Goal: Answer question/provide support: Share knowledge or assist other users

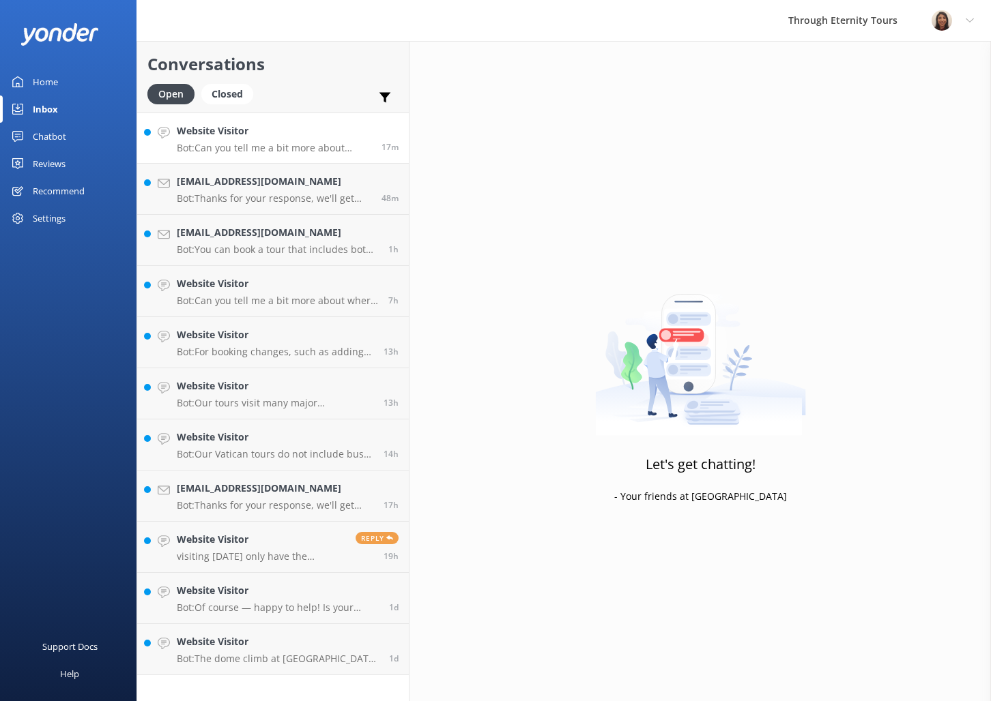
click at [295, 142] on p "Bot: Can you tell me a bit more about where you are going? We have an amazing a…" at bounding box center [274, 148] width 194 height 12
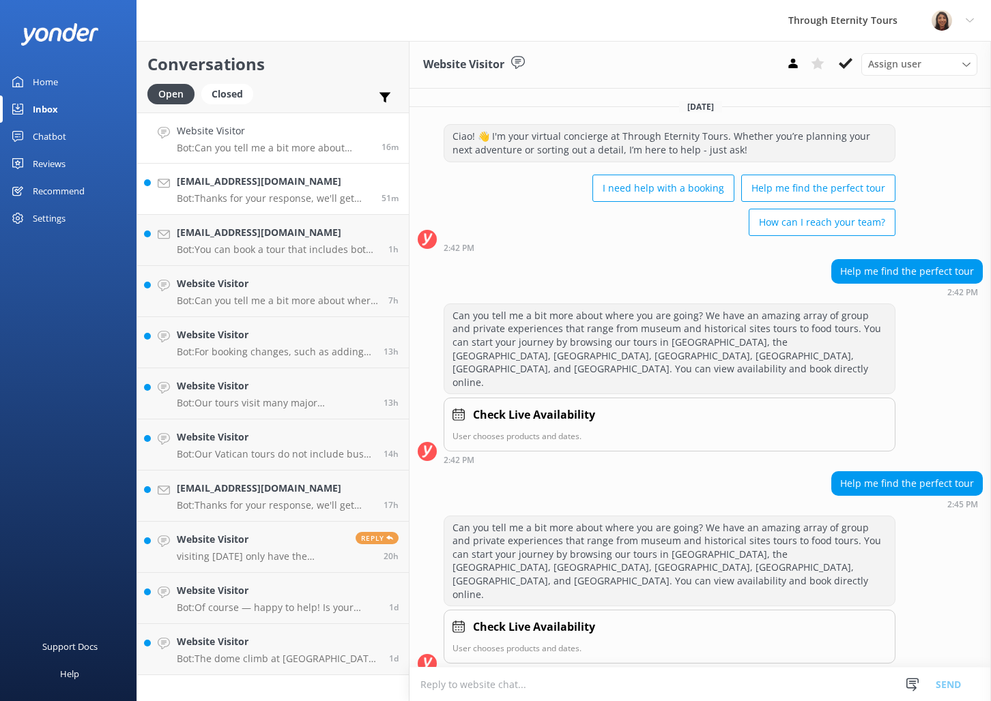
click at [259, 209] on link "[EMAIL_ADDRESS][DOMAIN_NAME] Bot: Thanks for your response, we'll get back to y…" at bounding box center [273, 189] width 272 height 51
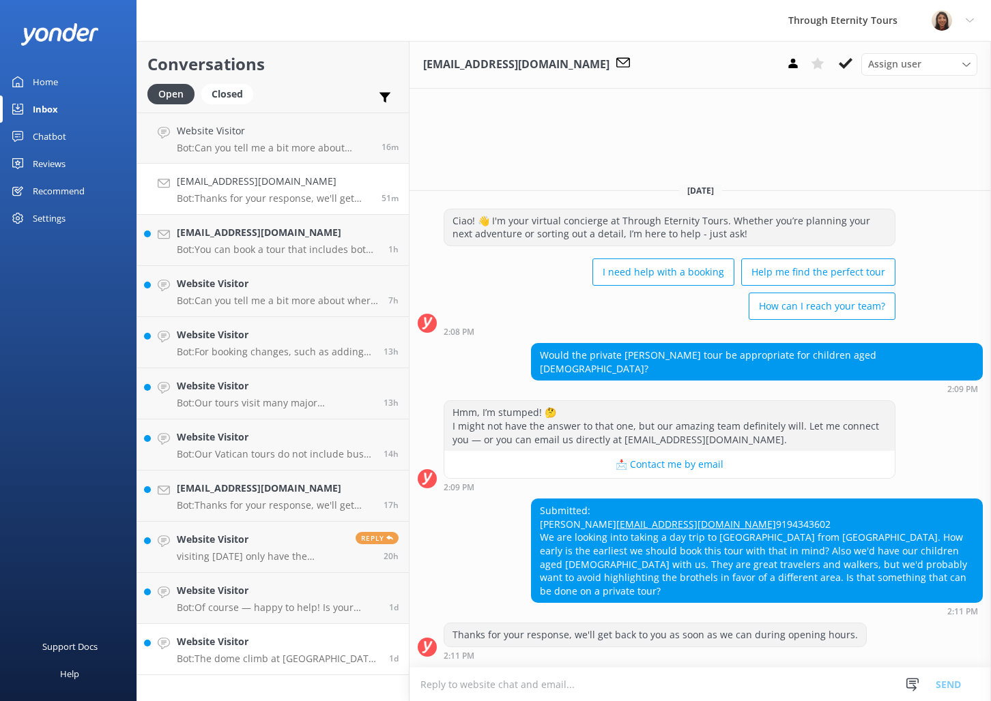
click at [318, 654] on p "Bot: The dome climb at [GEOGRAPHIC_DATA] requires a separate ticket and is not …" at bounding box center [278, 659] width 202 height 12
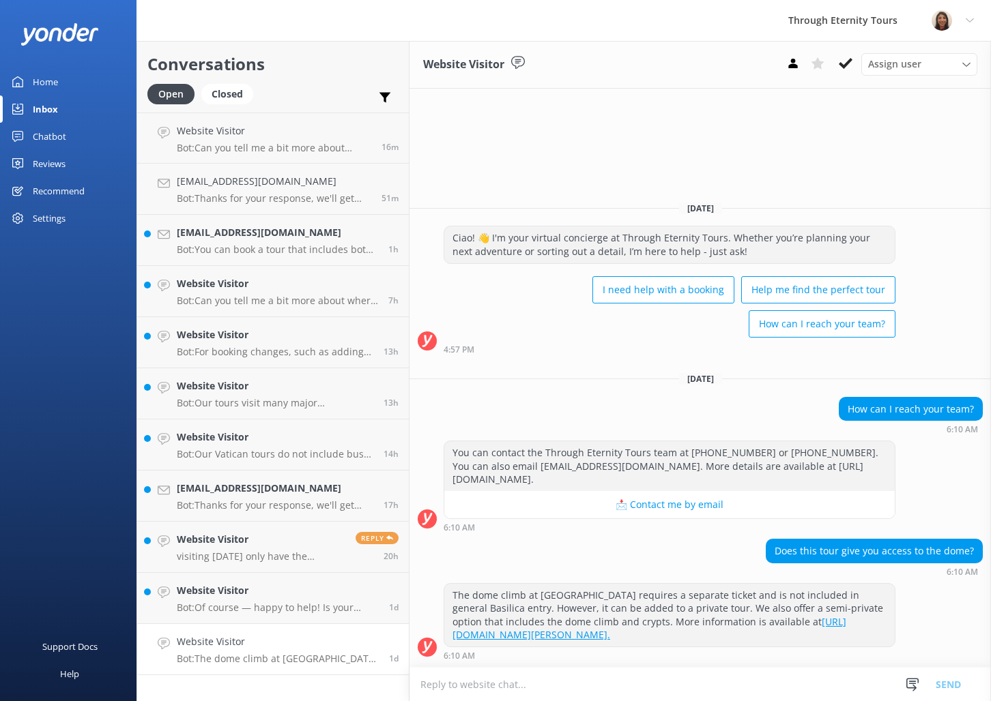
drag, startPoint x: 842, startPoint y: 66, endPoint x: 846, endPoint y: 76, distance: 11.0
click at [842, 66] on use at bounding box center [846, 63] width 14 height 11
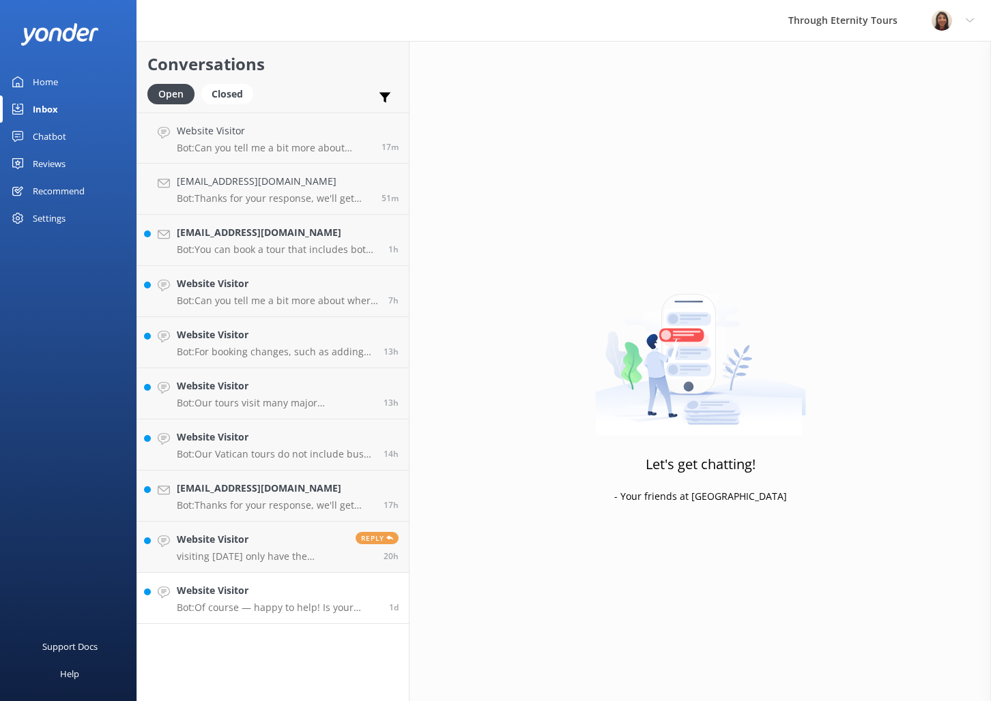
click at [218, 592] on h4 "Website Visitor" at bounding box center [278, 590] width 202 height 15
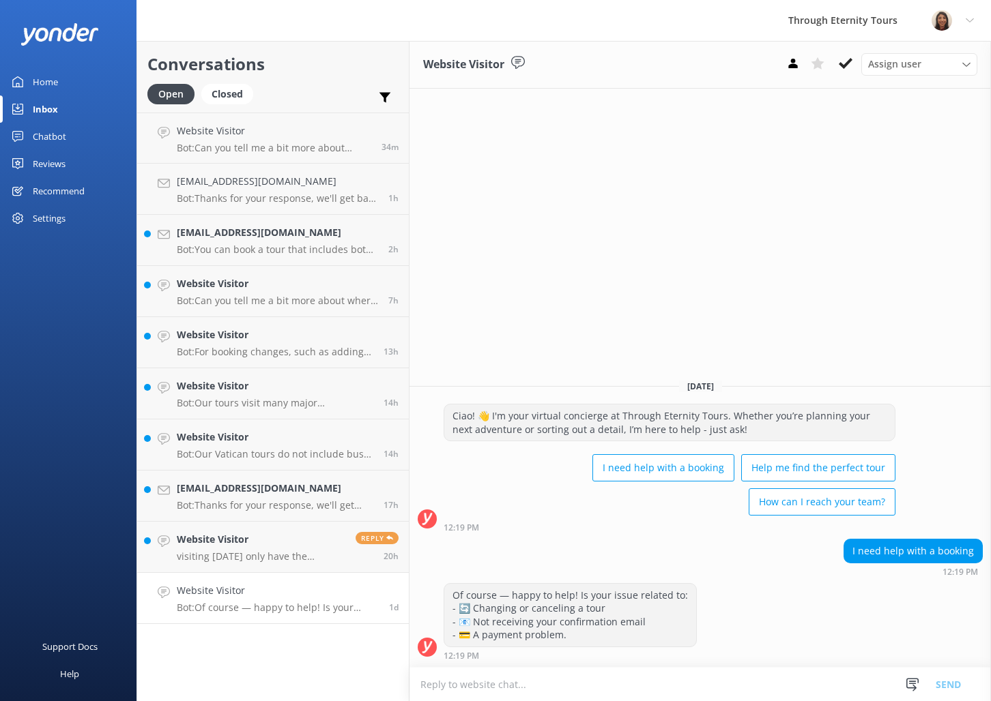
click at [315, 609] on p "Bot: Of course — happy to help! Is your issue related to: - 🔄 Changing or cance…" at bounding box center [278, 608] width 202 height 12
click at [571, 686] on textarea at bounding box center [699, 684] width 581 height 33
paste textarea "Hello, my name is [PERSON_NAME] from Through Eternity Tours. How can I assist y…"
type textarea "Hello, my name is [PERSON_NAME] from Through Eternity Tours. How can I assist y…"
click at [952, 683] on button "Send" at bounding box center [948, 684] width 51 height 34
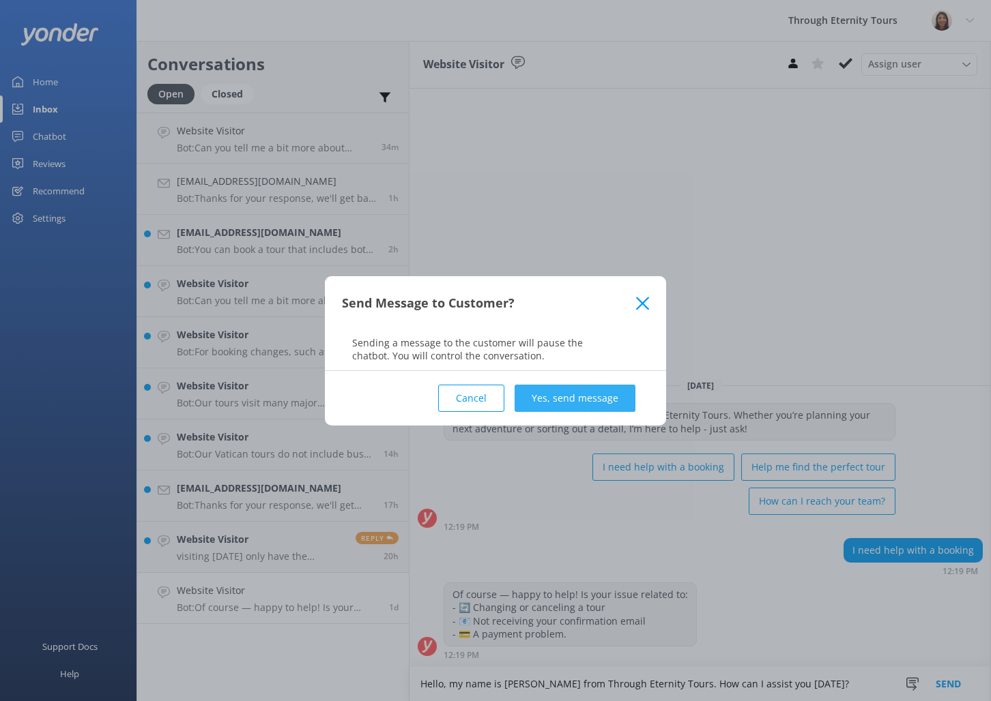
click at [603, 402] on button "Yes, send message" at bounding box center [574, 398] width 121 height 27
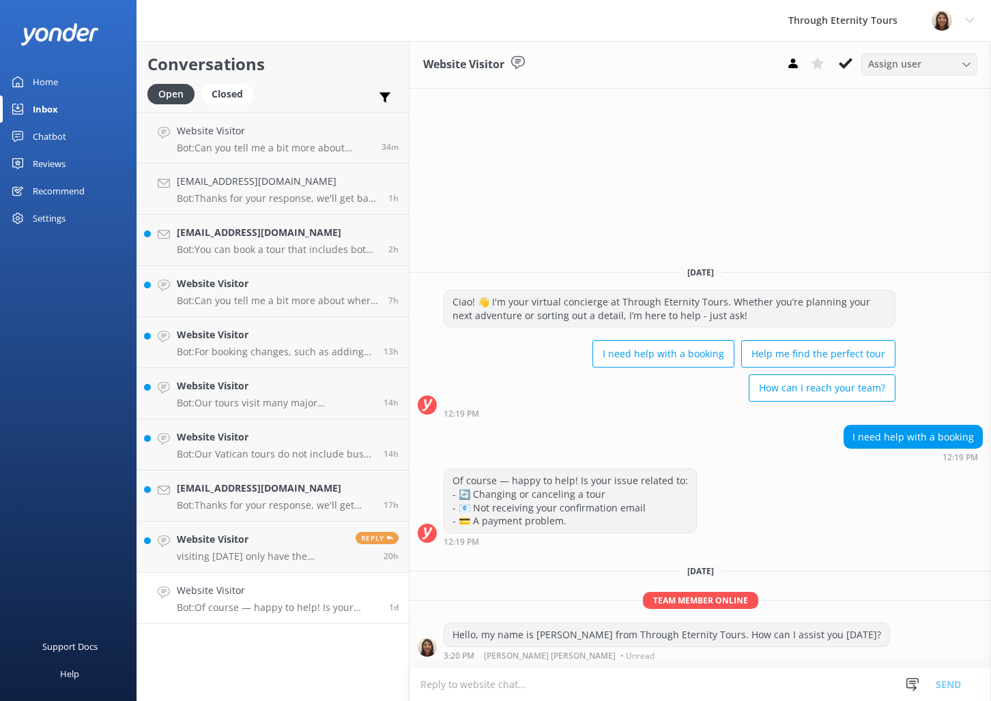
click at [882, 65] on span "Assign user" at bounding box center [894, 64] width 53 height 15
click at [901, 173] on div "[PERSON_NAME] [PERSON_NAME]" at bounding box center [923, 183] width 108 height 28
click at [844, 57] on icon at bounding box center [846, 64] width 14 height 14
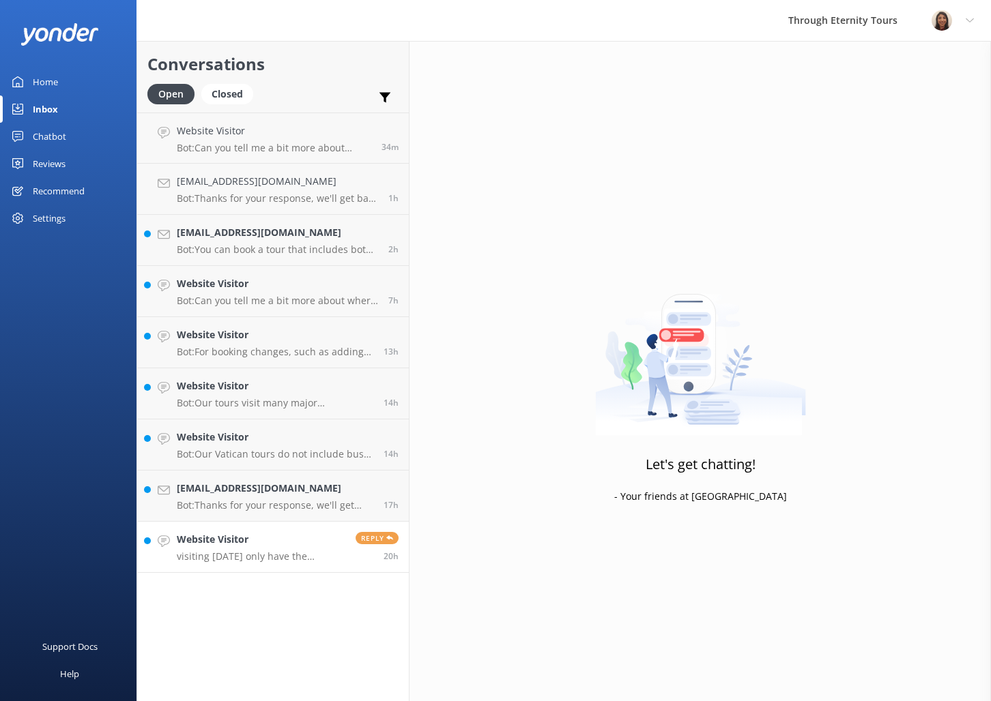
click at [253, 547] on div "Website Visitor visiting [DATE] only have the morning available ... do you have…" at bounding box center [261, 547] width 169 height 30
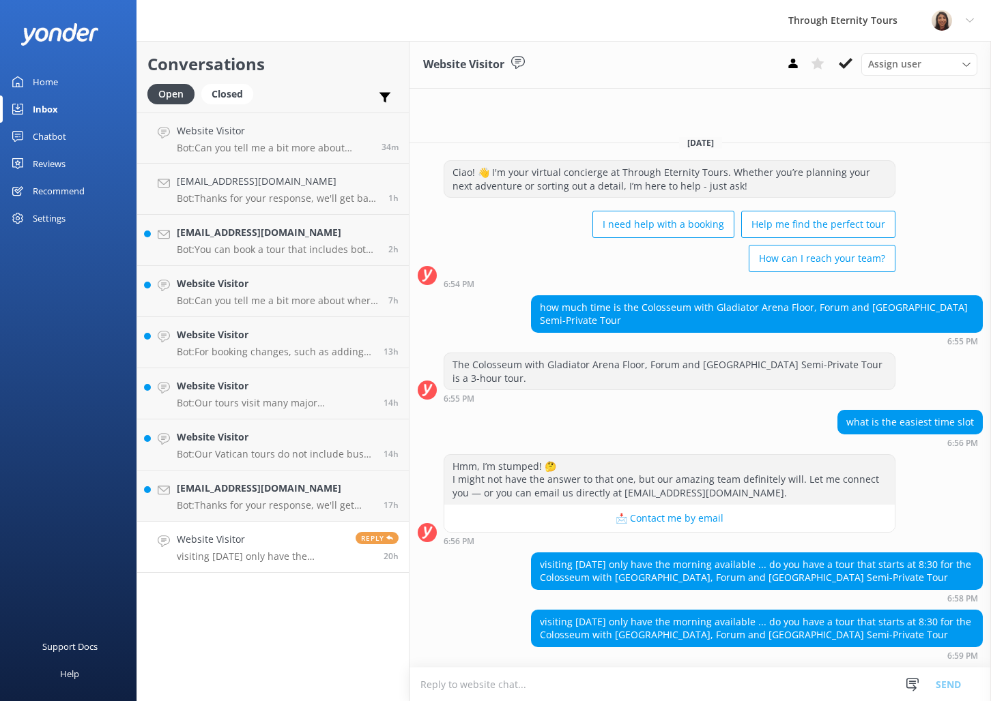
drag, startPoint x: 751, startPoint y: 565, endPoint x: 754, endPoint y: 644, distance: 79.2
click at [754, 644] on div "[DATE] Ciao! 👋 I'm your virtual concierge at Through Eternity Tours. Whether yo…" at bounding box center [699, 396] width 581 height 542
click at [673, 688] on textarea at bounding box center [699, 684] width 581 height 33
paste textarea "Hello, my name is [PERSON_NAME] from Through Eternity Tours. Thank you for your…"
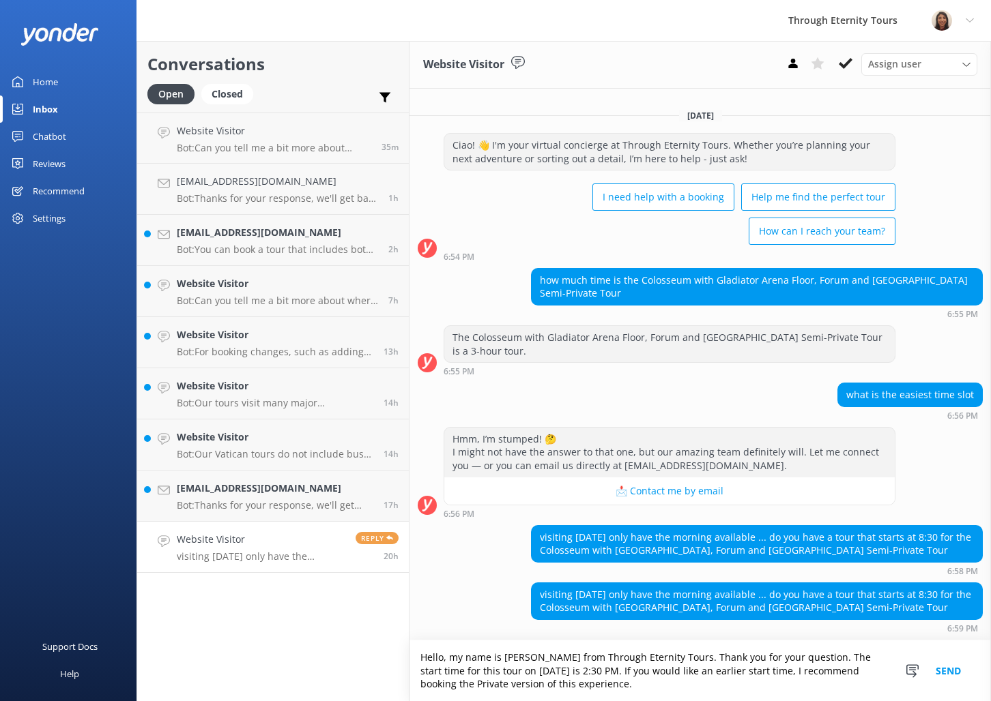
click at [612, 687] on textarea "Hello, my name is [PERSON_NAME] from Through Eternity Tours. Thank you for your…" at bounding box center [699, 671] width 581 height 61
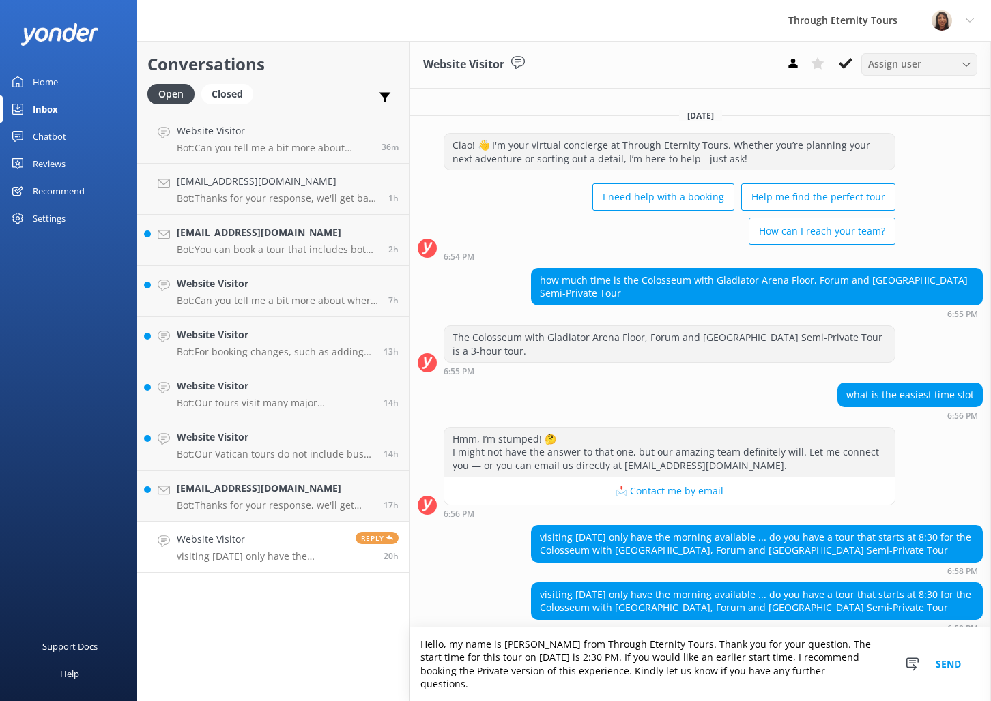
type textarea "Hello, my name is [PERSON_NAME] from Through Eternity Tours. Thank you for your…"
click at [908, 69] on span "Assign user" at bounding box center [894, 64] width 53 height 15
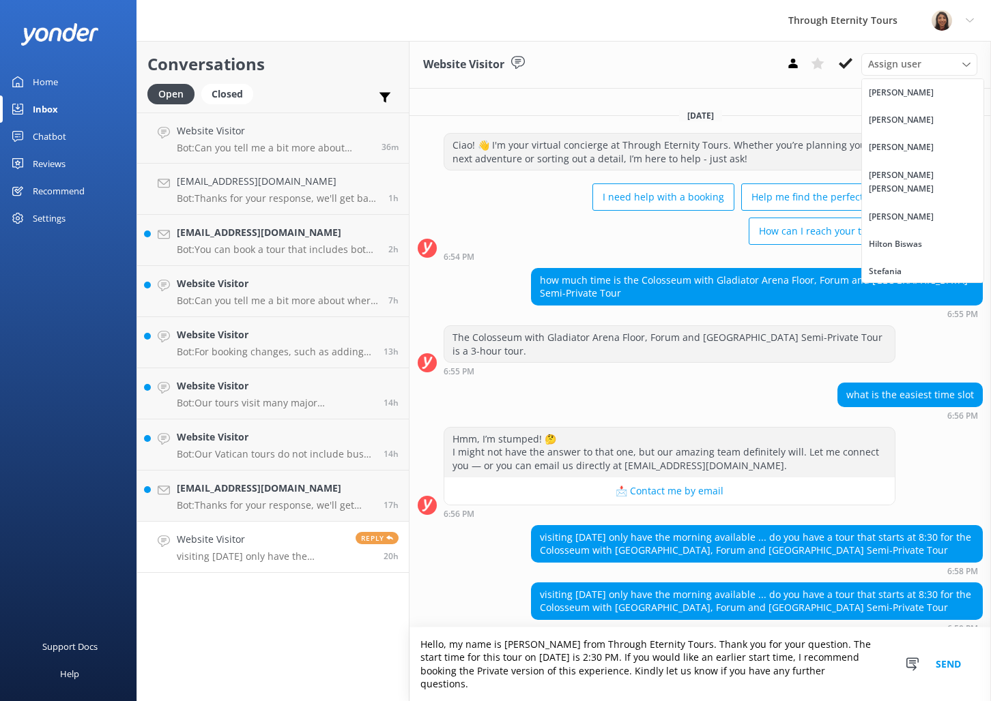
click at [933, 179] on div "[PERSON_NAME] [PERSON_NAME]" at bounding box center [923, 183] width 108 height 28
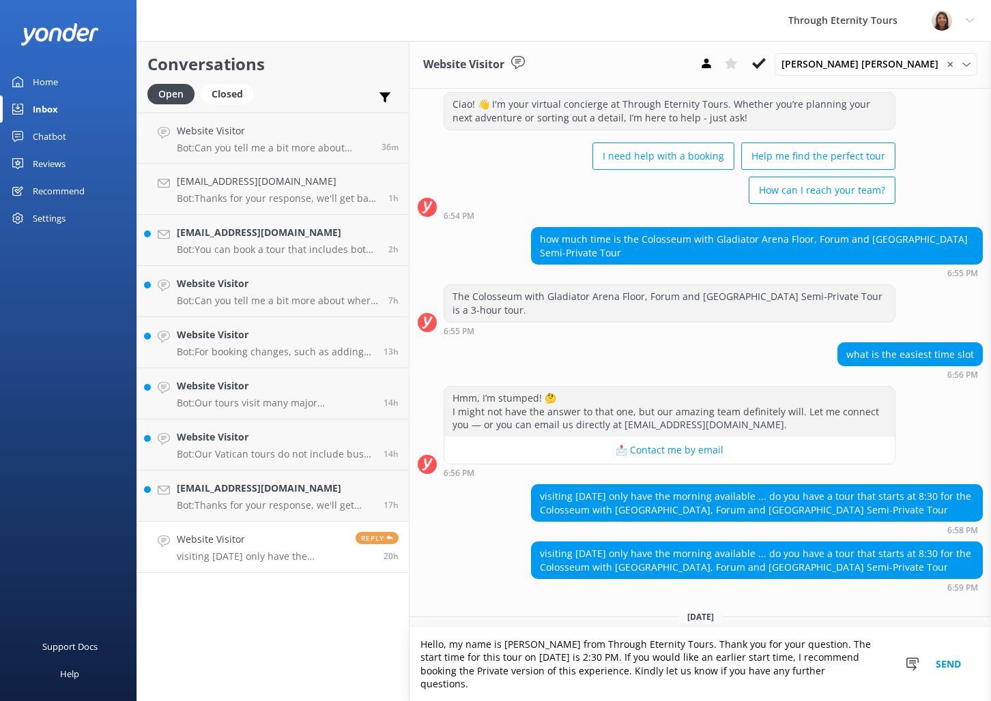
scroll to position [56, 0]
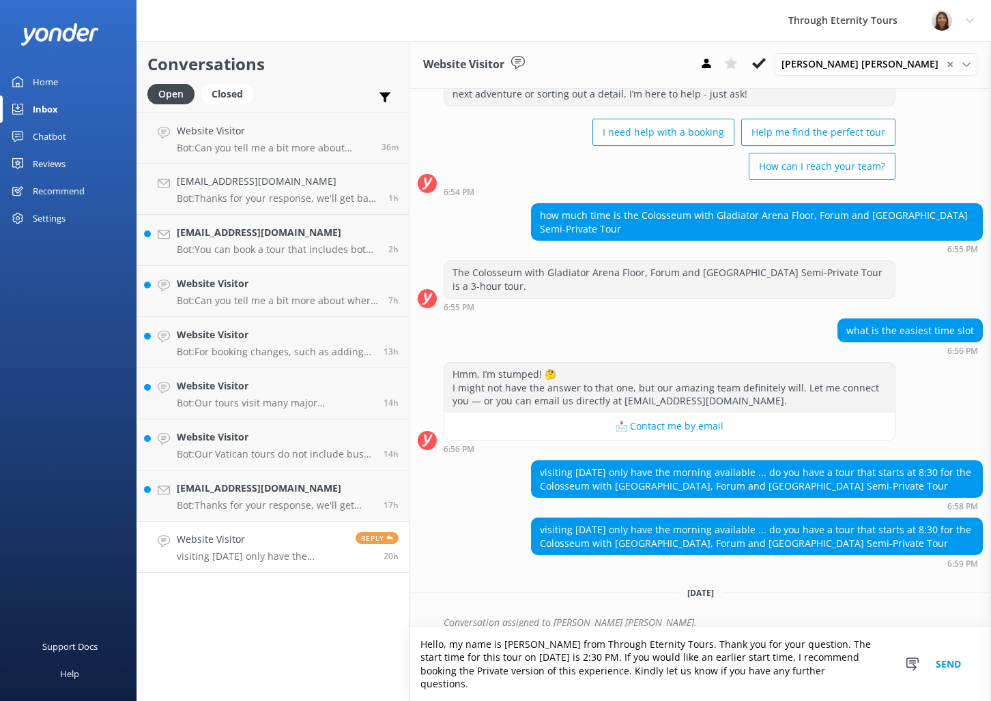
click at [952, 671] on button "Send" at bounding box center [948, 665] width 51 height 74
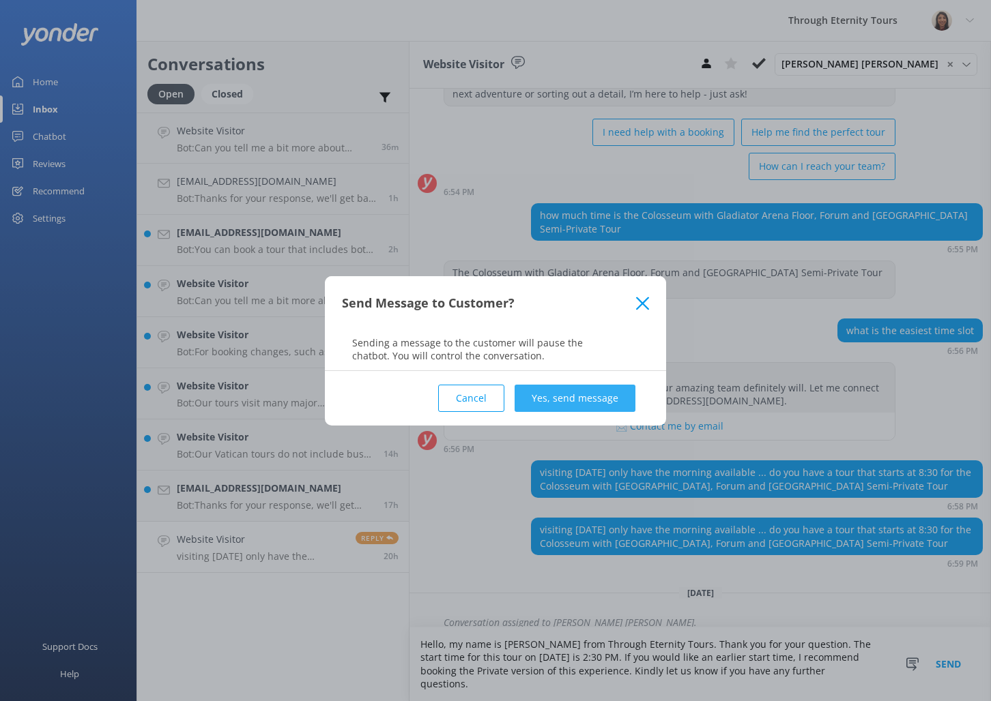
click at [587, 396] on button "Yes, send message" at bounding box center [574, 398] width 121 height 27
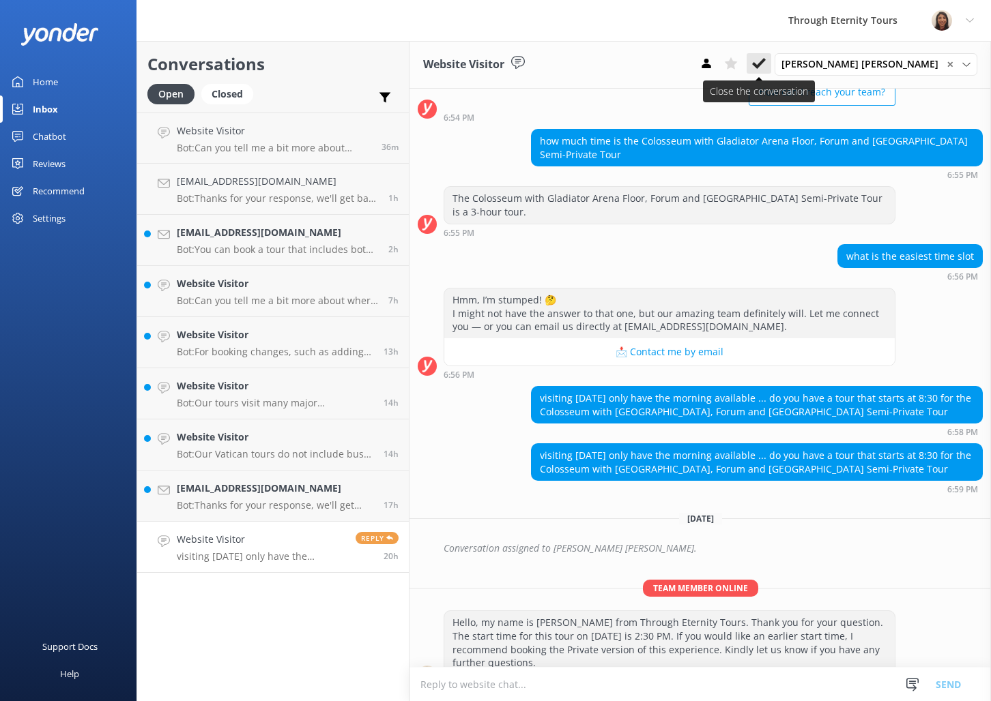
scroll to position [158, 0]
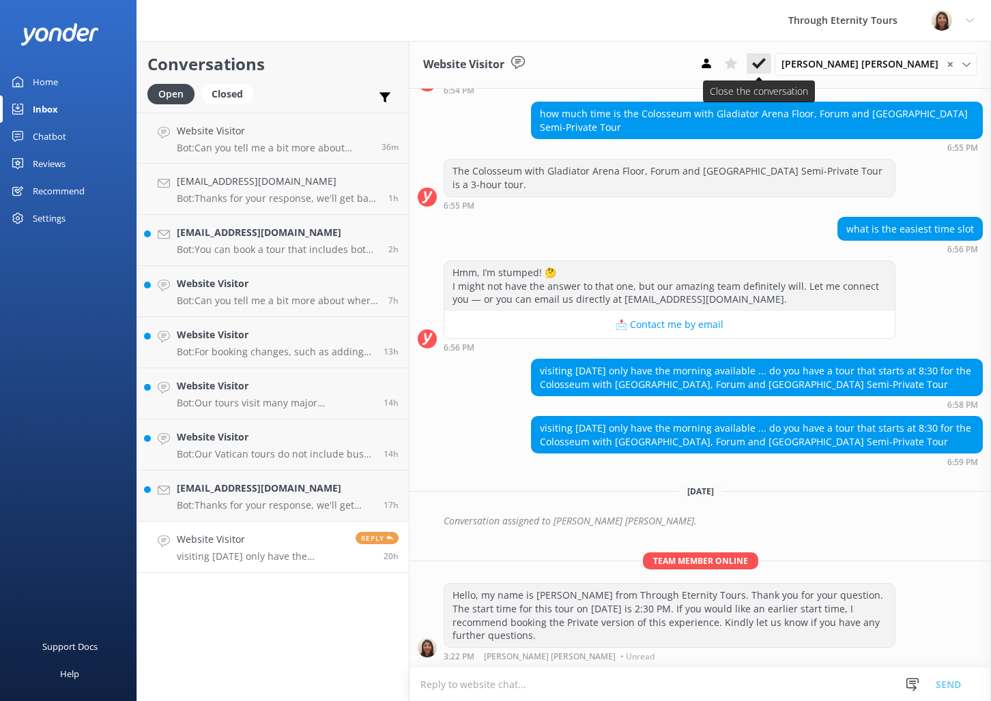
click at [766, 61] on icon at bounding box center [759, 64] width 14 height 14
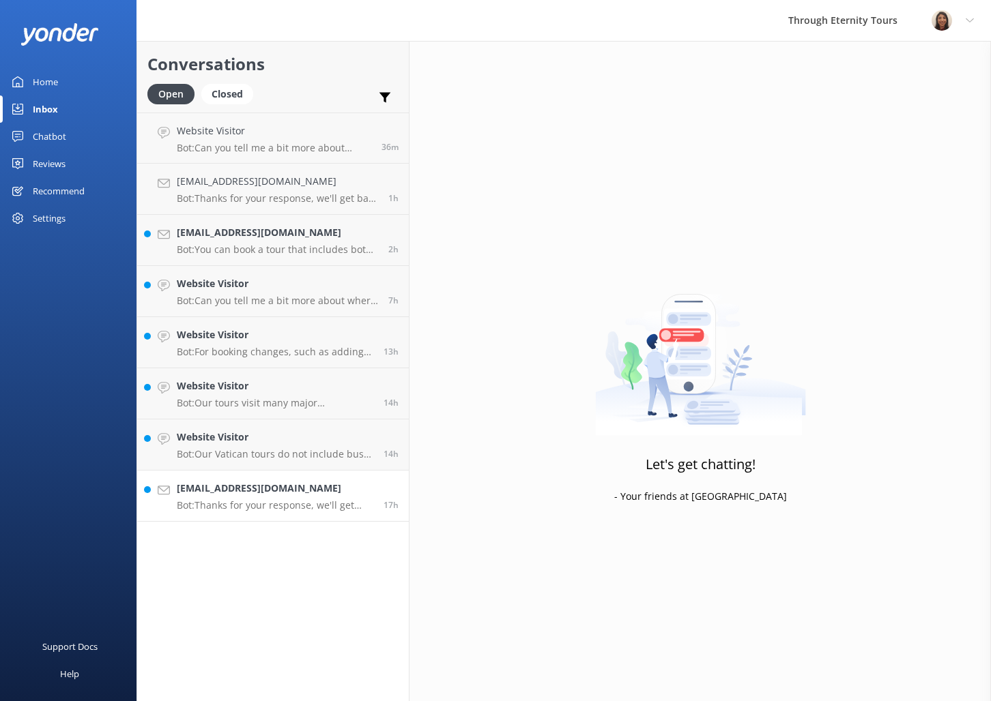
click at [262, 488] on h4 "[EMAIL_ADDRESS][DOMAIN_NAME]" at bounding box center [275, 488] width 197 height 15
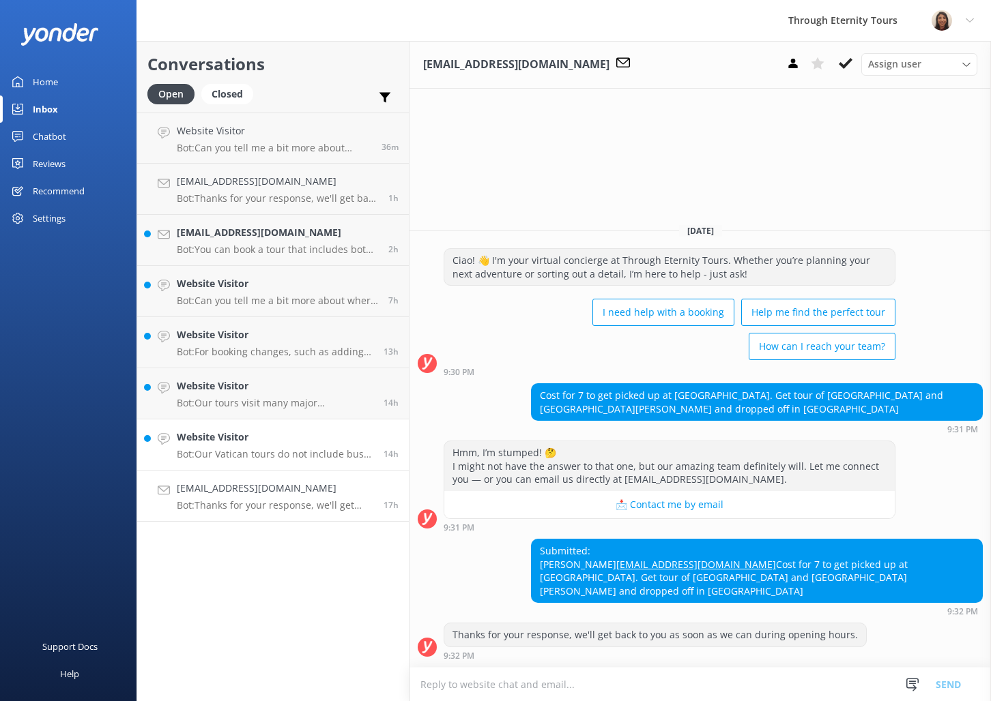
click at [289, 456] on p "Bot: Our Vatican tours do not include bus pick-up services. We recommend not br…" at bounding box center [275, 454] width 197 height 12
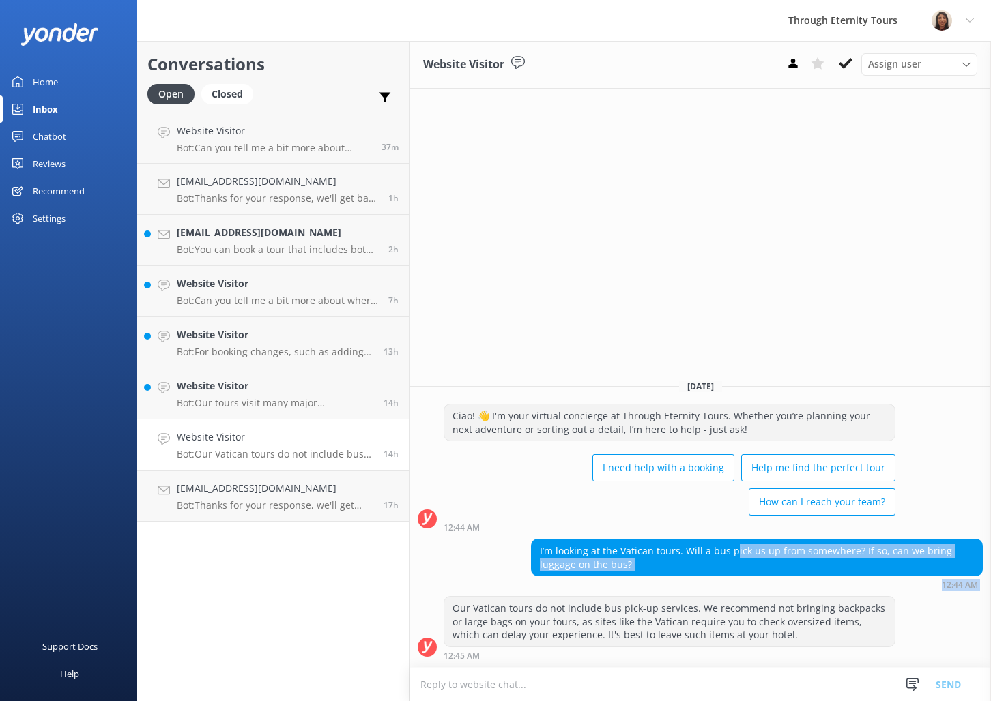
drag, startPoint x: 731, startPoint y: 551, endPoint x: 768, endPoint y: 598, distance: 60.7
click at [809, 598] on div "[DATE] Ciao! 👋 I'm your virtual concierge at Through Eternity Tours. Whether yo…" at bounding box center [699, 517] width 581 height 299
click at [663, 584] on div "12:44 AM" at bounding box center [757, 585] width 452 height 10
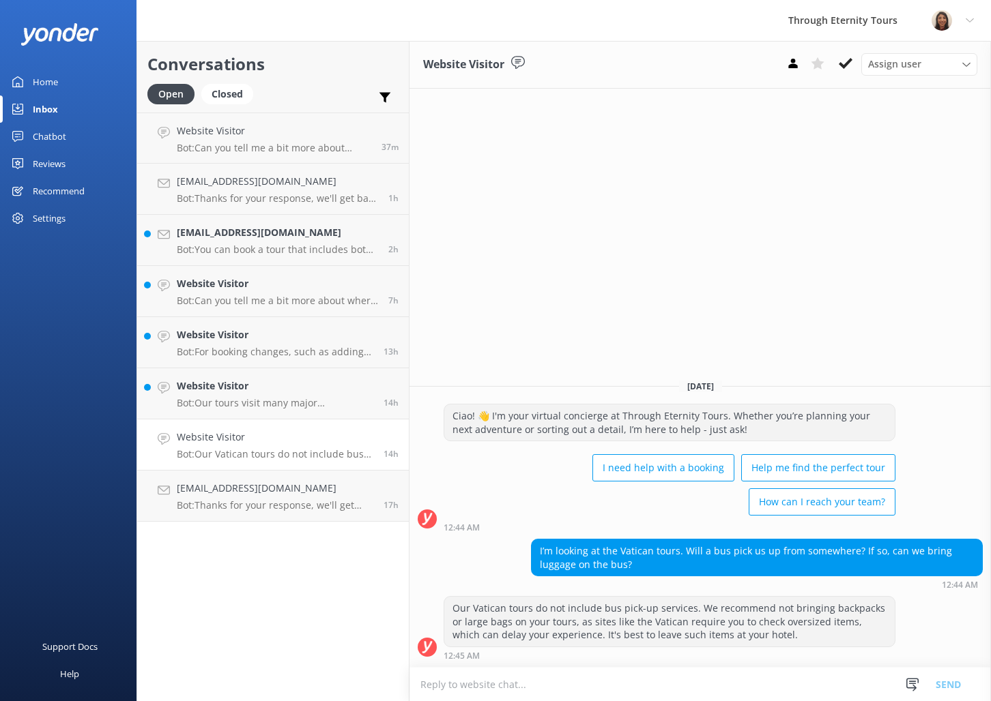
click at [708, 615] on div "Our Vatican tours do not include bus pick-up services. We recommend not bringin…" at bounding box center [669, 622] width 450 height 50
click at [841, 68] on icon at bounding box center [846, 64] width 14 height 14
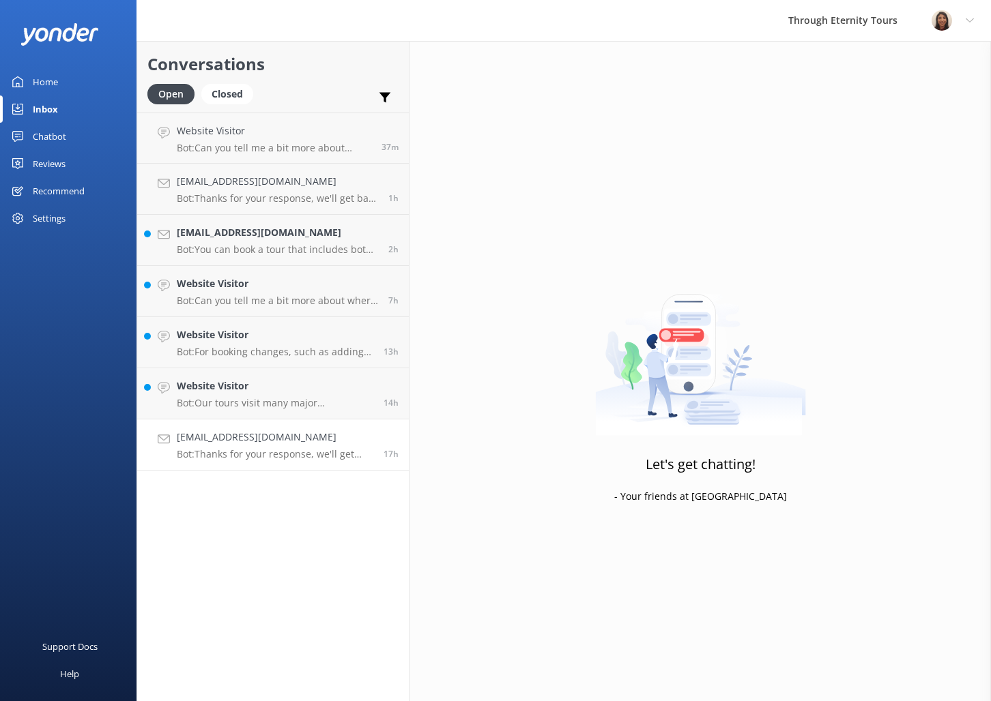
click at [261, 442] on h4 "[EMAIL_ADDRESS][DOMAIN_NAME]" at bounding box center [275, 437] width 197 height 15
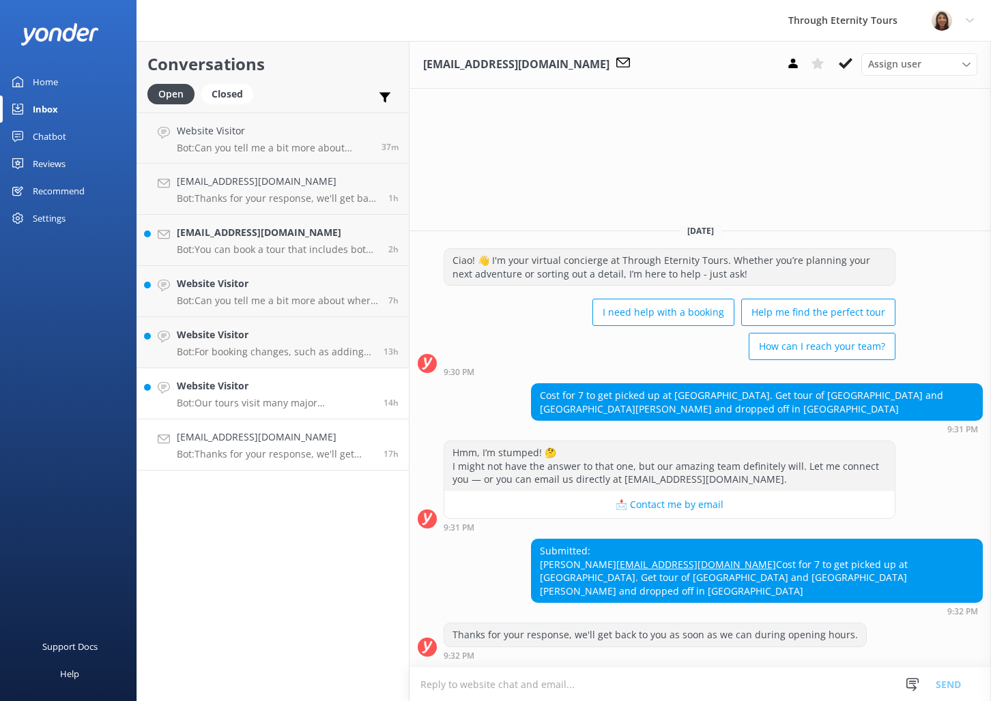
click at [253, 396] on div "Website Visitor Bot: Our tours visit many major [DEMOGRAPHIC_DATA] in [GEOGRAPH…" at bounding box center [275, 394] width 197 height 30
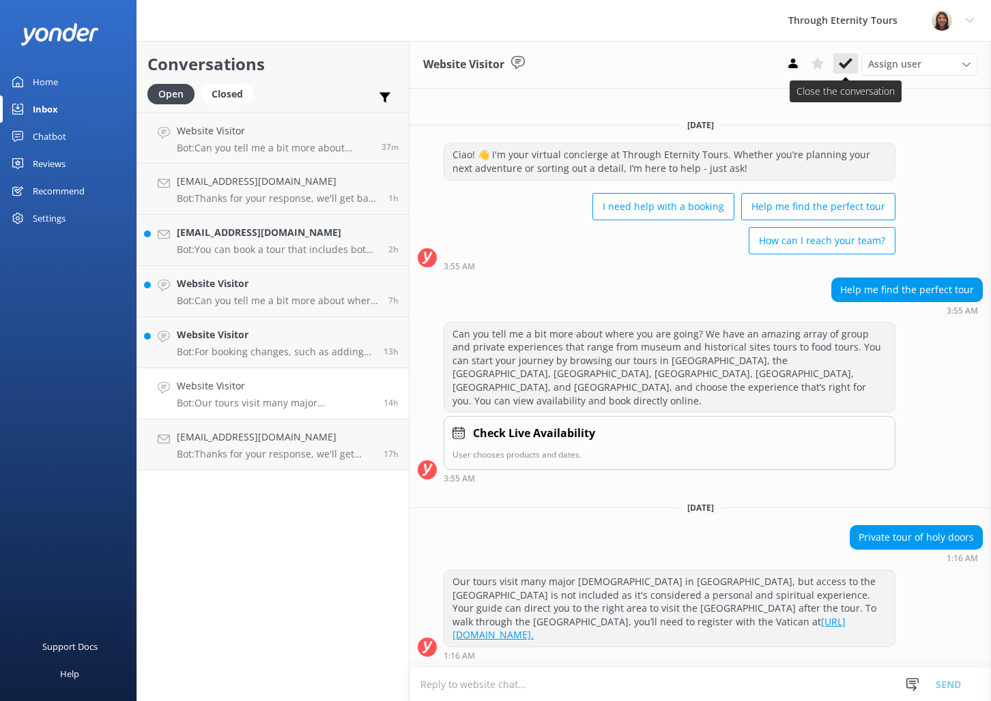
click at [843, 67] on use at bounding box center [846, 63] width 14 height 11
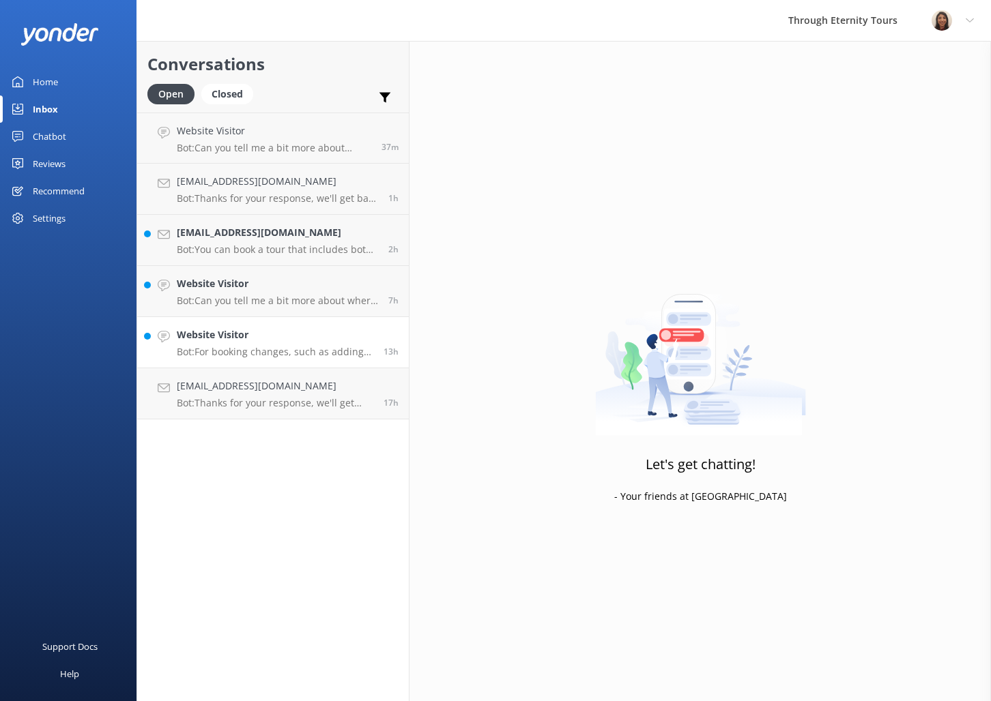
click at [250, 336] on h4 "Website Visitor" at bounding box center [275, 335] width 197 height 15
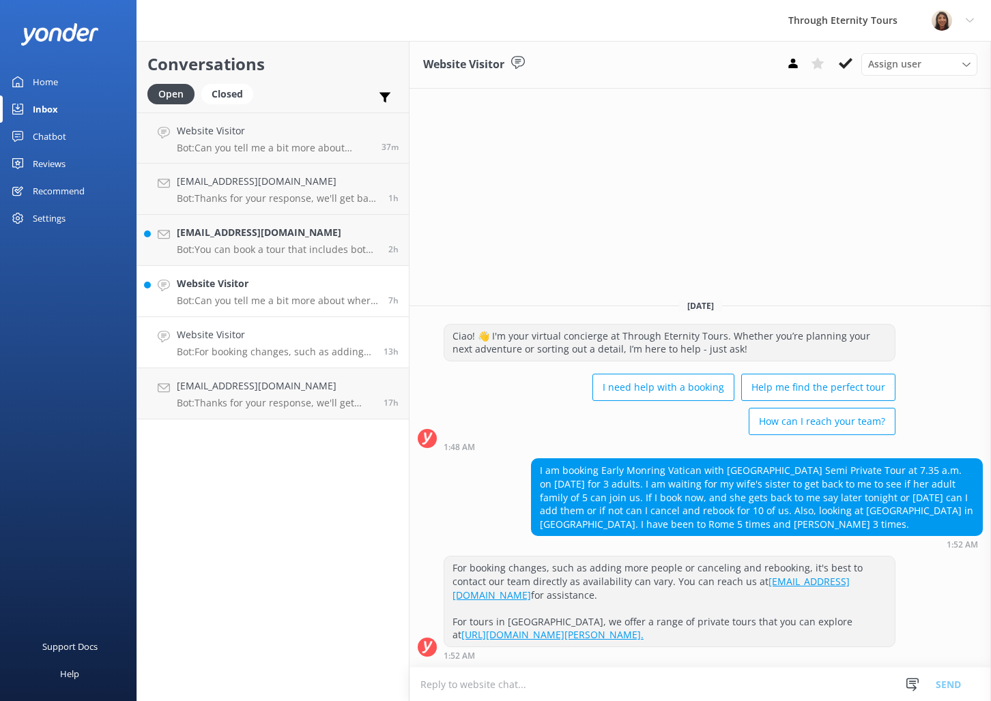
click at [247, 302] on p "Bot: Can you tell me a bit more about where you are going? We have an amazing a…" at bounding box center [277, 301] width 201 height 12
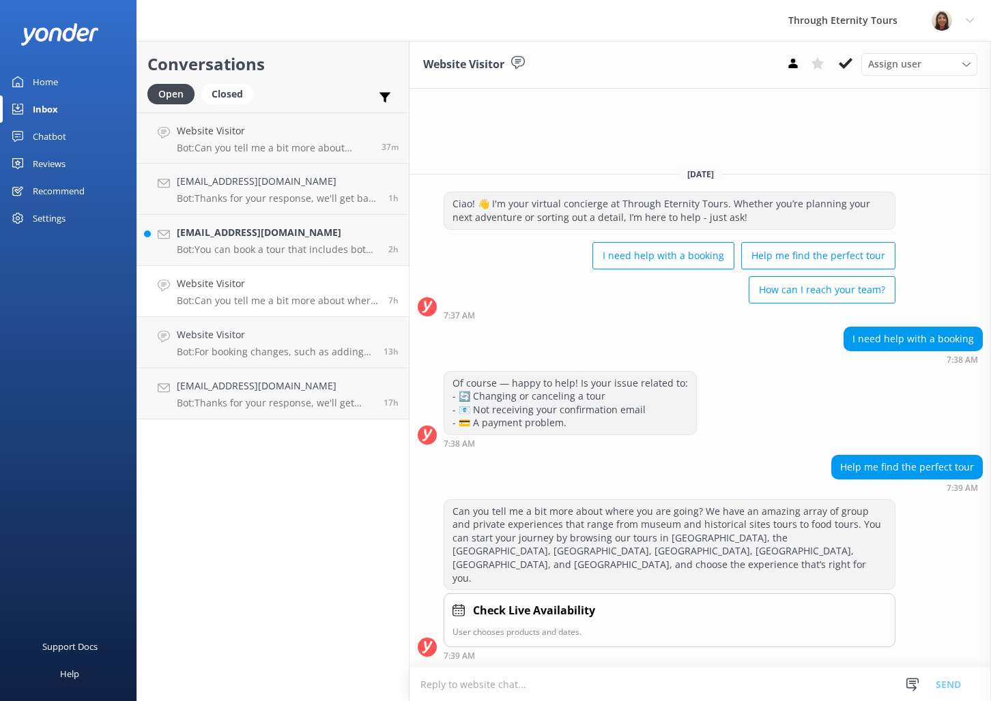
click at [663, 675] on textarea at bounding box center [699, 684] width 581 height 33
paste textarea "Hello, my name is [PERSON_NAME] from Through Eternity Tours. How can I assist y…"
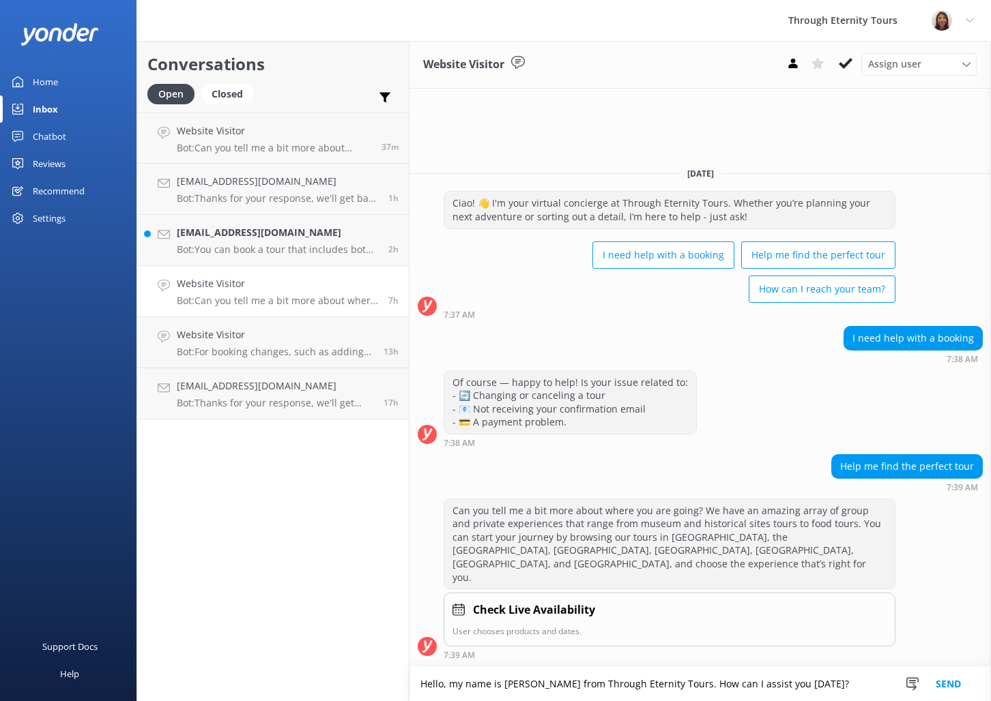
type textarea "Hello, my name is [PERSON_NAME] from Through Eternity Tours. How can I assist y…"
click at [946, 686] on button "Send" at bounding box center [948, 684] width 51 height 34
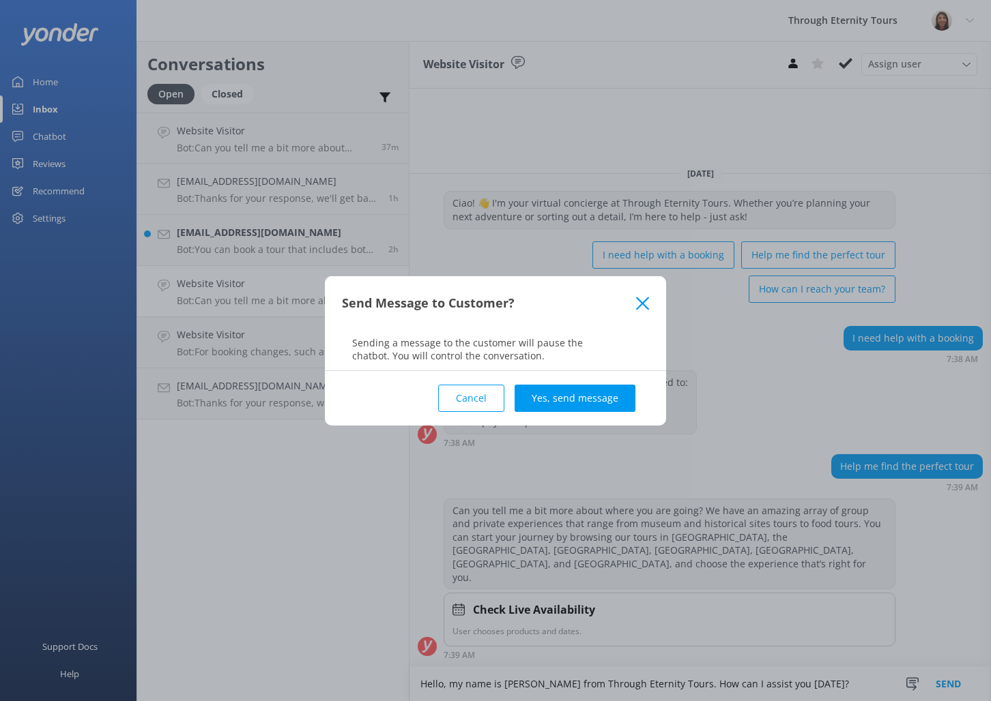
click at [482, 396] on button "Cancel" at bounding box center [471, 398] width 66 height 27
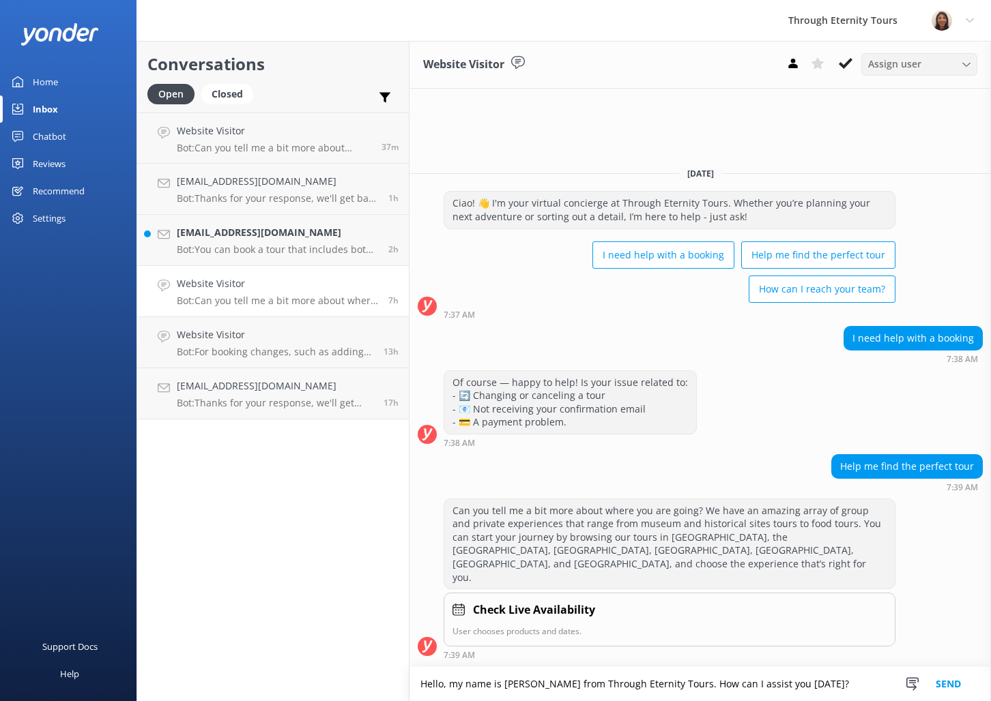
click at [901, 67] on span "Assign user" at bounding box center [894, 64] width 53 height 15
click at [895, 178] on div "[PERSON_NAME] [PERSON_NAME]" at bounding box center [923, 183] width 108 height 28
click at [946, 682] on button "Send" at bounding box center [948, 684] width 51 height 34
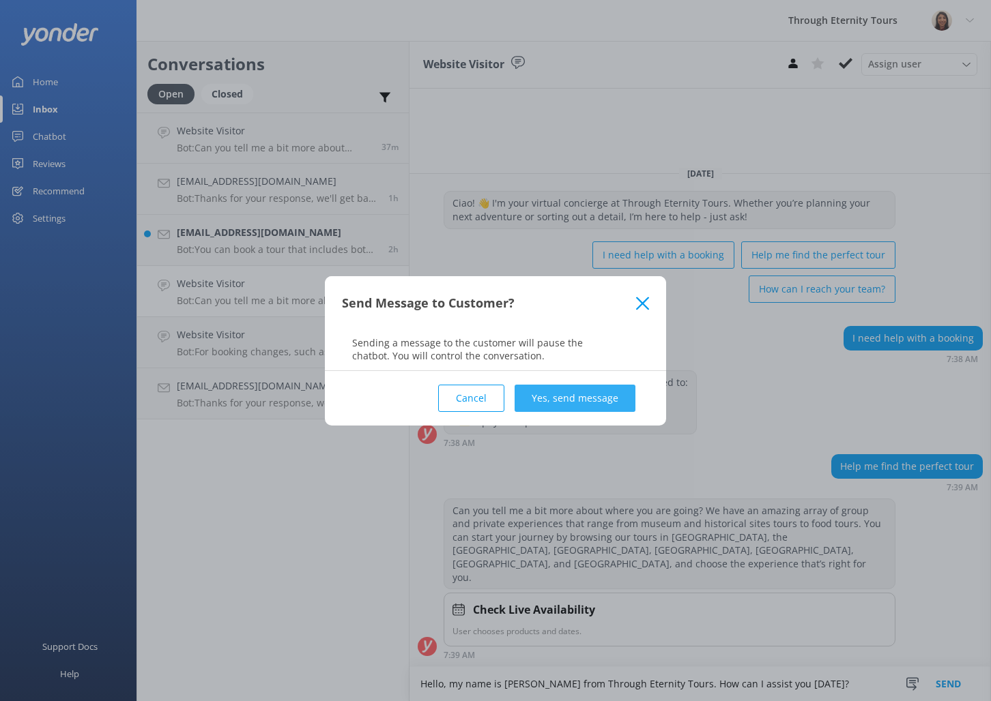
click at [607, 405] on button "Yes, send message" at bounding box center [574, 398] width 121 height 27
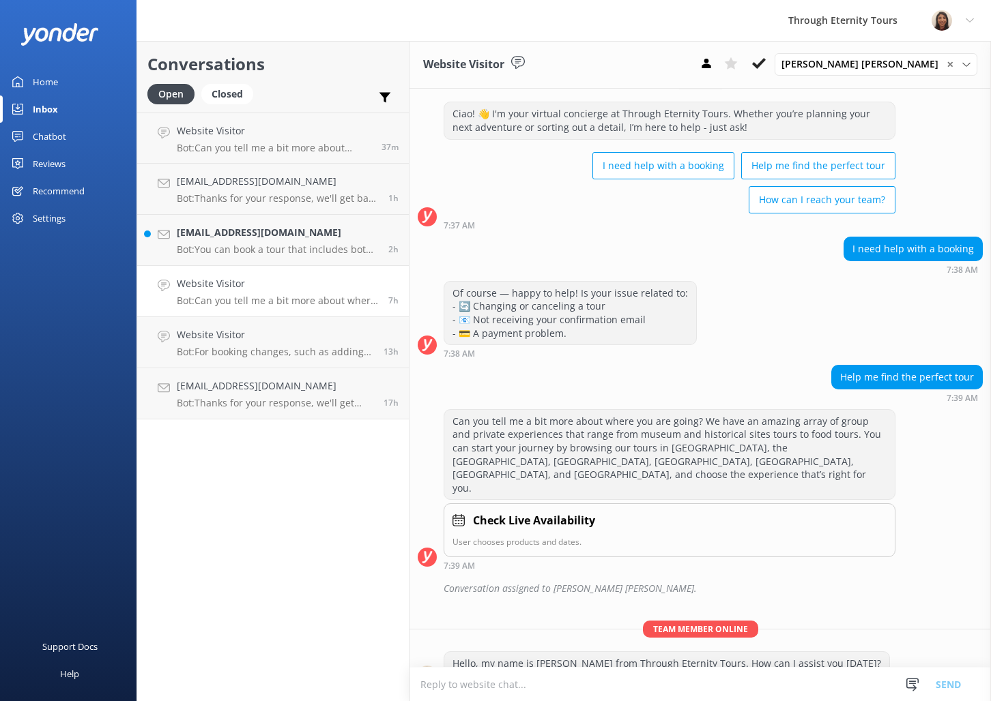
scroll to position [23, 0]
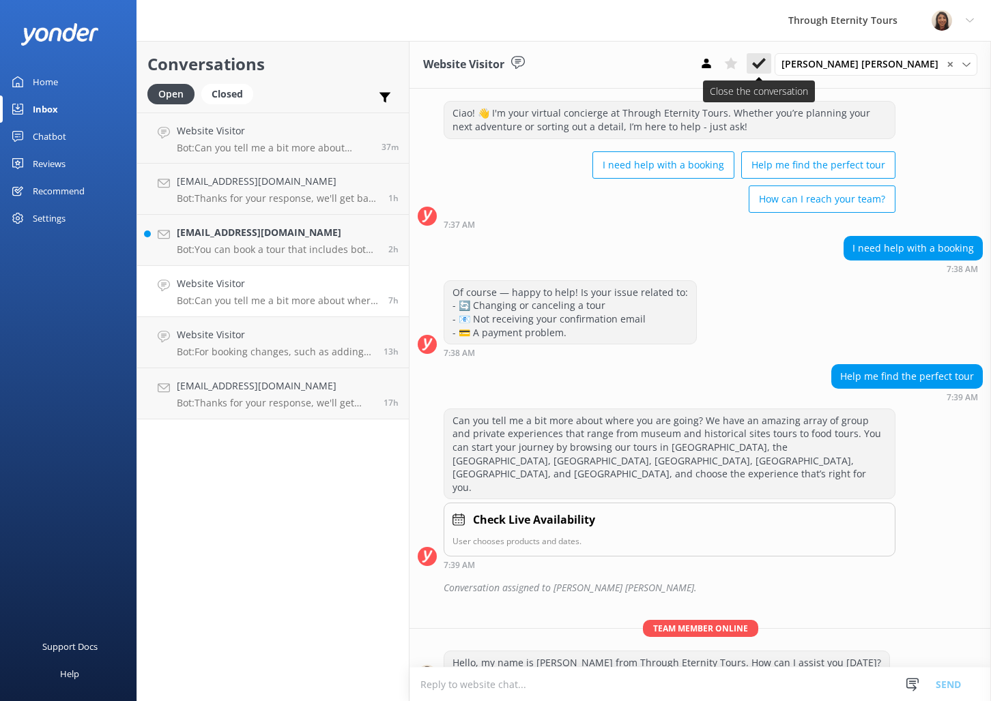
click at [766, 62] on use at bounding box center [759, 63] width 14 height 11
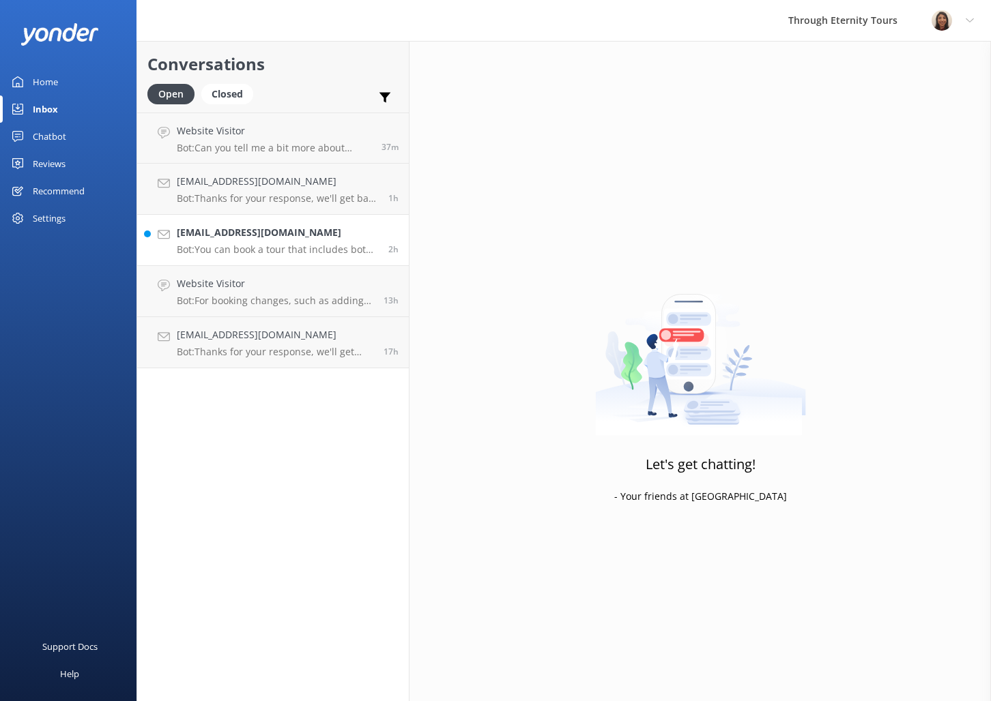
click at [231, 228] on h4 "[EMAIL_ADDRESS][DOMAIN_NAME]" at bounding box center [277, 232] width 201 height 15
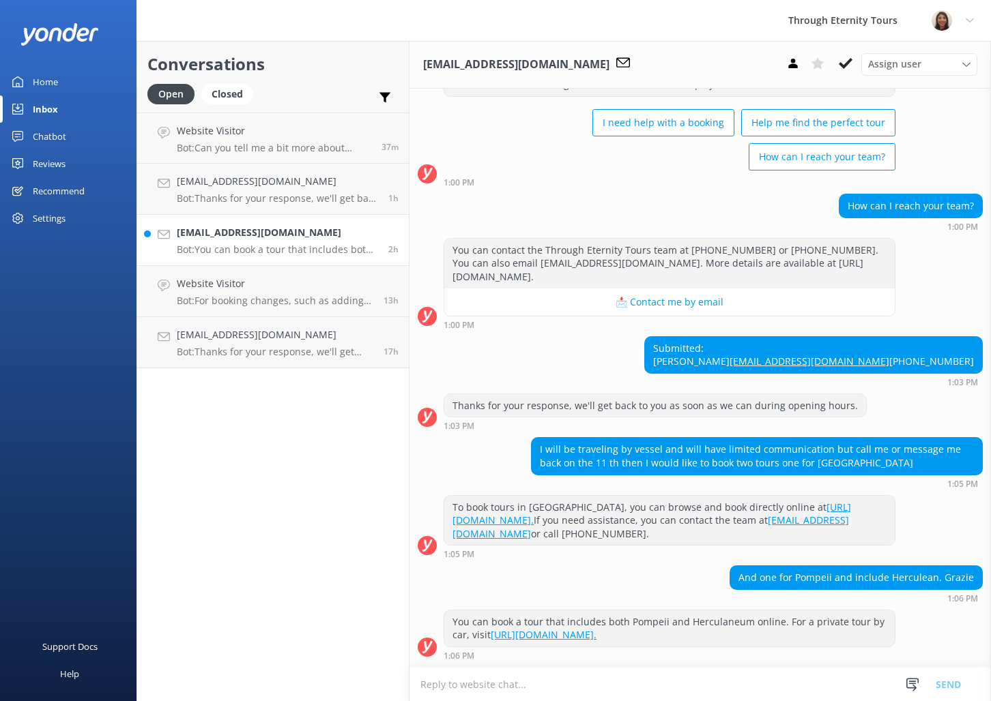
scroll to position [105, 0]
click at [244, 197] on p "Bot: Thanks for your response, we'll get back to you as soon as we can during o…" at bounding box center [277, 198] width 201 height 12
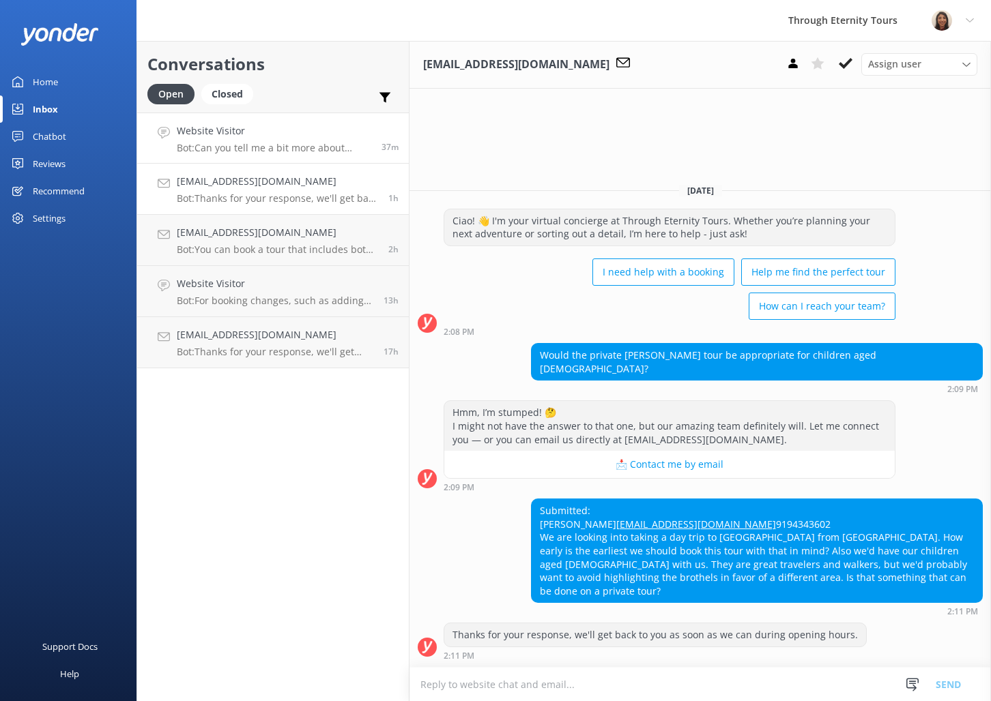
click at [287, 149] on p "Bot: Can you tell me a bit more about where you are going? We have an amazing a…" at bounding box center [274, 148] width 194 height 12
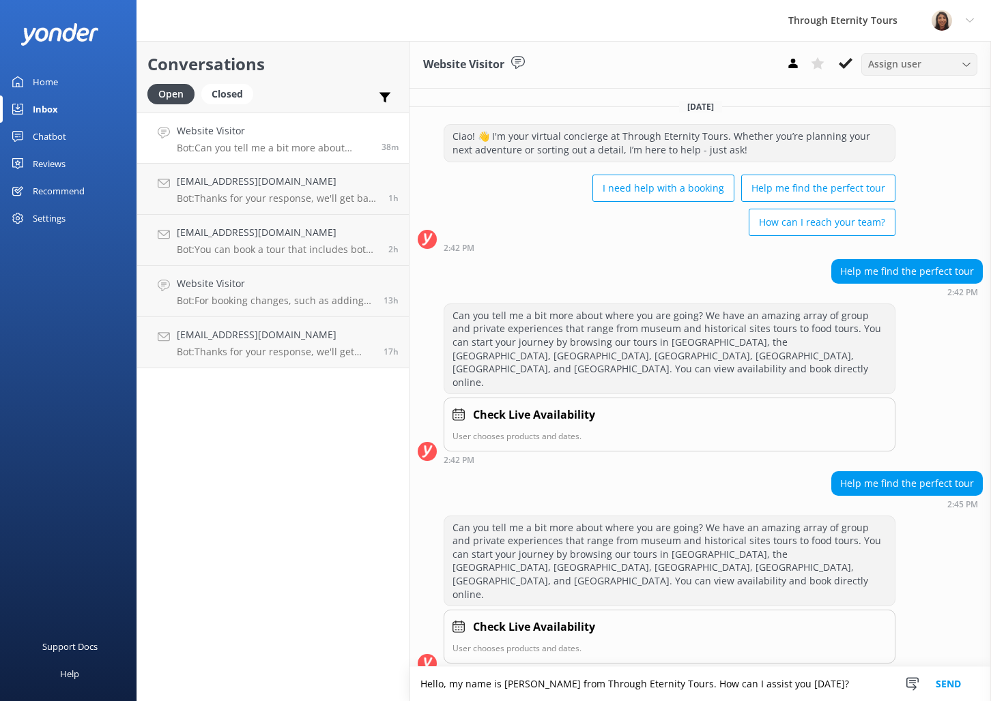
type textarea "Hello, my name is [PERSON_NAME] from Through Eternity Tours. How can I assist y…"
click at [882, 69] on span "Assign user" at bounding box center [894, 64] width 53 height 15
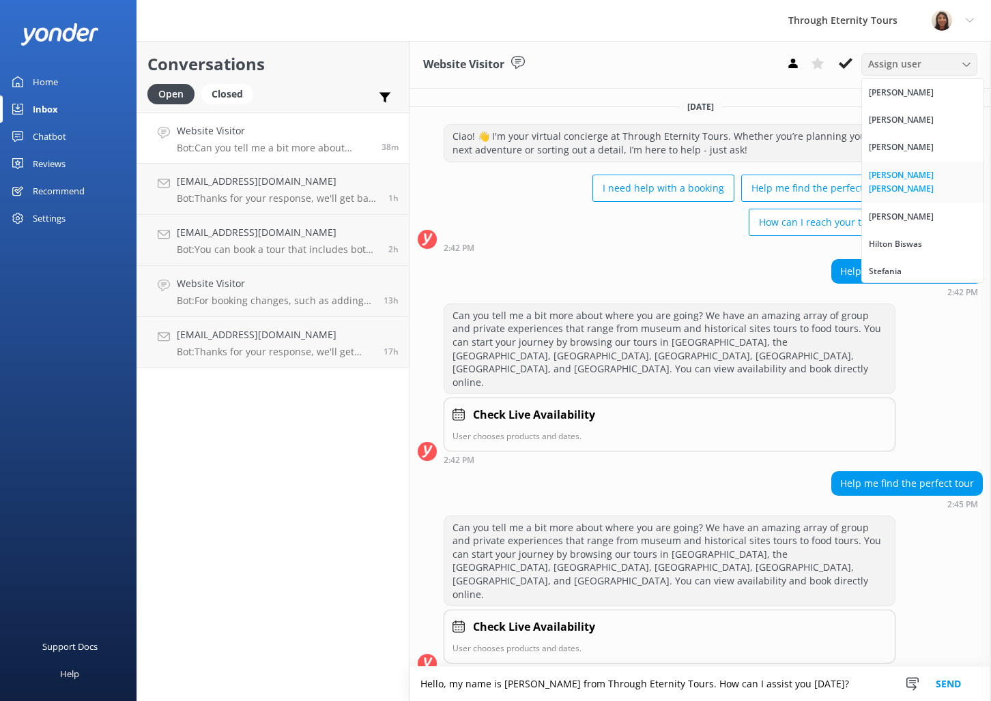
click at [901, 185] on link "[PERSON_NAME] [PERSON_NAME]" at bounding box center [922, 183] width 121 height 42
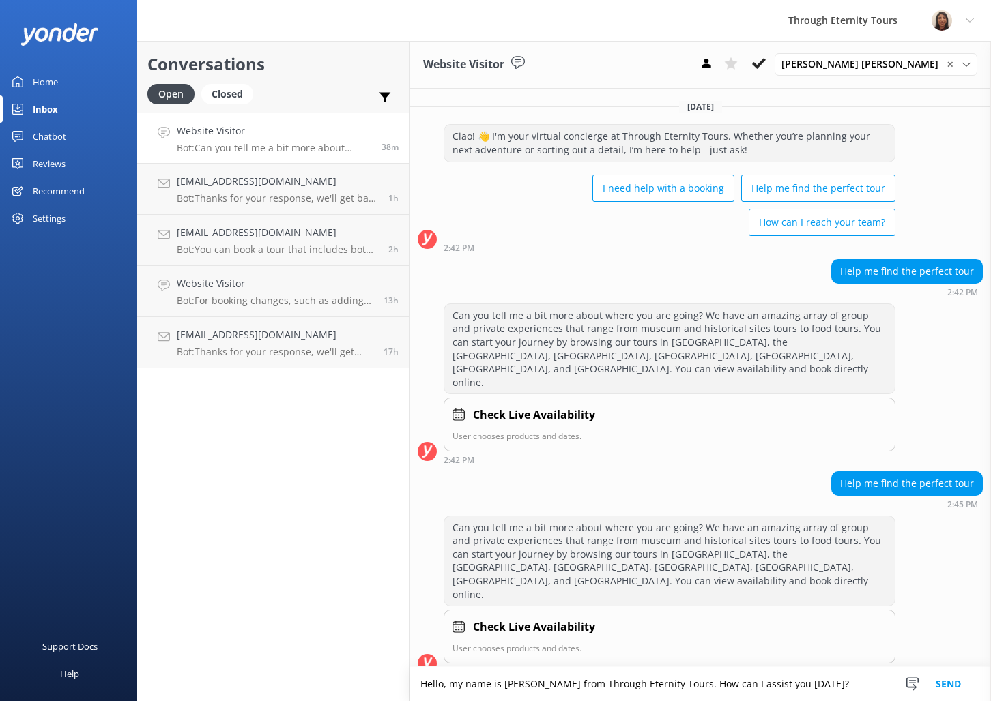
click at [966, 684] on button "Send" at bounding box center [948, 684] width 51 height 34
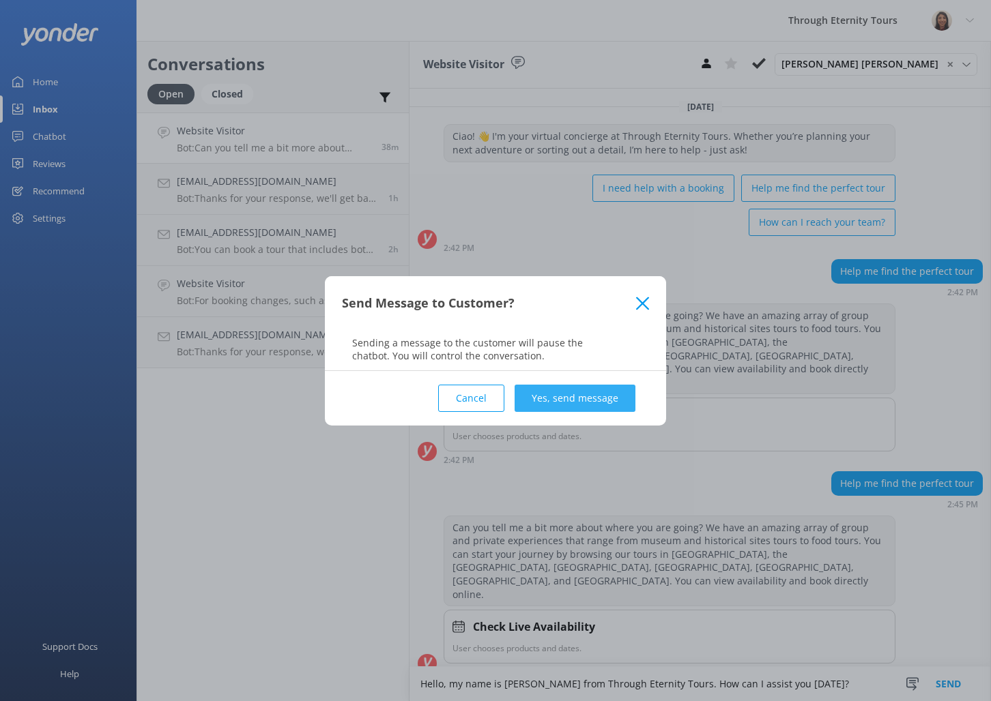
click at [568, 396] on button "Yes, send message" at bounding box center [574, 398] width 121 height 27
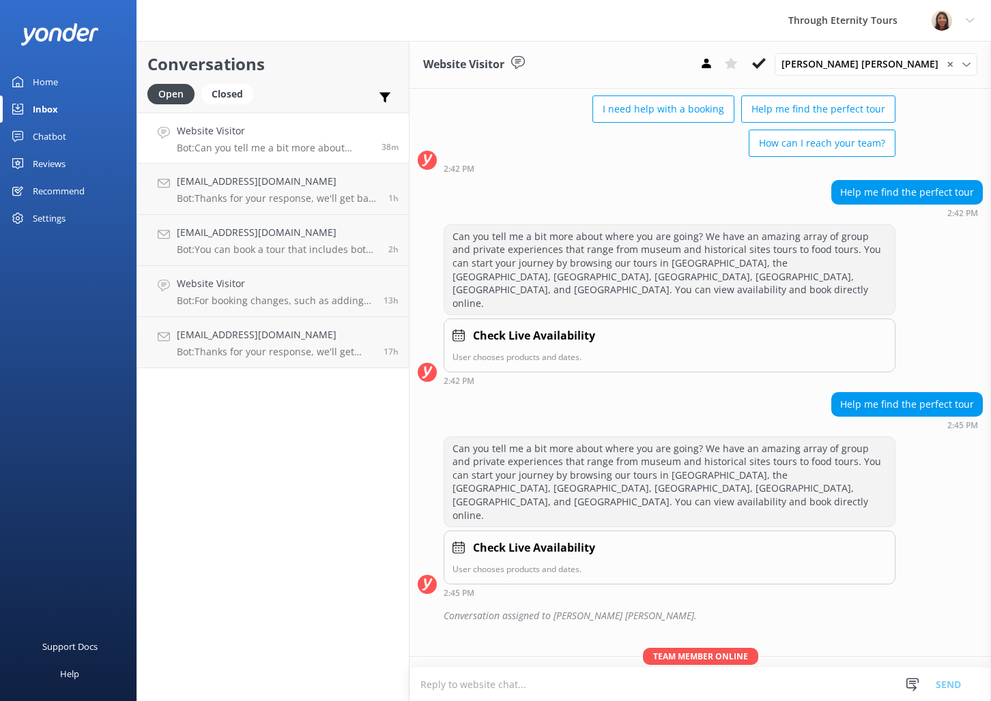
scroll to position [81, 0]
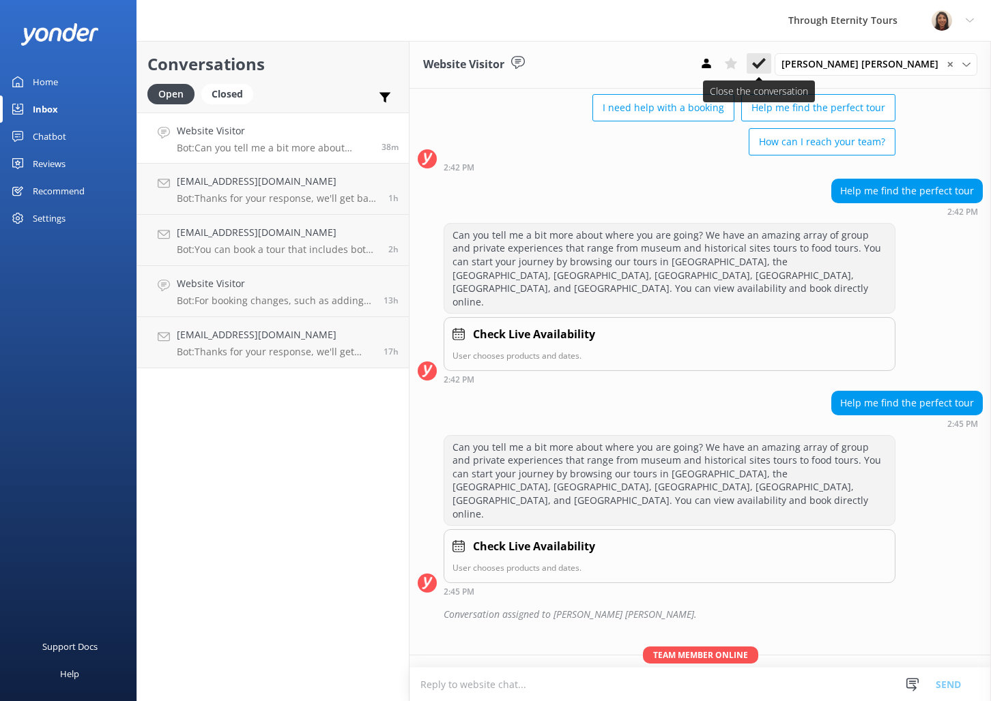
click at [766, 61] on use at bounding box center [759, 63] width 14 height 11
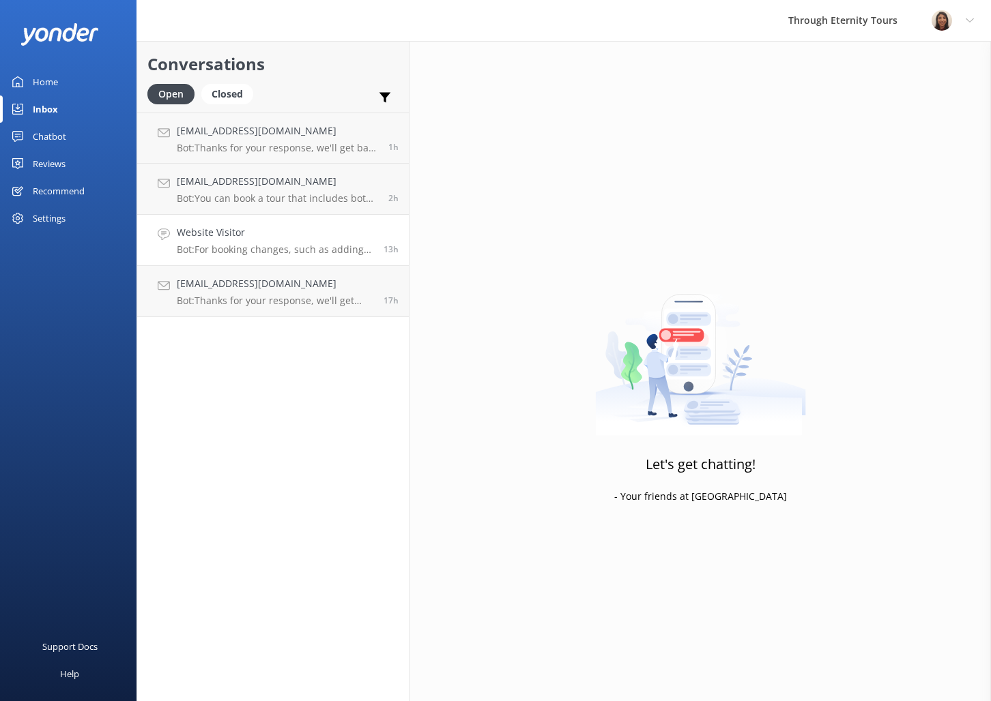
click at [328, 225] on h4 "Website Visitor" at bounding box center [275, 232] width 197 height 15
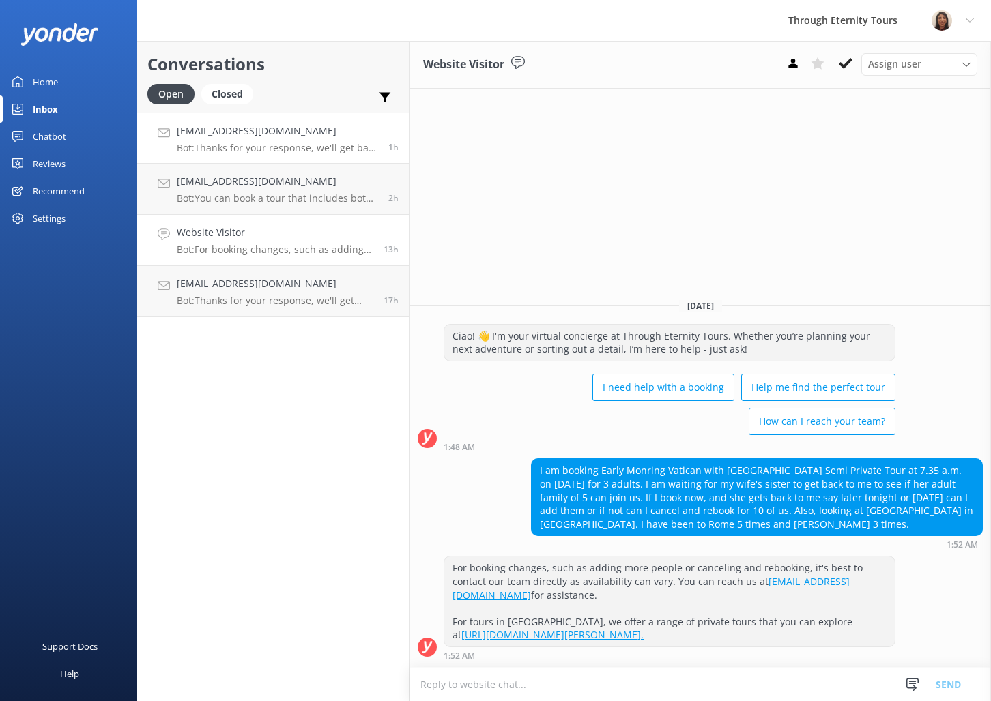
click at [259, 154] on link "[EMAIL_ADDRESS][DOMAIN_NAME] Bot: Thanks for your response, we'll get back to y…" at bounding box center [273, 138] width 272 height 51
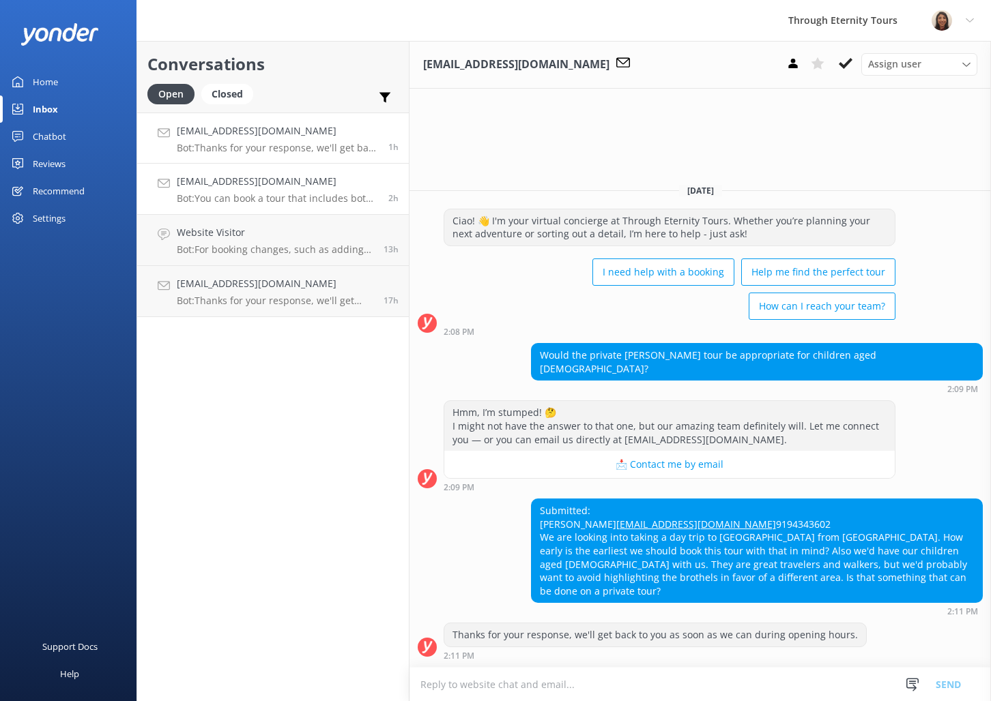
click at [256, 179] on h4 "[EMAIL_ADDRESS][DOMAIN_NAME]" at bounding box center [277, 181] width 201 height 15
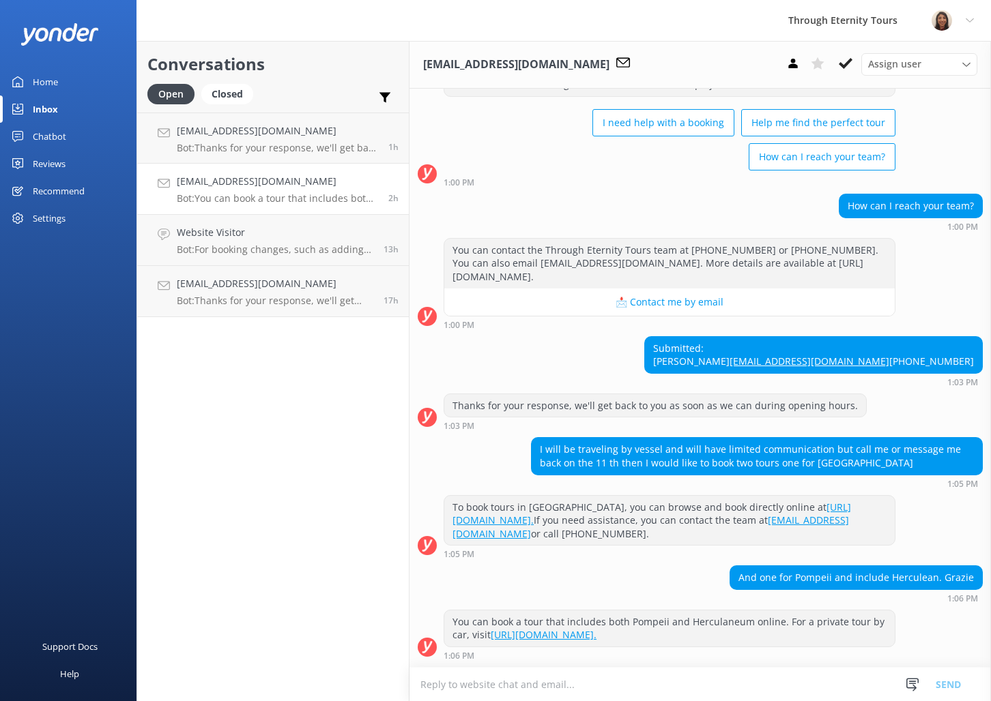
scroll to position [105, 0]
click at [265, 151] on p "Bot: Thanks for your response, we'll get back to you as soon as we can during o…" at bounding box center [277, 148] width 201 height 12
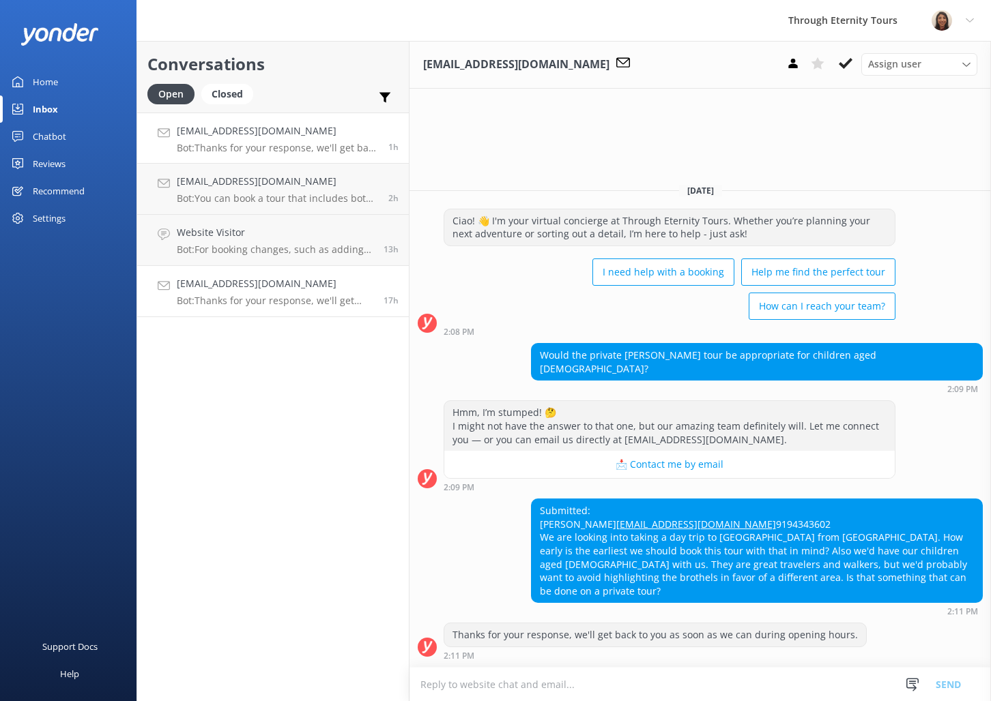
click at [272, 308] on link "[EMAIL_ADDRESS][DOMAIN_NAME] Bot: Thanks for your response, we'll get back to y…" at bounding box center [273, 291] width 272 height 51
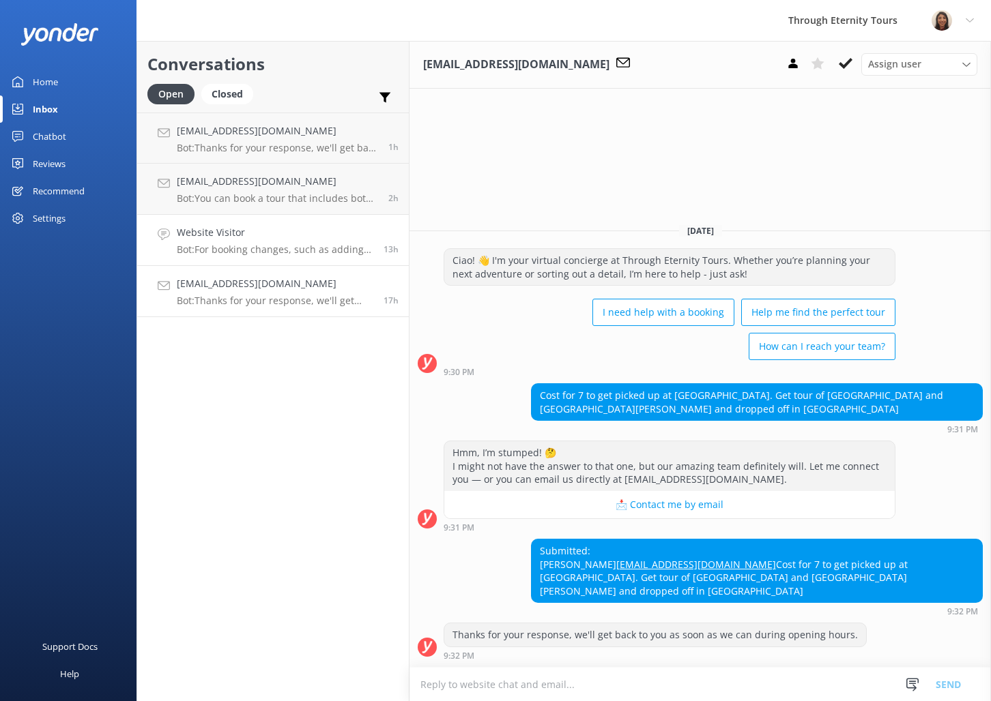
click at [349, 241] on div "Website Visitor Bot: For booking changes, such as adding more people or canceli…" at bounding box center [275, 240] width 197 height 30
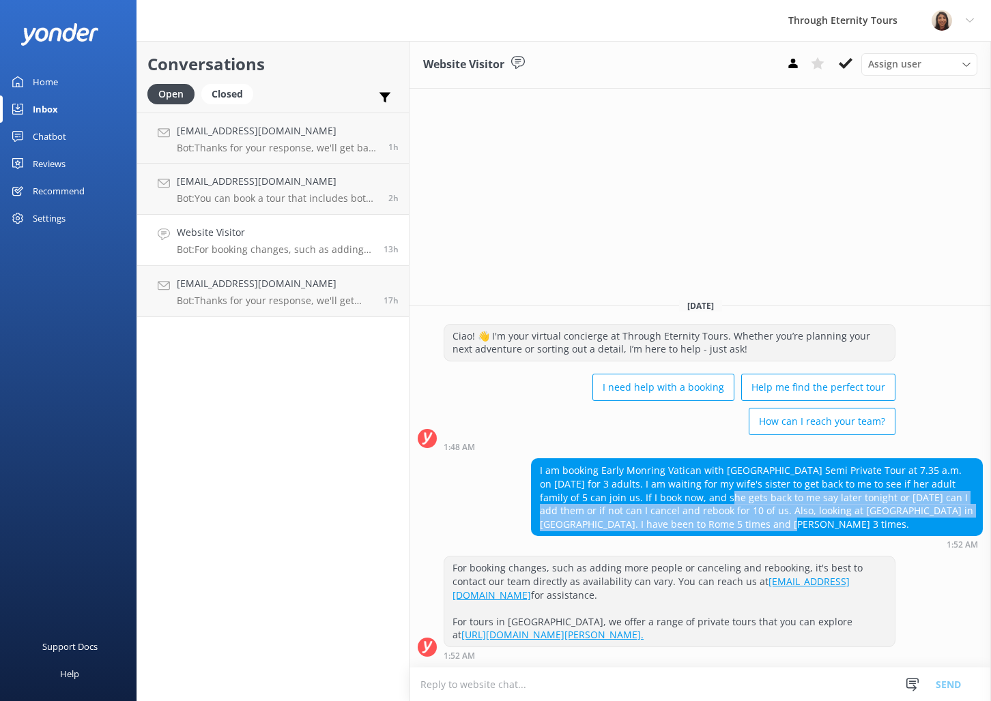
drag, startPoint x: 715, startPoint y: 491, endPoint x: 798, endPoint y: 529, distance: 91.3
click at [798, 529] on div "I am booking Early Monring Vatican with [GEOGRAPHIC_DATA] Semi Private Tour at …" at bounding box center [757, 497] width 450 height 76
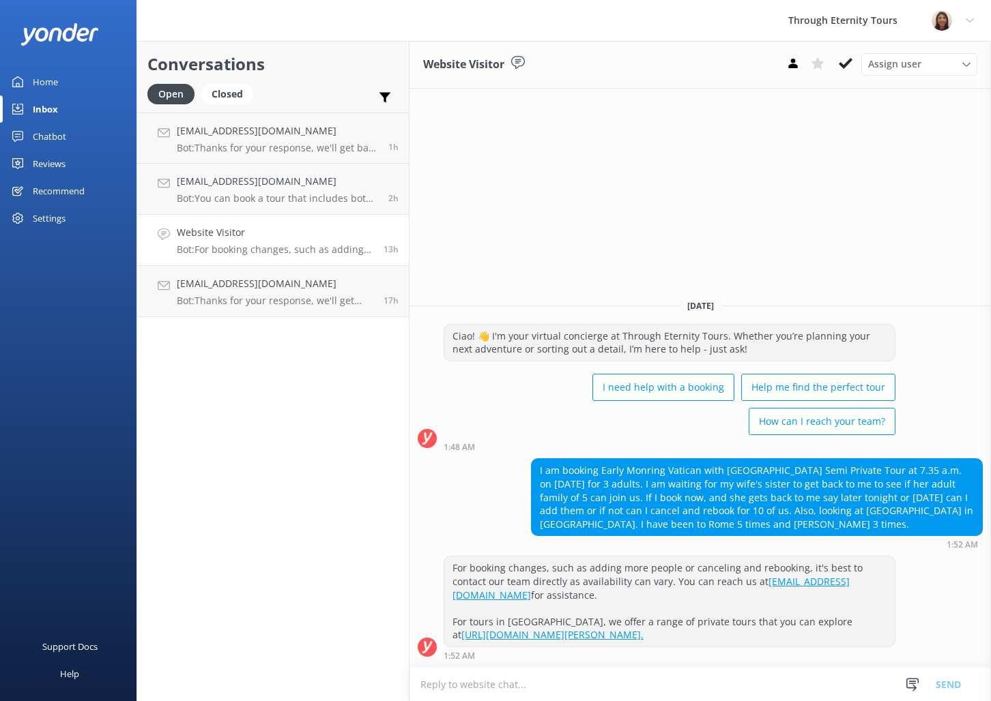
click at [571, 670] on textarea at bounding box center [699, 684] width 581 height 33
paste textarea "Hello, my name is [PERSON_NAME] from Through Eternity Tours. Thank you for your…"
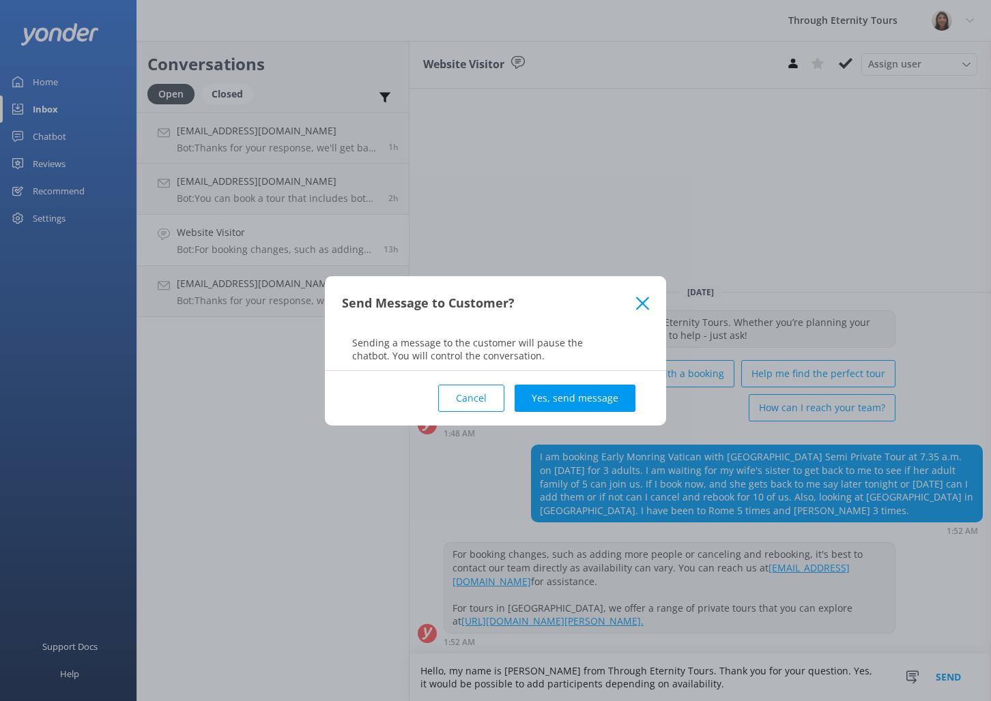
click at [643, 305] on icon at bounding box center [642, 304] width 13 height 14
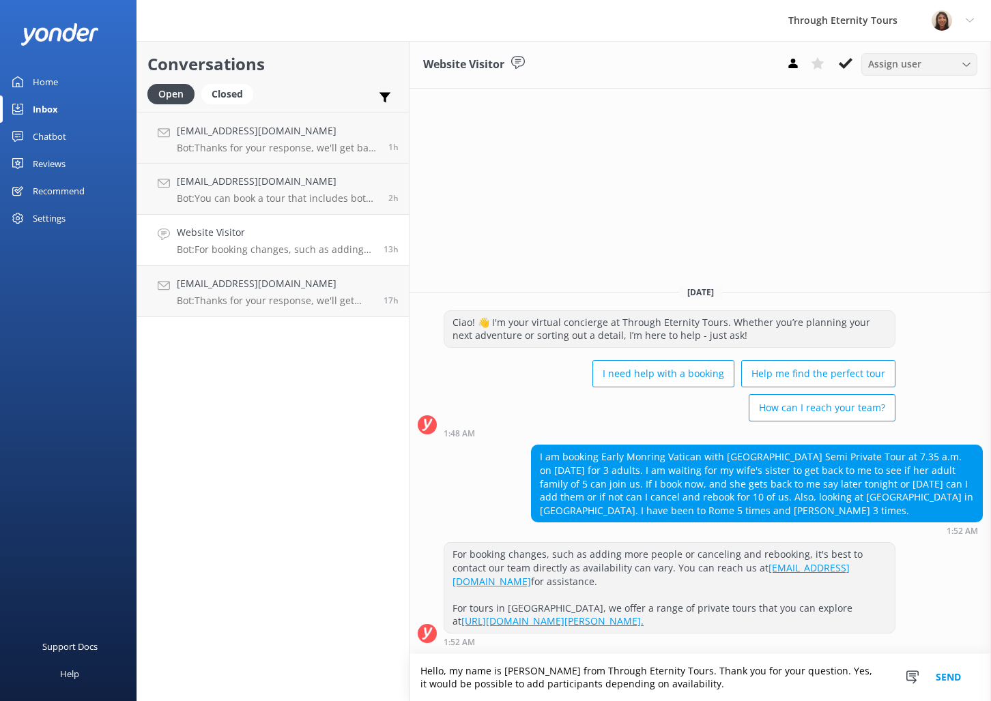
type textarea "Hello, my name is [PERSON_NAME] from Through Eternity Tours. Thank you for your…"
click at [882, 64] on span "Assign user" at bounding box center [894, 64] width 53 height 15
click at [899, 174] on div "[PERSON_NAME] [PERSON_NAME]" at bounding box center [923, 183] width 108 height 28
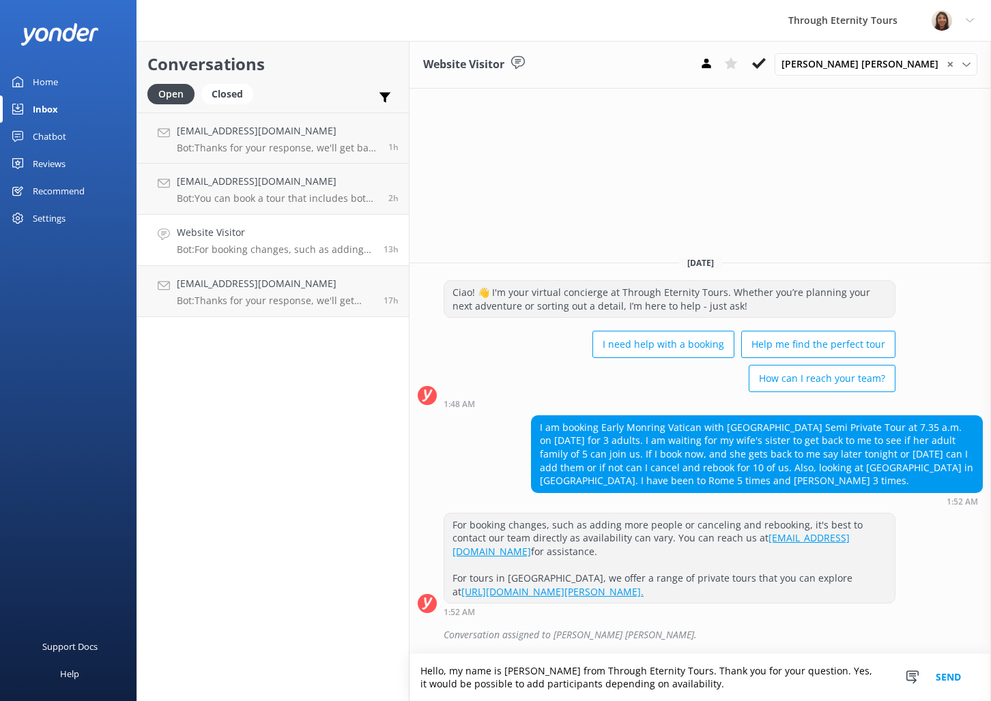
click at [945, 673] on button "Send" at bounding box center [948, 677] width 51 height 47
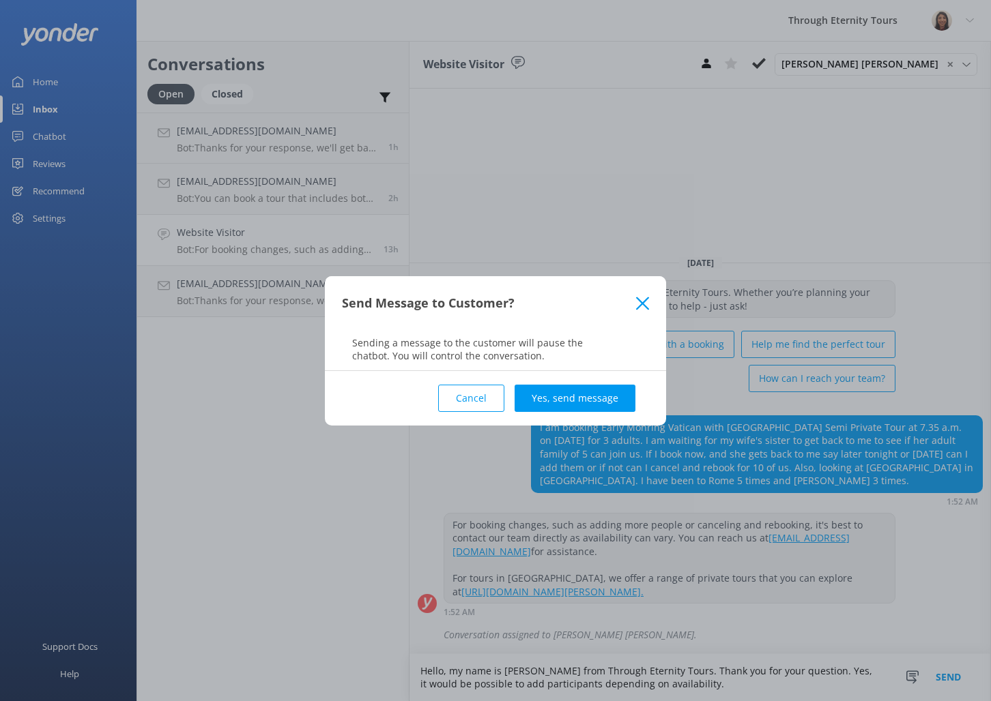
drag, startPoint x: 602, startPoint y: 397, endPoint x: 610, endPoint y: 402, distance: 9.5
click at [602, 397] on button "Yes, send message" at bounding box center [574, 398] width 121 height 27
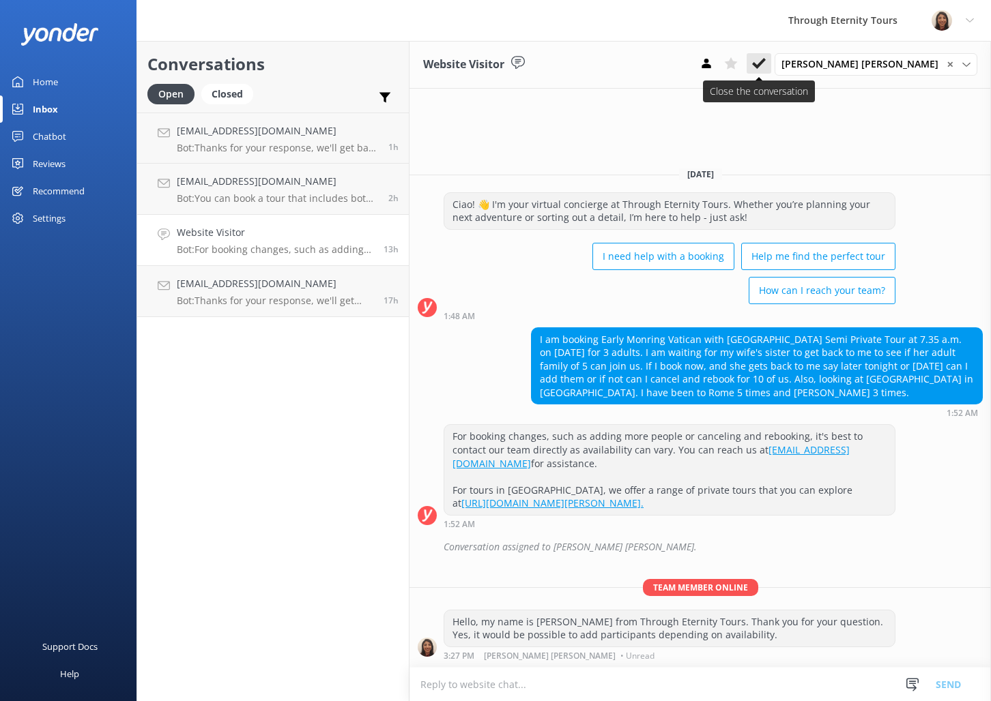
click at [766, 61] on use at bounding box center [759, 63] width 14 height 11
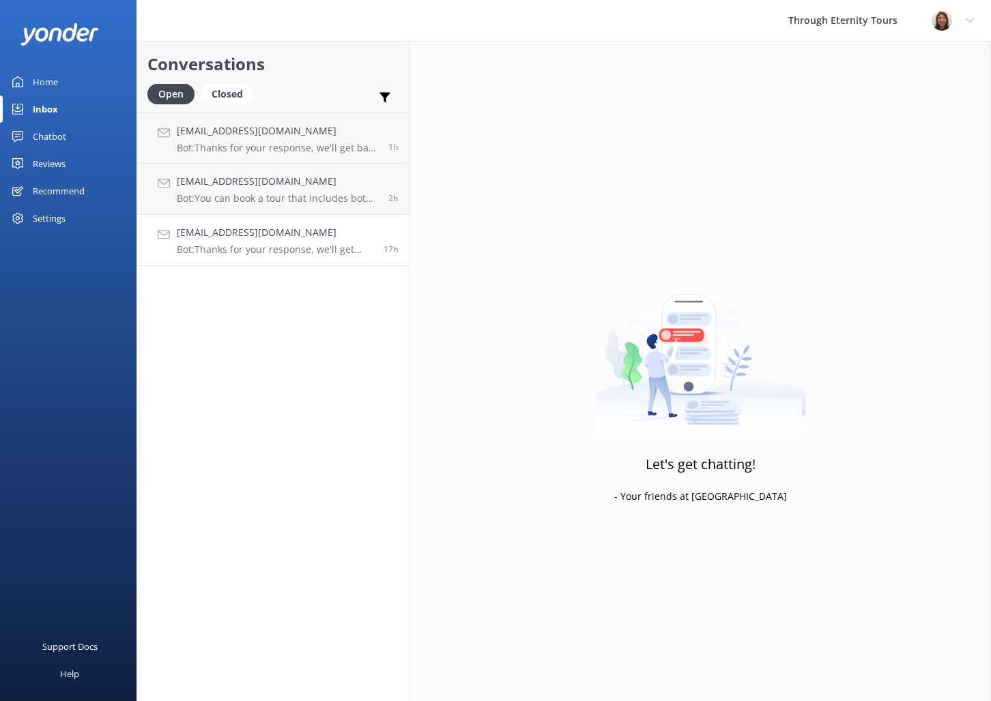
click at [295, 251] on p "Bot: Thanks for your response, we'll get back to you as soon as we can during o…" at bounding box center [275, 250] width 197 height 12
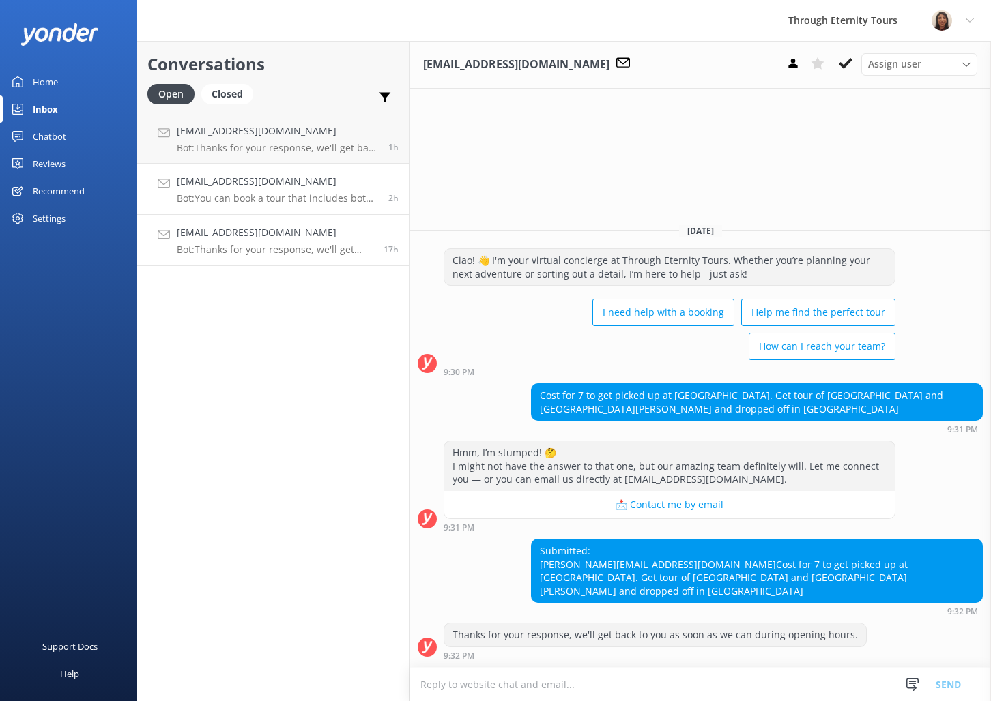
click at [225, 191] on div "[EMAIL_ADDRESS][DOMAIN_NAME] Bot: You can book a tour that includes both Pompei…" at bounding box center [277, 189] width 201 height 30
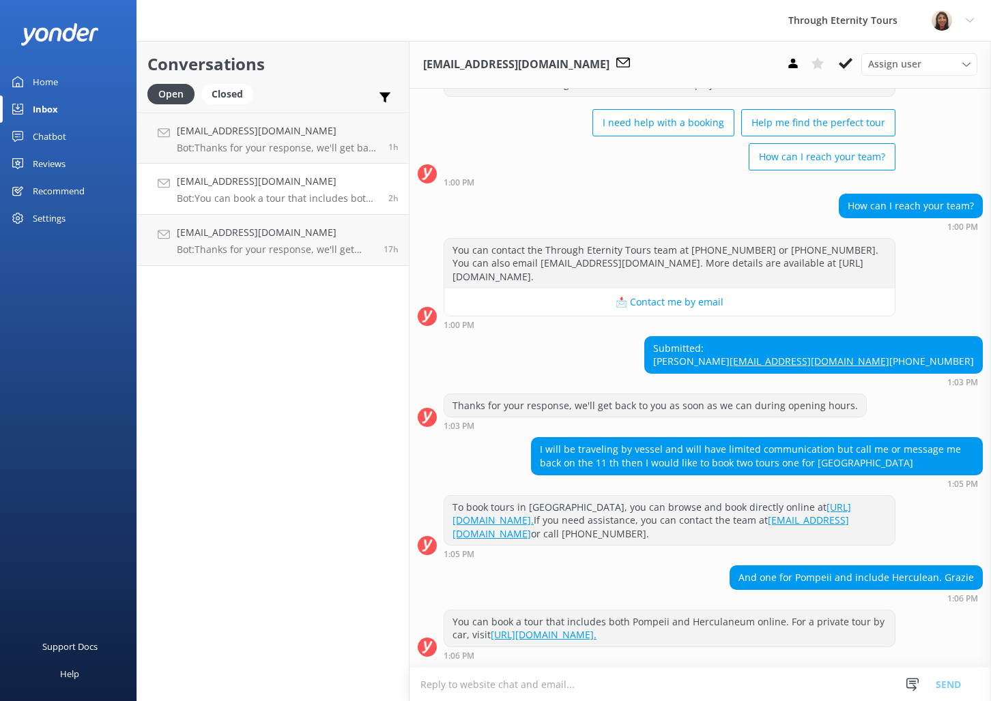
scroll to position [105, 0]
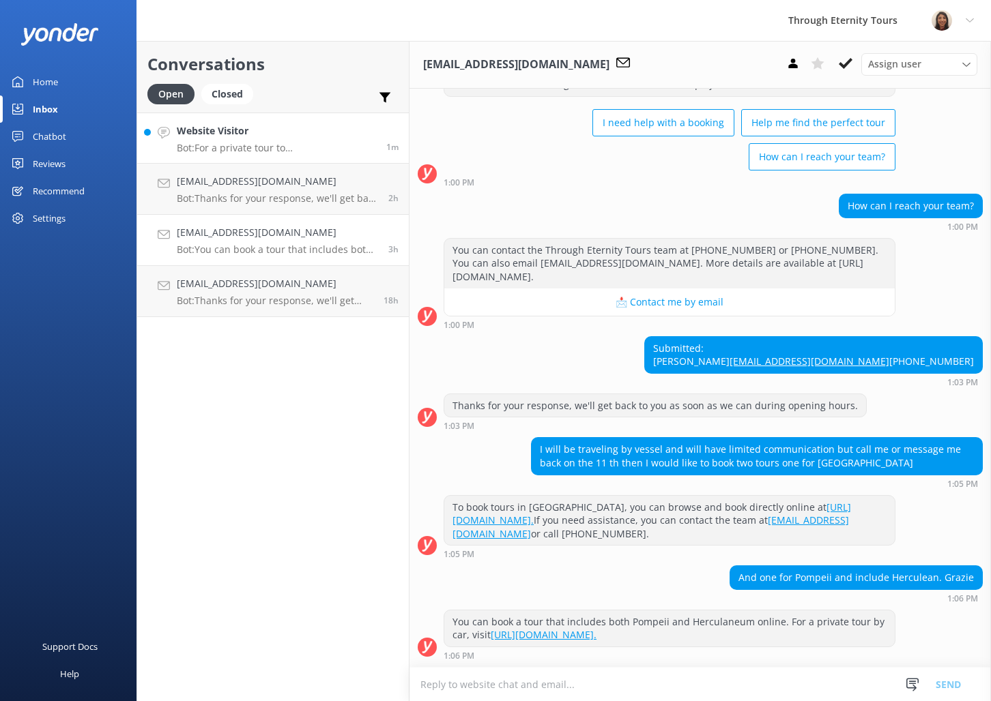
click at [252, 148] on p "Bot: For a private tour to [GEOGRAPHIC_DATA], you can consider the "Toledo in a…" at bounding box center [276, 148] width 199 height 12
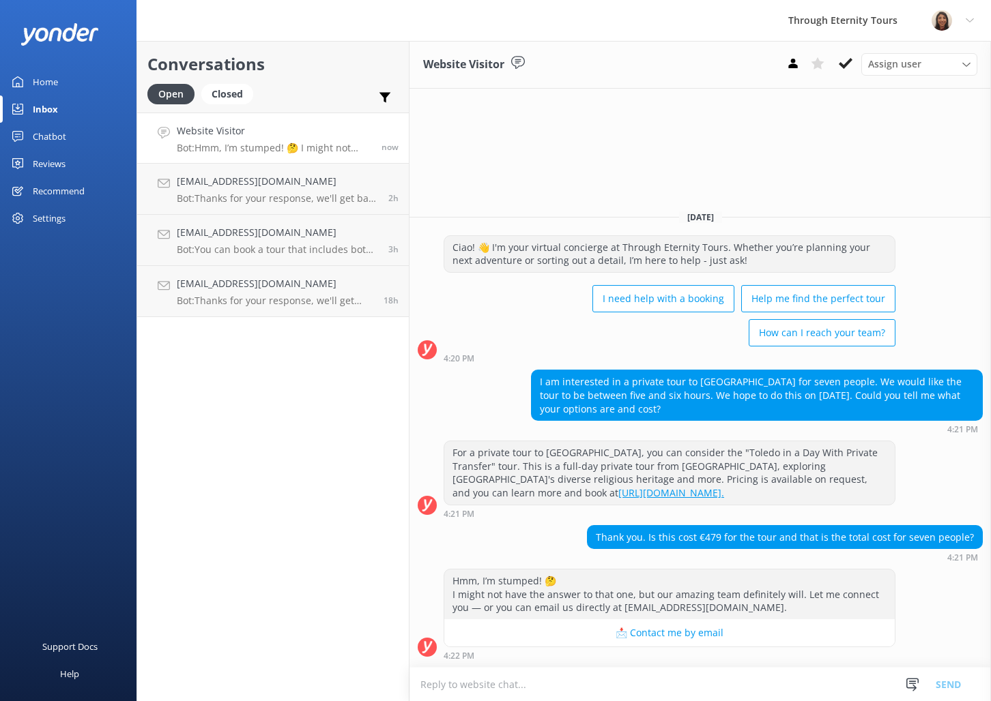
click at [680, 493] on link "[URL][DOMAIN_NAME]." at bounding box center [671, 493] width 106 height 13
click at [609, 685] on textarea at bounding box center [699, 684] width 581 height 33
paste textarea "Hello, my name is [PERSON_NAME] from Through Eternity Tours. Thank you for your…"
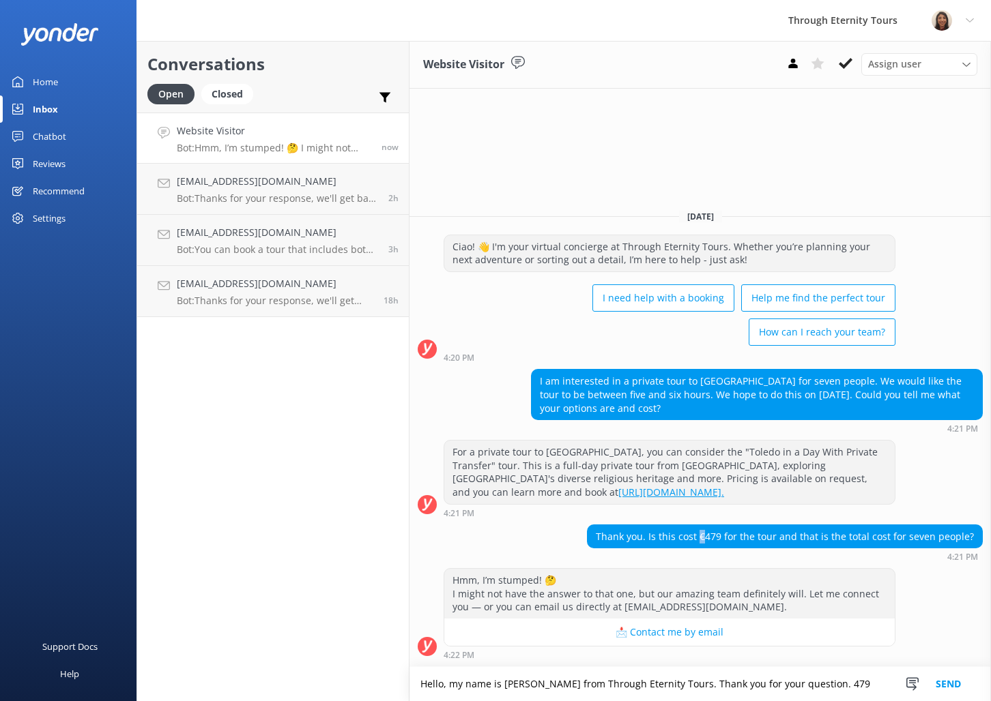
click at [708, 540] on div "Thank you. Is this cost €479 for the tour and that is the total cost for seven …" at bounding box center [784, 536] width 394 height 23
copy div "€"
click at [797, 685] on textarea "Hello, my name is [PERSON_NAME] from Through Eternity Tours. Thank you for your…" at bounding box center [699, 684] width 581 height 34
click at [804, 688] on textarea "Hello, my name is [PERSON_NAME] from Through Eternity Tours. Thank you for your…" at bounding box center [699, 684] width 581 height 34
click at [799, 685] on textarea "Hello, my name is [PERSON_NAME] from Through Eternity Tours. Thank you for your…" at bounding box center [699, 684] width 581 height 34
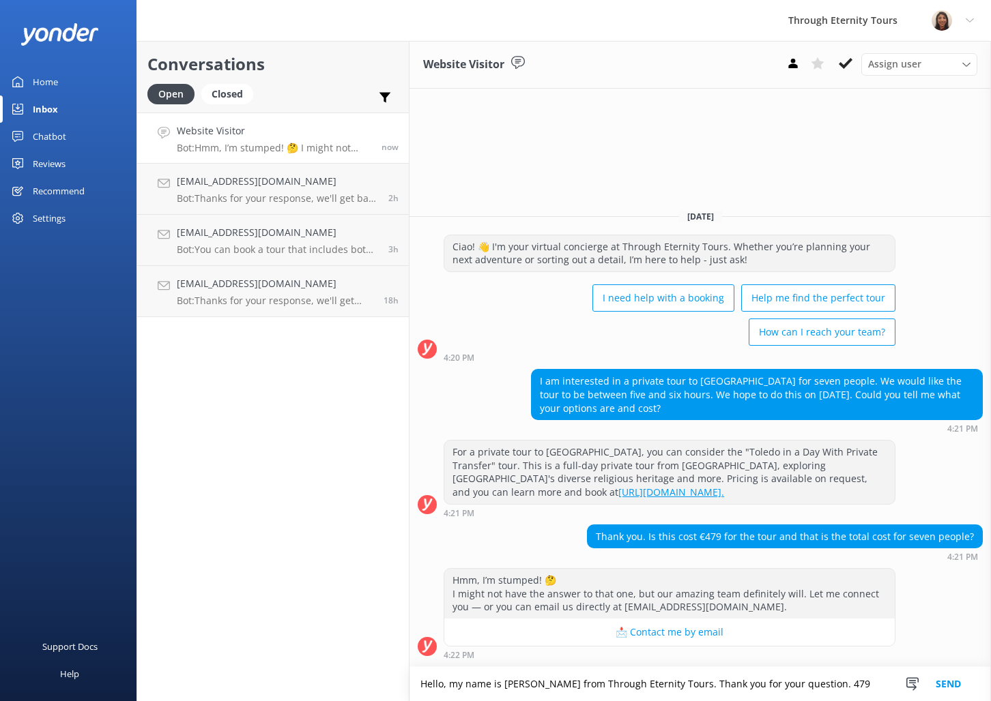
paste textarea "€"
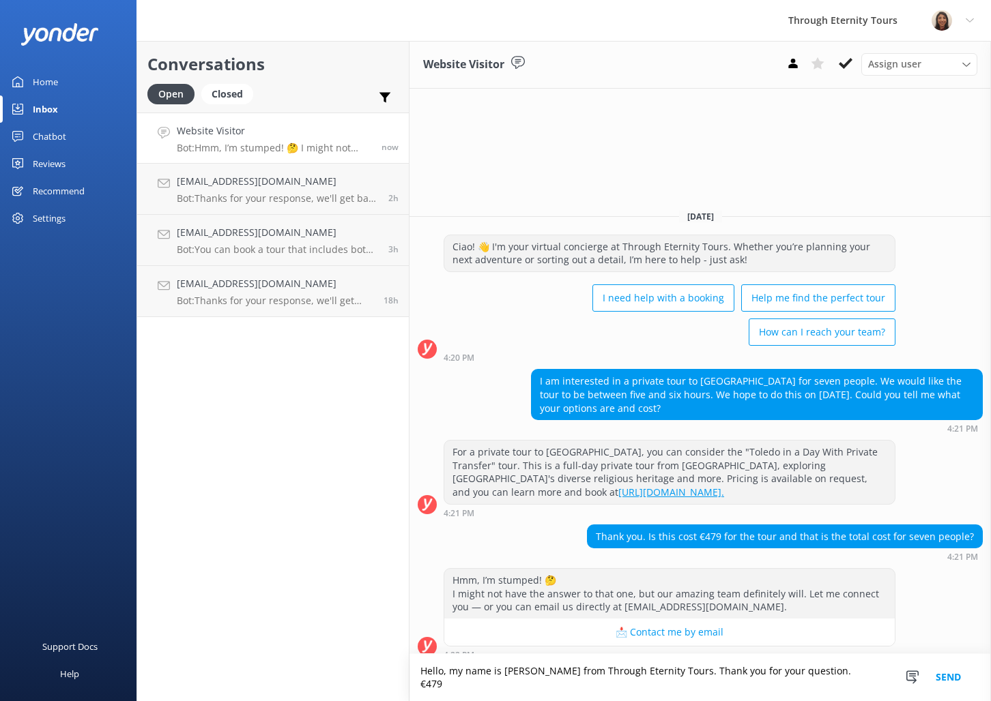
click at [839, 686] on textarea "Hello, my name is [PERSON_NAME] from Through Eternity Tours. Thank you for your…" at bounding box center [699, 677] width 581 height 47
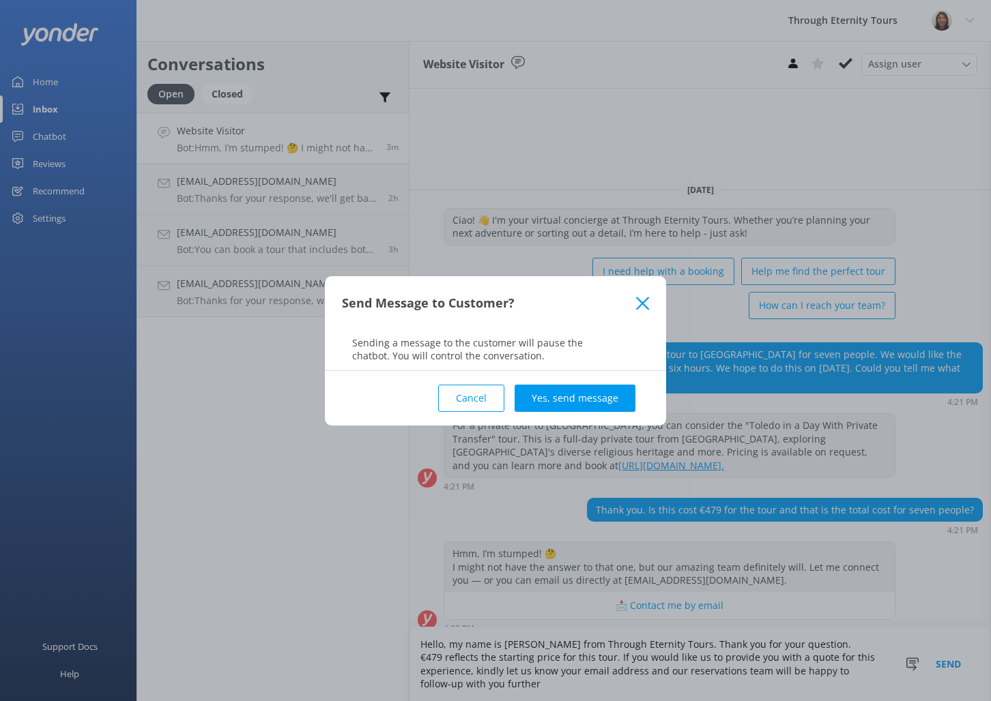
type textarea "Hello, my name is [PERSON_NAME] from Through Eternity Tours. Thank you for your…"
click at [493, 390] on button "Cancel" at bounding box center [471, 398] width 66 height 27
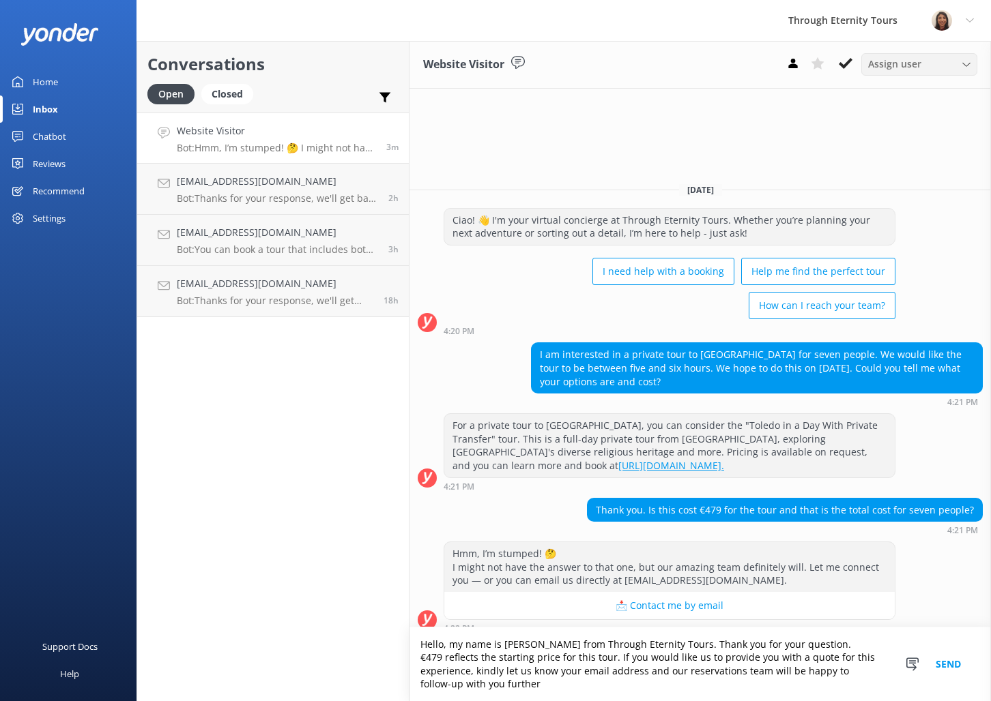
click at [910, 65] on span "Assign user" at bounding box center [894, 64] width 53 height 15
drag, startPoint x: 900, startPoint y: 179, endPoint x: 920, endPoint y: 199, distance: 28.0
click at [900, 179] on div "[PERSON_NAME] [PERSON_NAME]" at bounding box center [923, 183] width 108 height 28
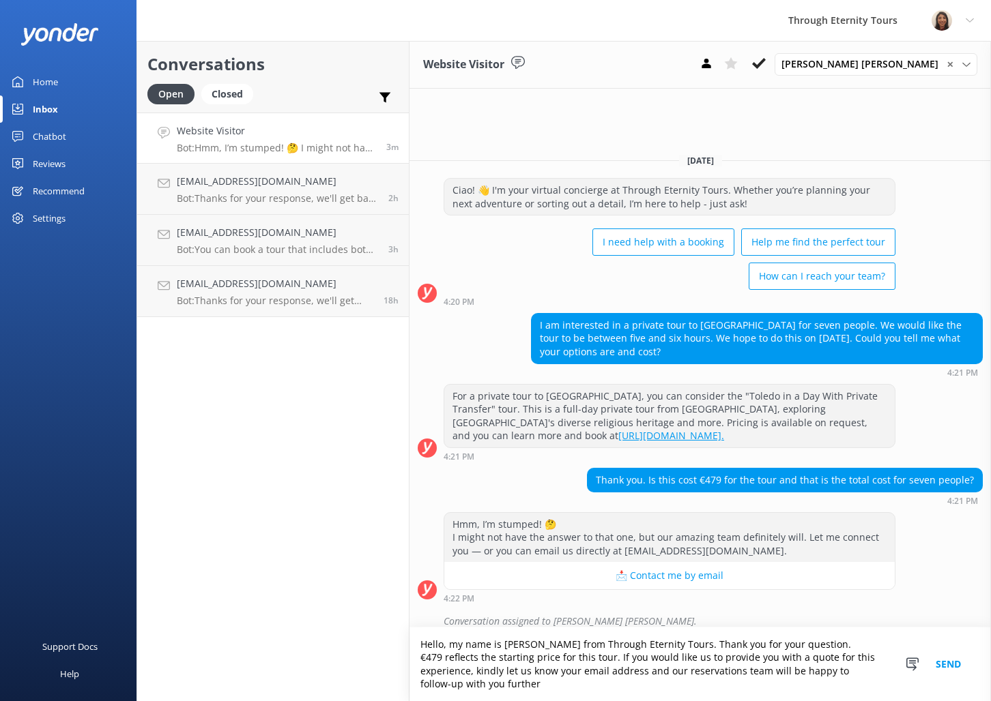
click at [957, 667] on button "Send" at bounding box center [948, 665] width 51 height 74
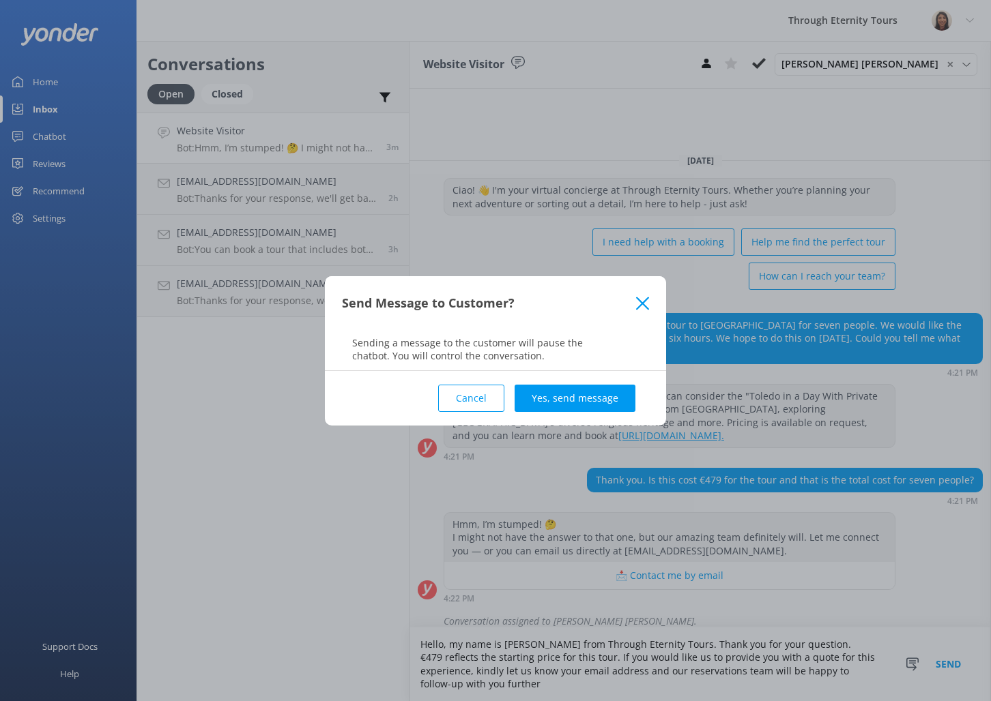
click at [577, 397] on button "Yes, send message" at bounding box center [574, 398] width 121 height 27
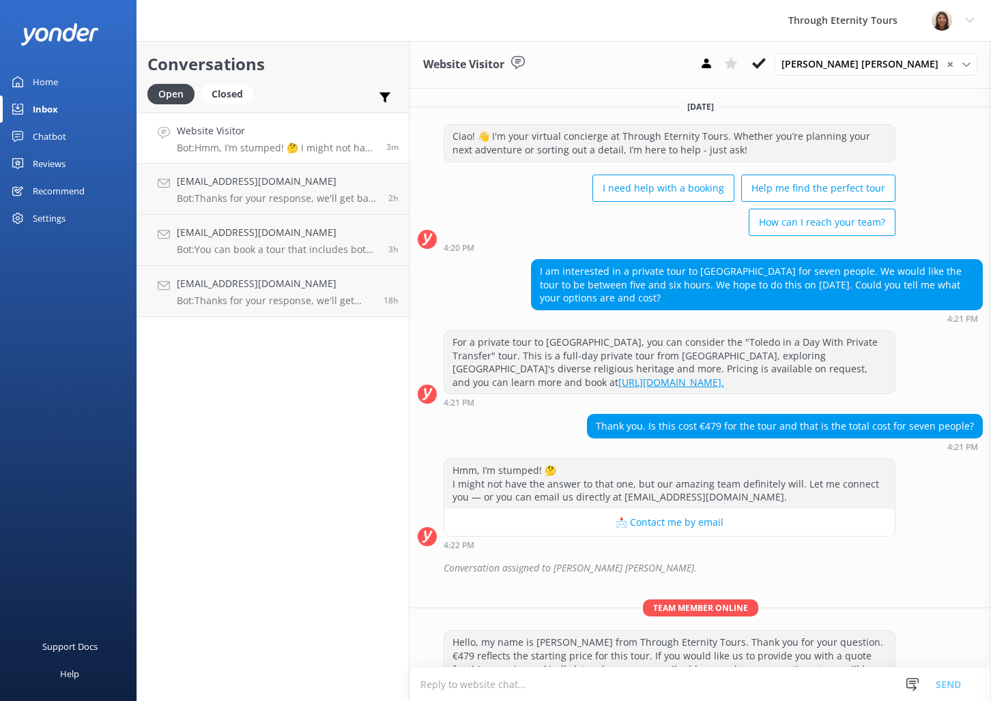
scroll to position [48, 0]
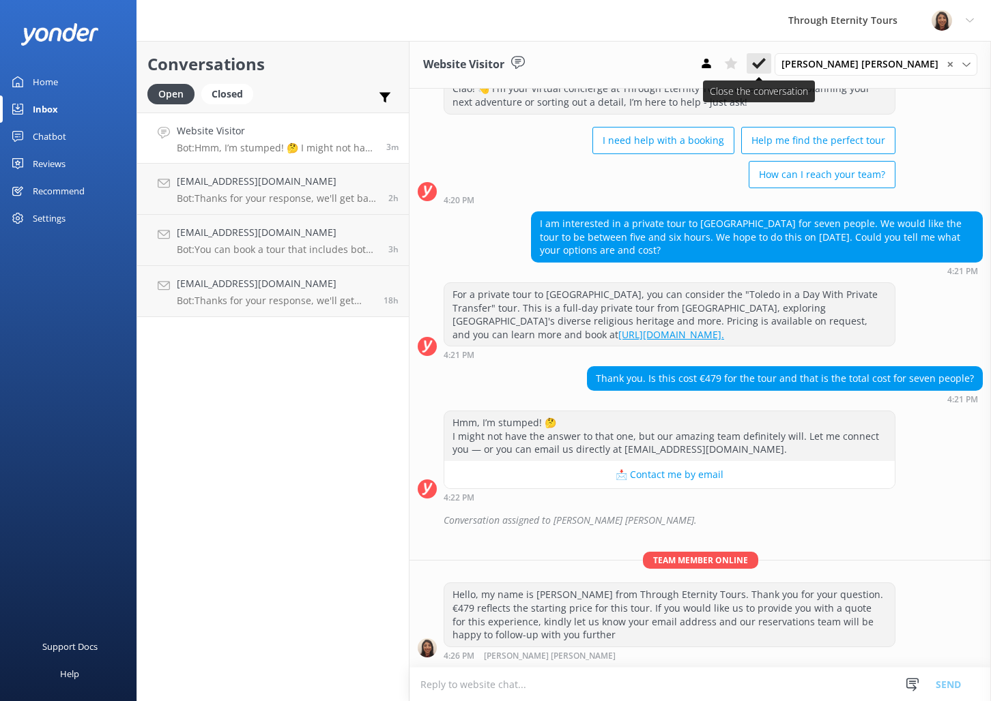
click at [771, 63] on button at bounding box center [758, 63] width 25 height 20
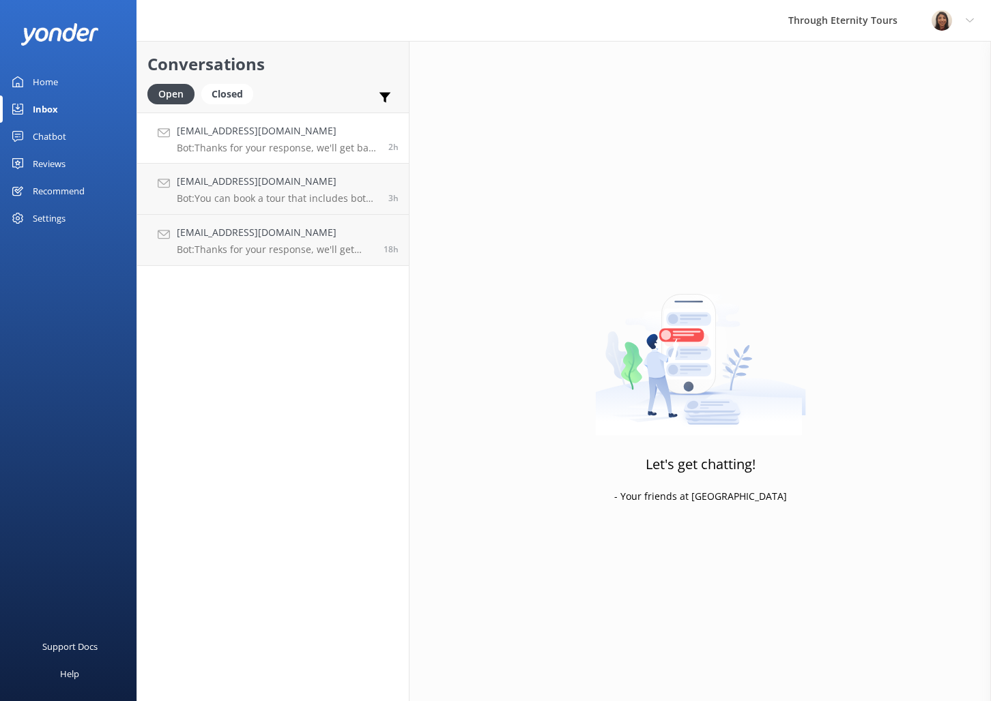
click at [285, 141] on div "[EMAIL_ADDRESS][DOMAIN_NAME] Bot: Thanks for your response, we'll get back to y…" at bounding box center [277, 138] width 201 height 29
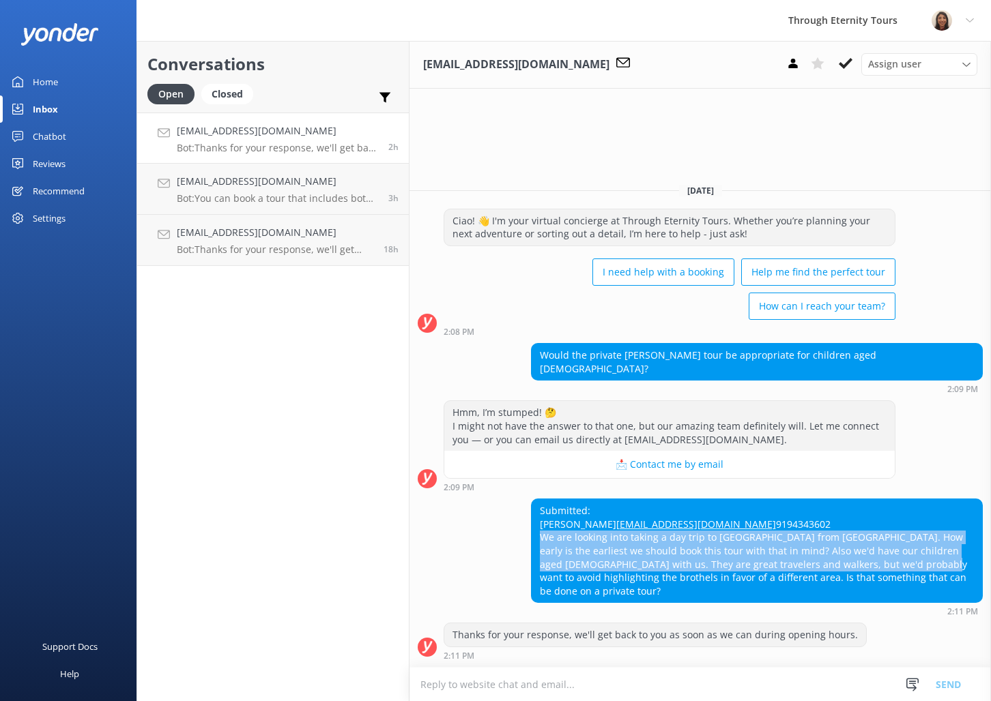
drag, startPoint x: 796, startPoint y: 544, endPoint x: 856, endPoint y: 574, distance: 67.1
click at [876, 579] on div "Submitted: [PERSON_NAME] [EMAIL_ADDRESS][DOMAIN_NAME] 9194343602 We are looking…" at bounding box center [757, 550] width 450 height 103
click at [724, 534] on div "Submitted: [PERSON_NAME] [EMAIL_ADDRESS][DOMAIN_NAME] 9194343602 We are looking…" at bounding box center [757, 550] width 450 height 103
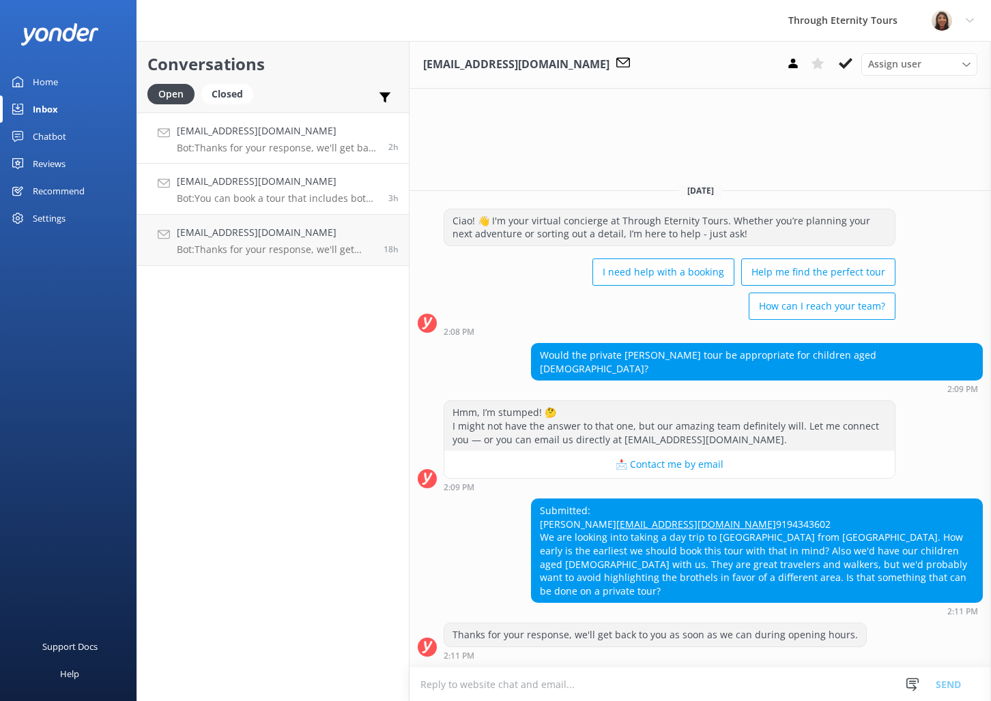
click at [225, 189] on h4 "[EMAIL_ADDRESS][DOMAIN_NAME]" at bounding box center [277, 181] width 201 height 15
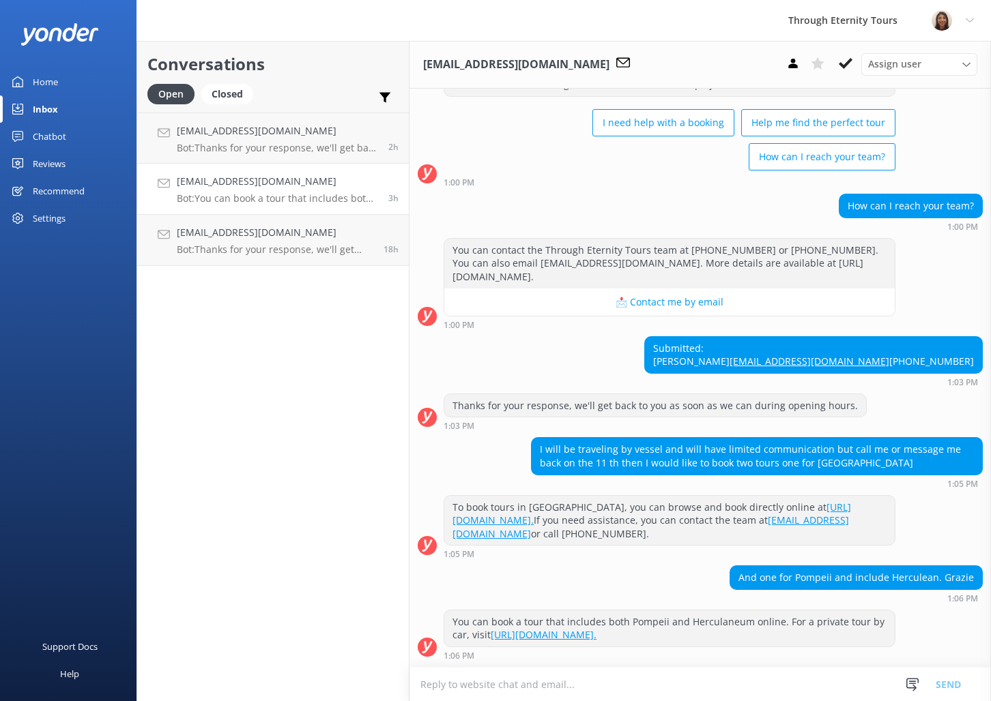
scroll to position [74, 0]
drag, startPoint x: 980, startPoint y: 366, endPoint x: 845, endPoint y: 364, distance: 134.4
click at [845, 365] on div "Submitted: [PERSON_NAME] [EMAIL_ADDRESS][DOMAIN_NAME] [PHONE_NUMBER]" at bounding box center [813, 355] width 337 height 36
copy link "[EMAIL_ADDRESS][DOMAIN_NAME]"
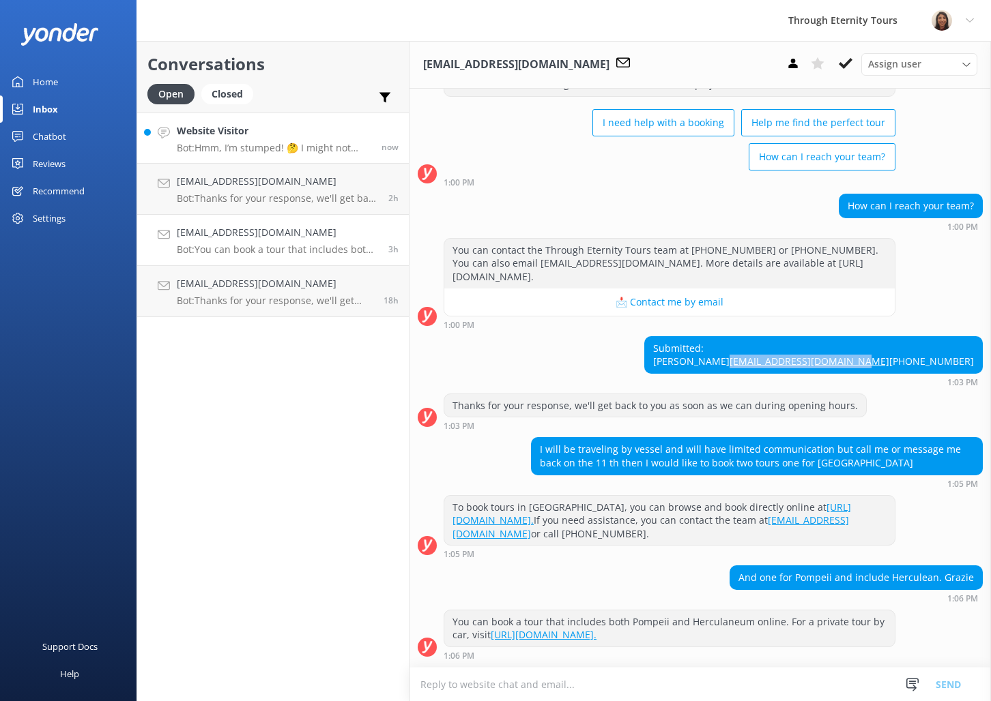
click at [282, 143] on p "Bot: Hmm, I’m stumped! 🤔 I might not have the answer to that one, but our amazi…" at bounding box center [274, 148] width 194 height 12
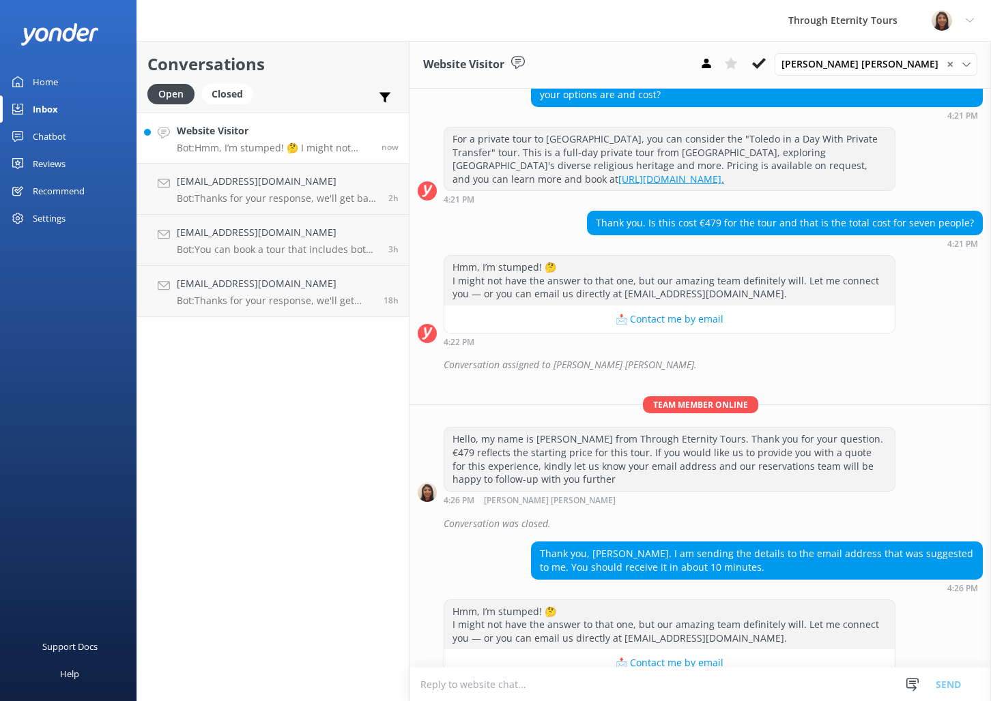
scroll to position [233, 0]
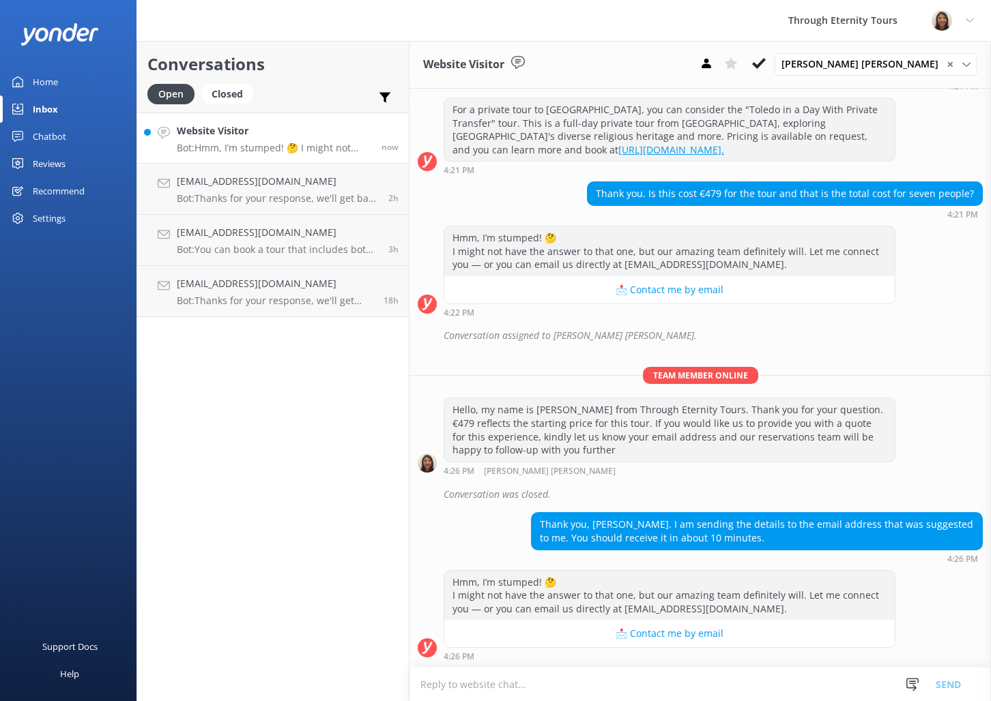
click at [766, 691] on textarea at bounding box center [699, 684] width 581 height 33
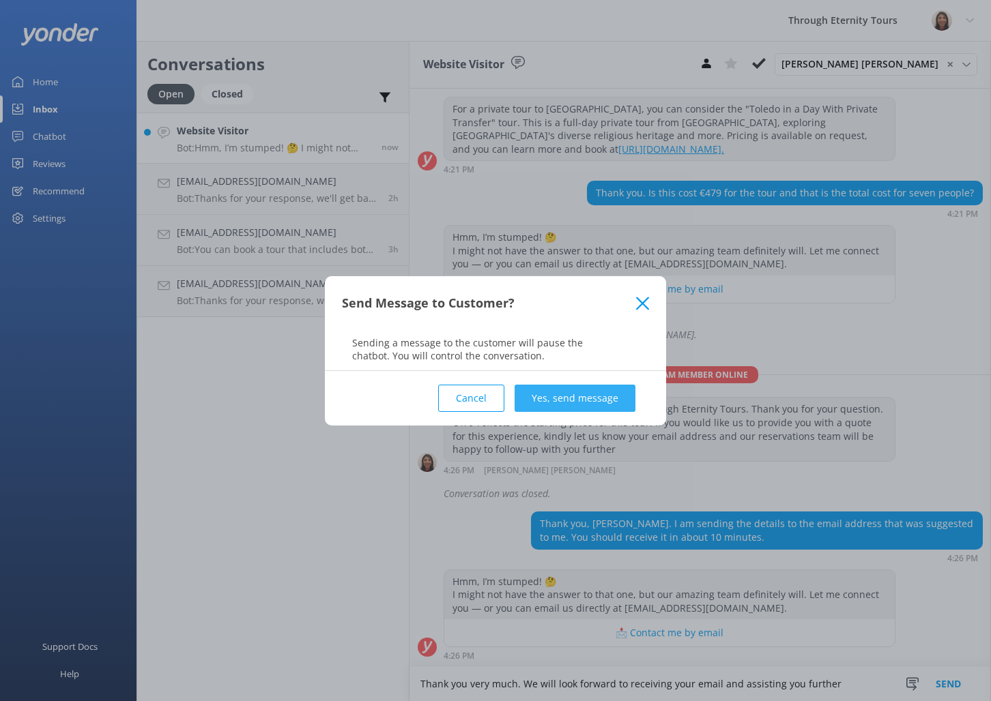
type textarea "Thank you very much. We will look forward to receiving your email and assisting…"
click at [624, 390] on button "Yes, send message" at bounding box center [574, 398] width 121 height 27
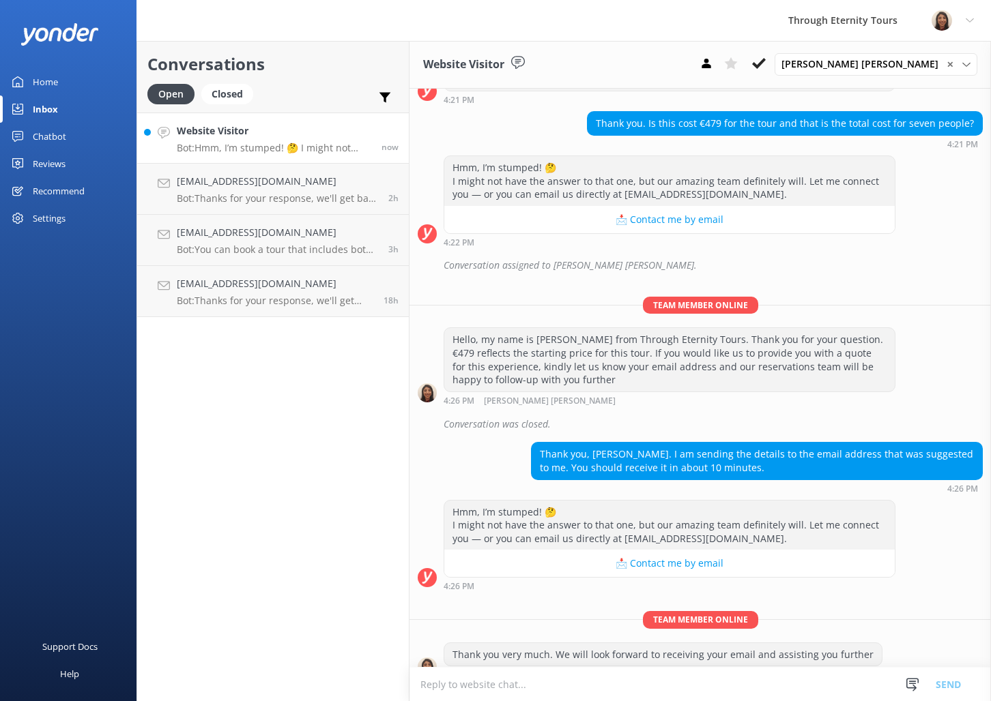
scroll to position [322, 0]
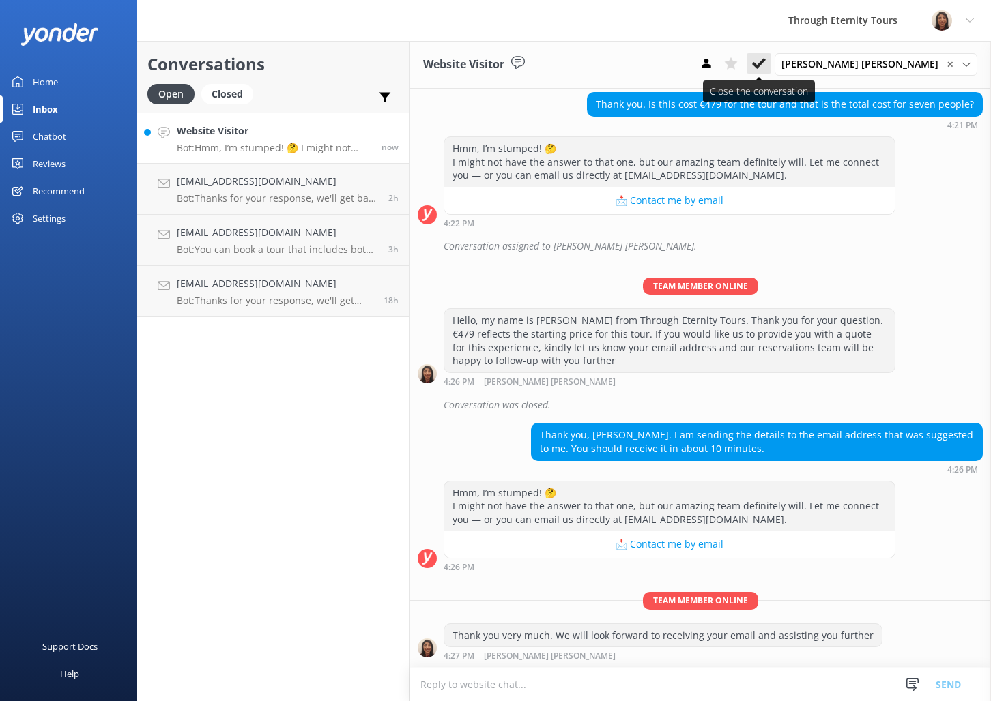
click at [766, 65] on use at bounding box center [759, 63] width 14 height 11
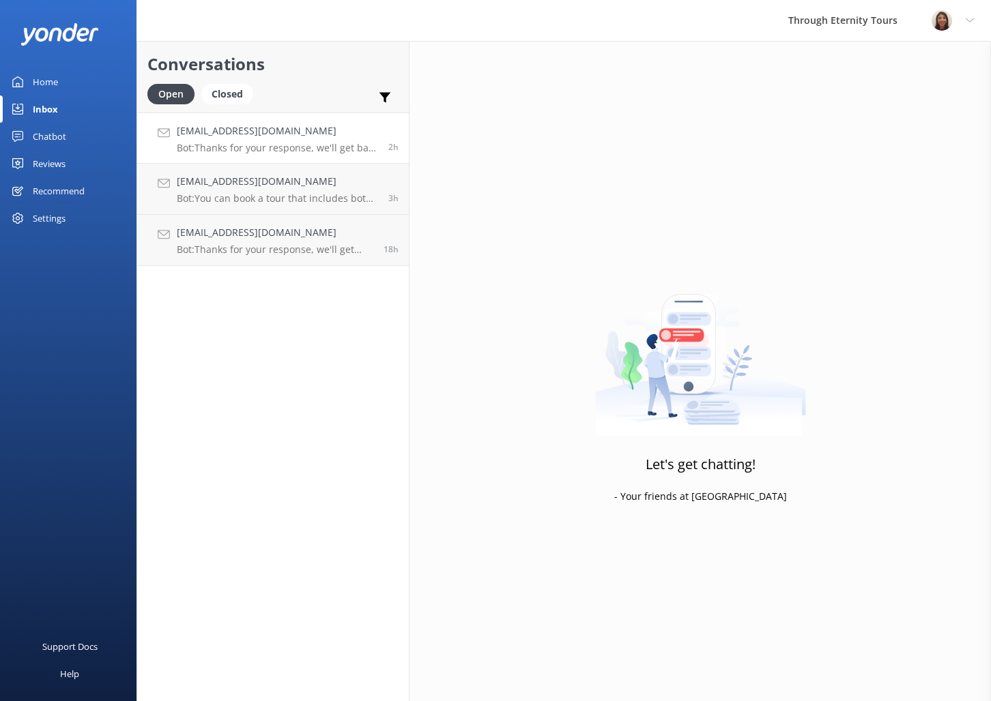
click at [237, 150] on p "Bot: Thanks for your response, we'll get back to you as soon as we can during o…" at bounding box center [277, 148] width 201 height 12
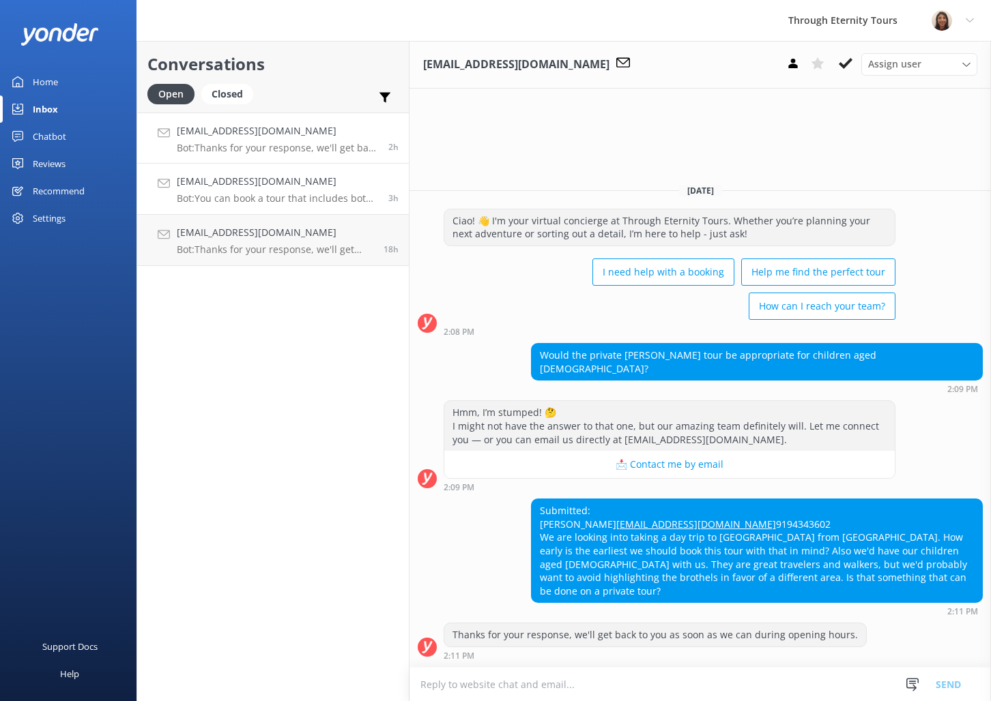
click at [219, 199] on p "Bot: You can book a tour that includes both Pompeii and Herculaneum online. For…" at bounding box center [277, 198] width 201 height 12
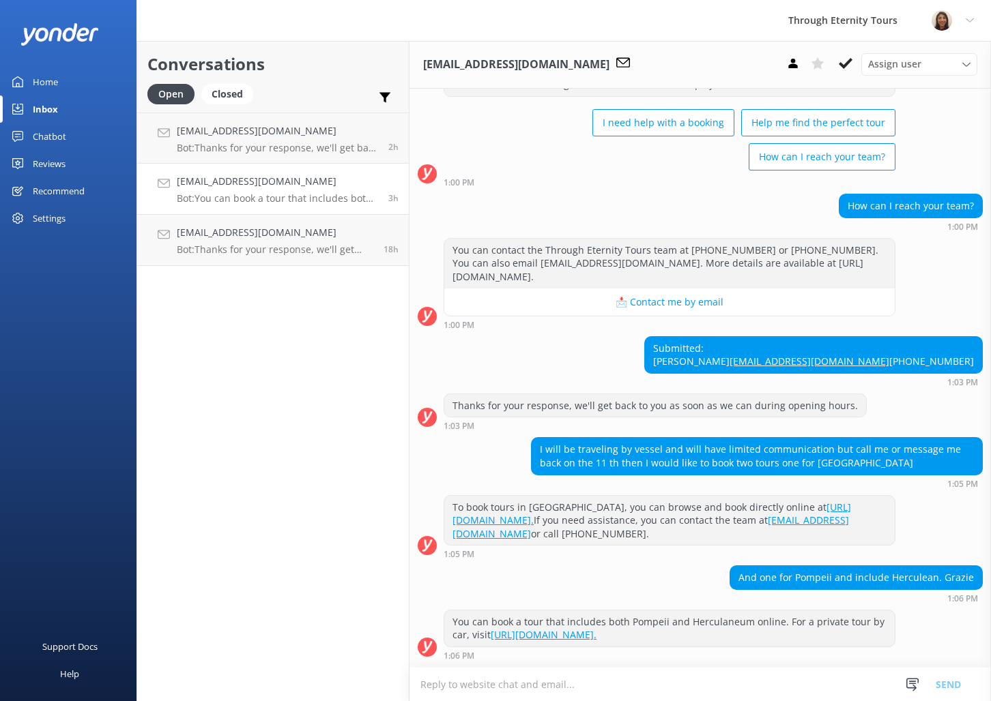
scroll to position [105, 0]
click at [870, 337] on div "Submitted: [PERSON_NAME] [EMAIL_ADDRESS][DOMAIN_NAME] [PHONE_NUMBER]" at bounding box center [813, 355] width 337 height 36
copy div "Belgica"
click at [880, 66] on span "Assign user" at bounding box center [894, 64] width 53 height 15
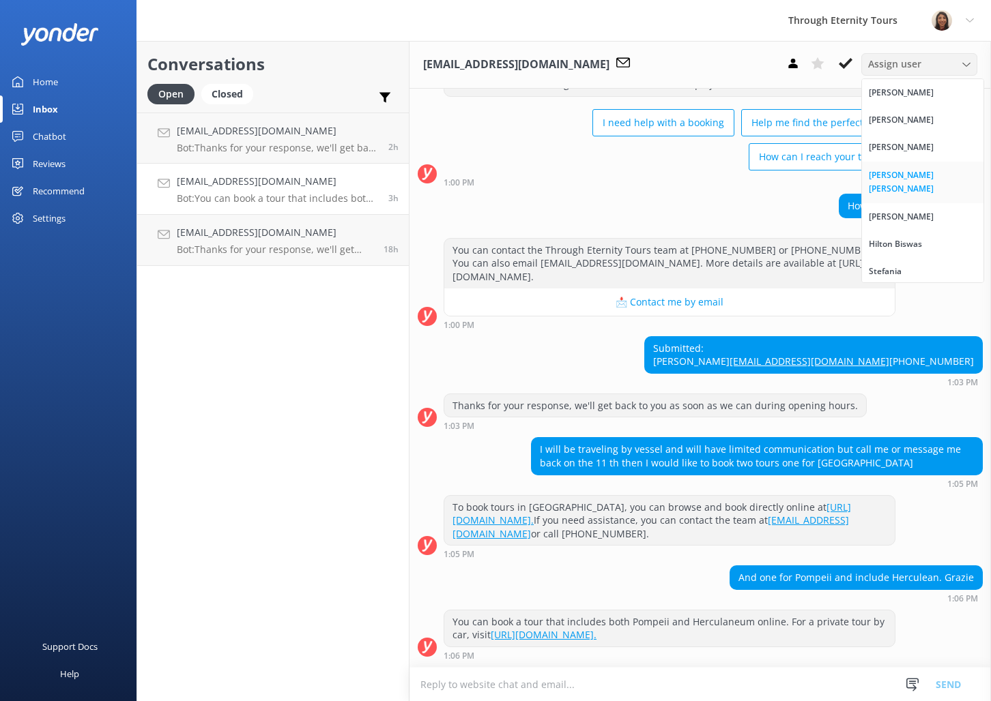
click at [897, 176] on div "[PERSON_NAME] [PERSON_NAME]" at bounding box center [923, 183] width 108 height 28
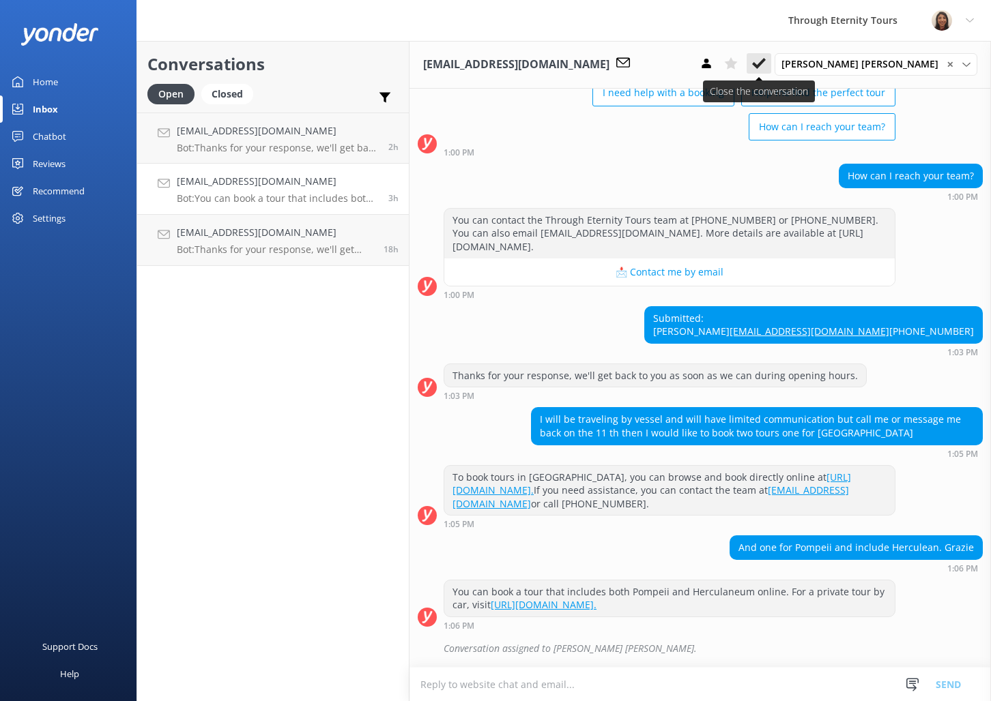
scroll to position [134, 0]
click at [771, 61] on button at bounding box center [758, 63] width 25 height 20
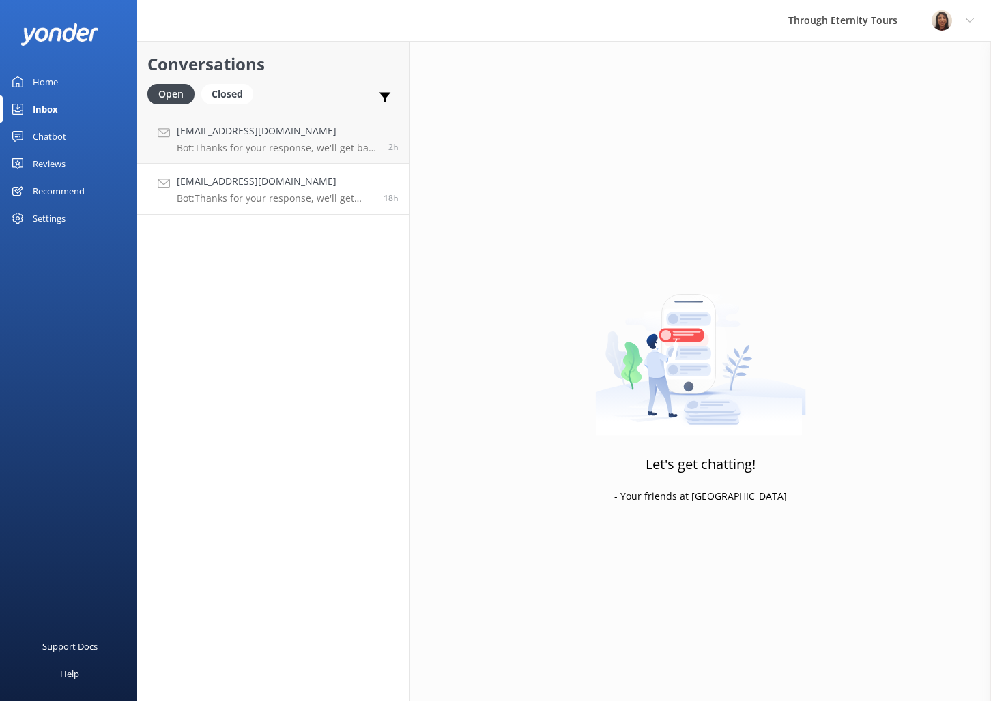
click at [270, 197] on p "Bot: Thanks for your response, we'll get back to you as soon as we can during o…" at bounding box center [275, 198] width 197 height 12
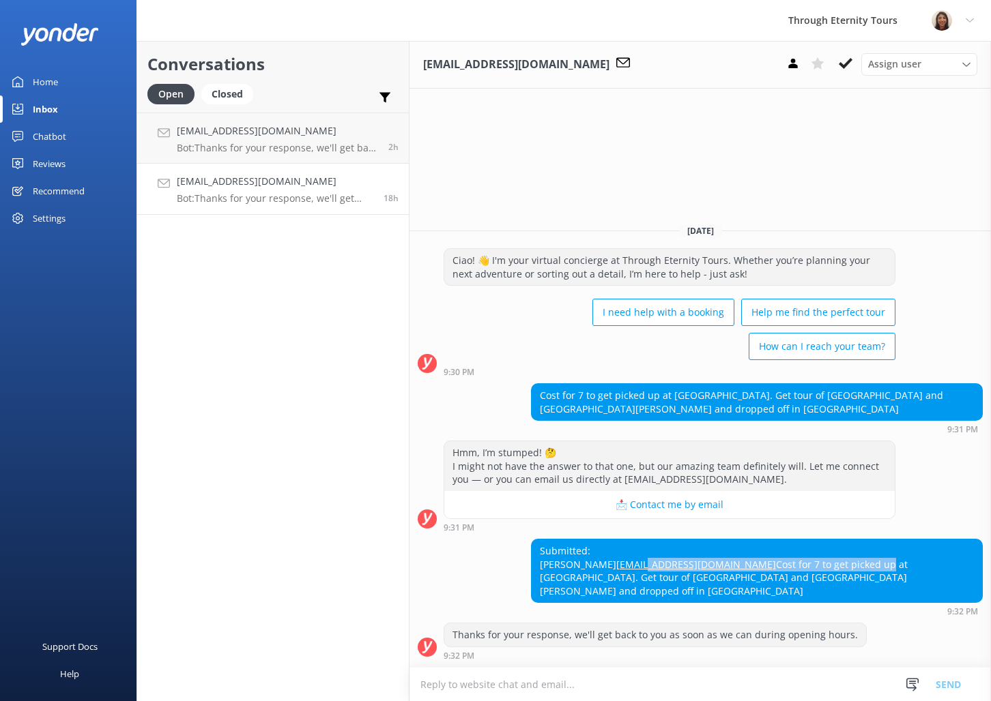
drag, startPoint x: 650, startPoint y: 572, endPoint x: 572, endPoint y: 562, distance: 78.4
click at [572, 564] on div "Submitted: [PERSON_NAME] [PERSON_NAME][EMAIL_ADDRESS][DOMAIN_NAME] Cost for 7 t…" at bounding box center [757, 571] width 450 height 63
click at [716, 554] on div "Submitted: [PERSON_NAME] [PERSON_NAME][EMAIL_ADDRESS][DOMAIN_NAME] Cost for 7 t…" at bounding box center [757, 571] width 450 height 63
drag, startPoint x: 631, startPoint y: 564, endPoint x: 534, endPoint y: 562, distance: 96.9
click at [532, 562] on div "Submitted: [PERSON_NAME] [PERSON_NAME][EMAIL_ADDRESS][DOMAIN_NAME] Cost for 7 t…" at bounding box center [757, 571] width 450 height 63
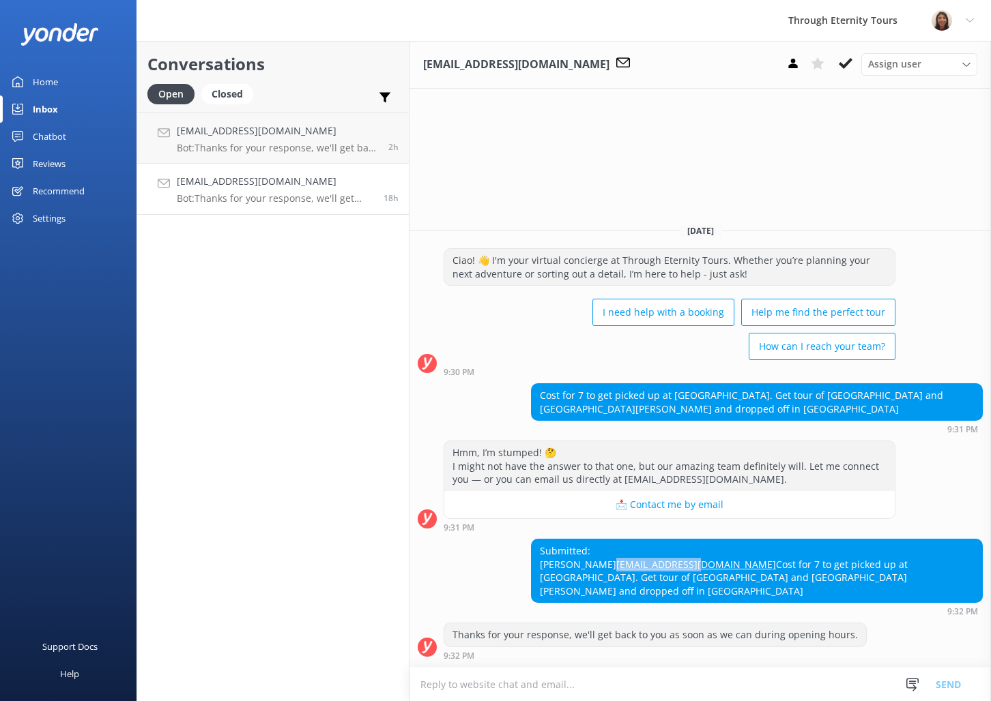
copy link "[EMAIL_ADDRESS][DOMAIN_NAME]"
click at [345, 192] on div "[EMAIL_ADDRESS][DOMAIN_NAME] Bot: Thanks for your response, we'll get back to y…" at bounding box center [275, 189] width 197 height 30
click at [346, 170] on link "[EMAIL_ADDRESS][DOMAIN_NAME] Bot: Thanks for your response, we'll get back to y…" at bounding box center [273, 189] width 272 height 51
click at [904, 66] on span "Assign user" at bounding box center [894, 64] width 53 height 15
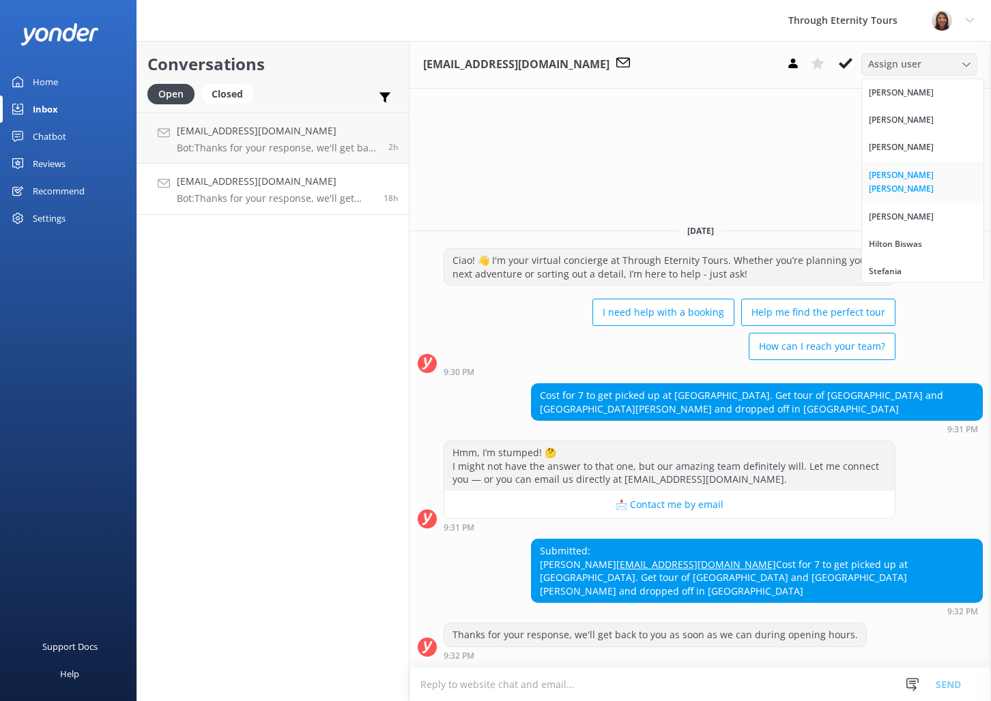
click at [904, 172] on div "[PERSON_NAME] [PERSON_NAME]" at bounding box center [923, 183] width 108 height 28
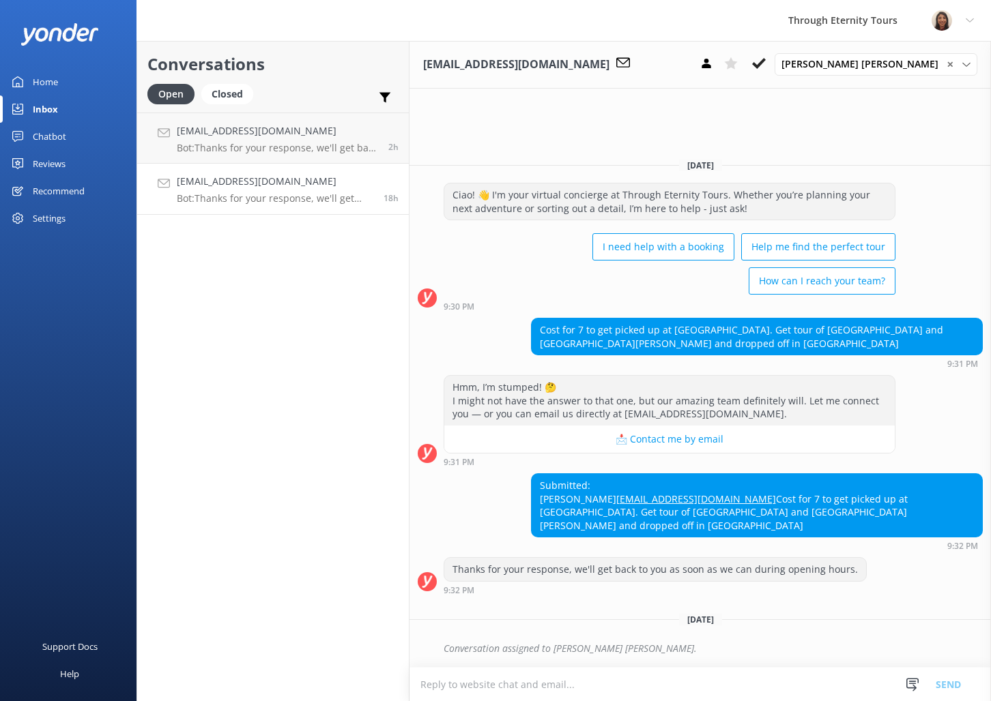
click at [553, 483] on div "Submitted: [PERSON_NAME] [PERSON_NAME][EMAIL_ADDRESS][DOMAIN_NAME] Cost for 7 t…" at bounding box center [757, 505] width 450 height 63
copy div "[PERSON_NAME]"
copy link "[EMAIL_ADDRESS][DOMAIN_NAME]"
click at [766, 62] on icon at bounding box center [759, 64] width 14 height 14
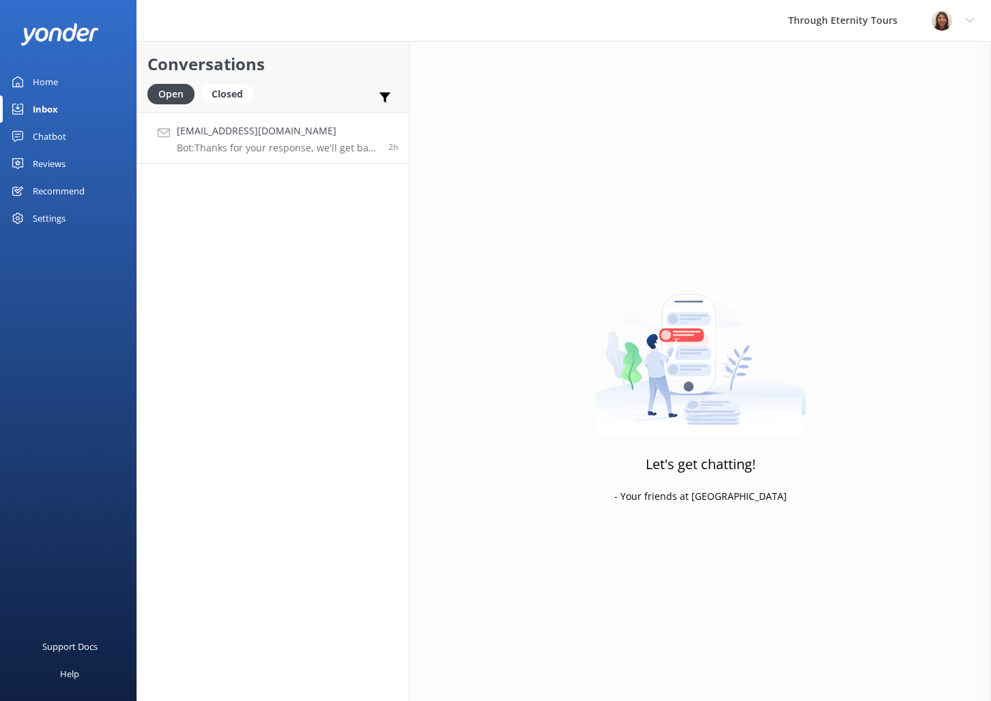
click at [288, 147] on p "Bot: Thanks for your response, we'll get back to you as soon as we can during o…" at bounding box center [277, 148] width 201 height 12
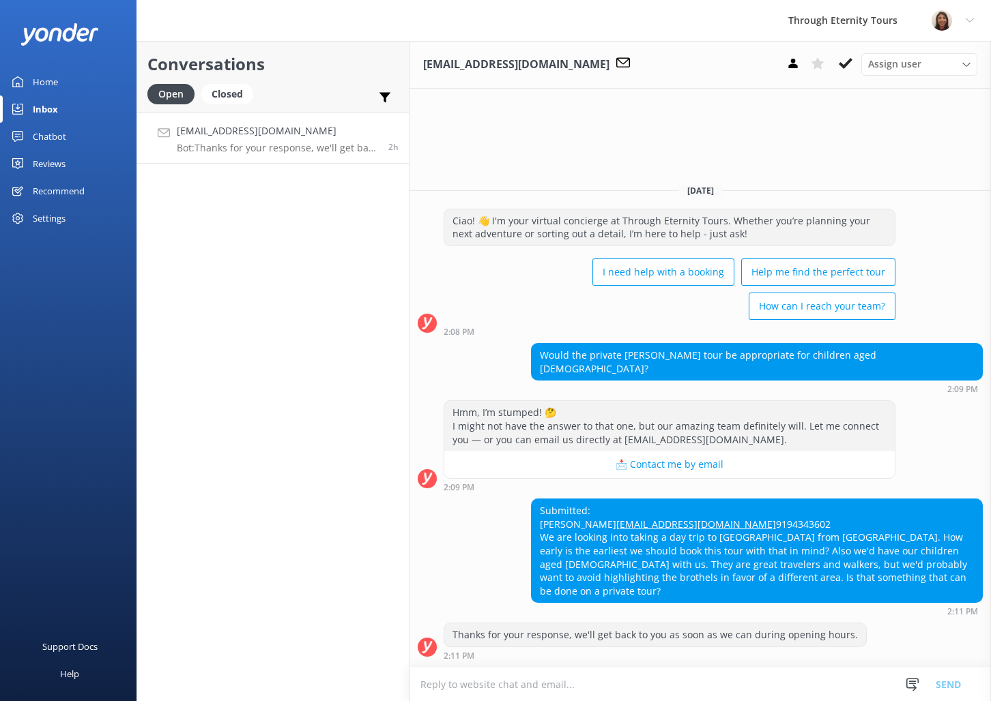
click at [213, 221] on div "Conversations Open Closed Important Assigned to me Unassigned [EMAIL_ADDRESS][D…" at bounding box center [272, 371] width 273 height 661
